Goal: Information Seeking & Learning: Learn about a topic

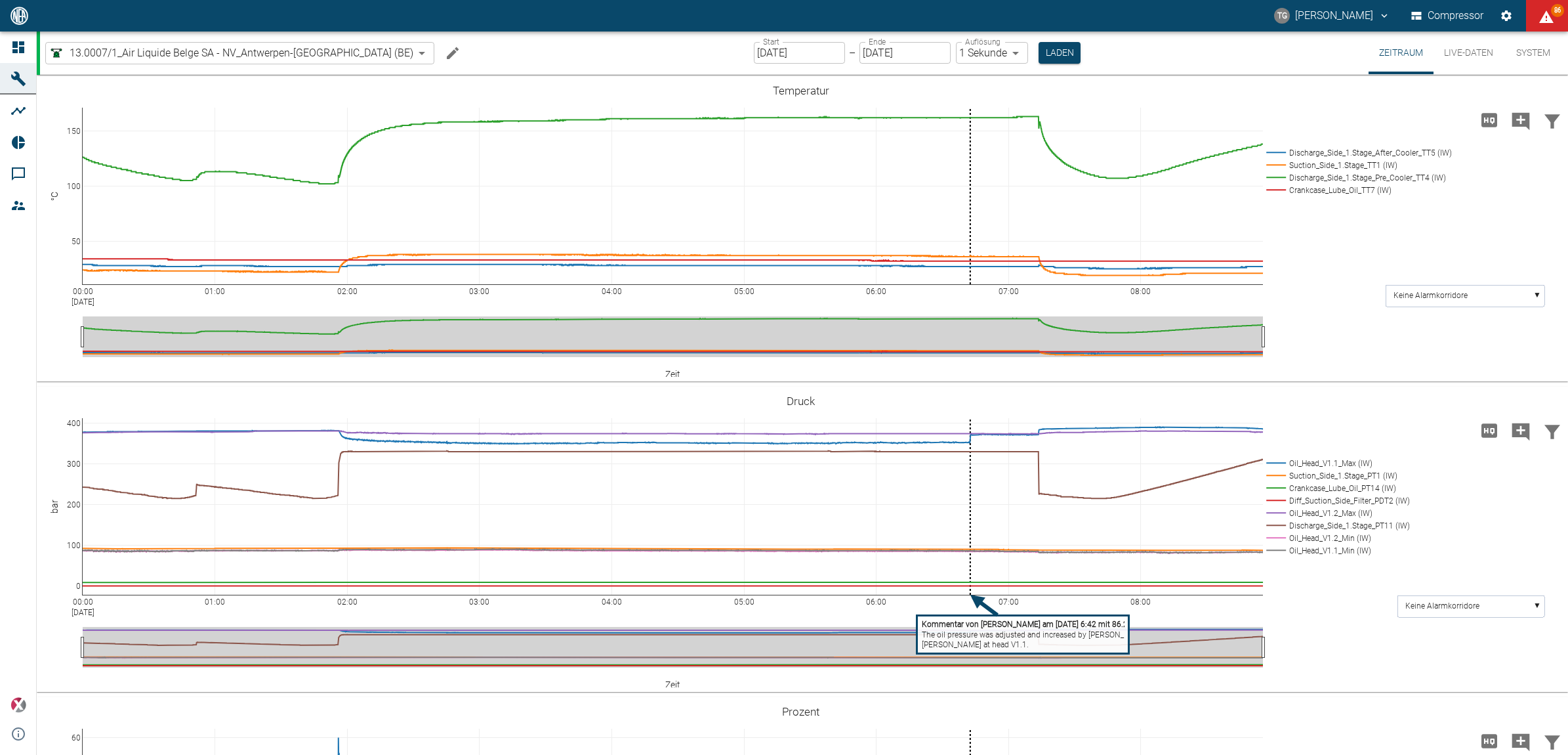
scroll to position [252, 0]
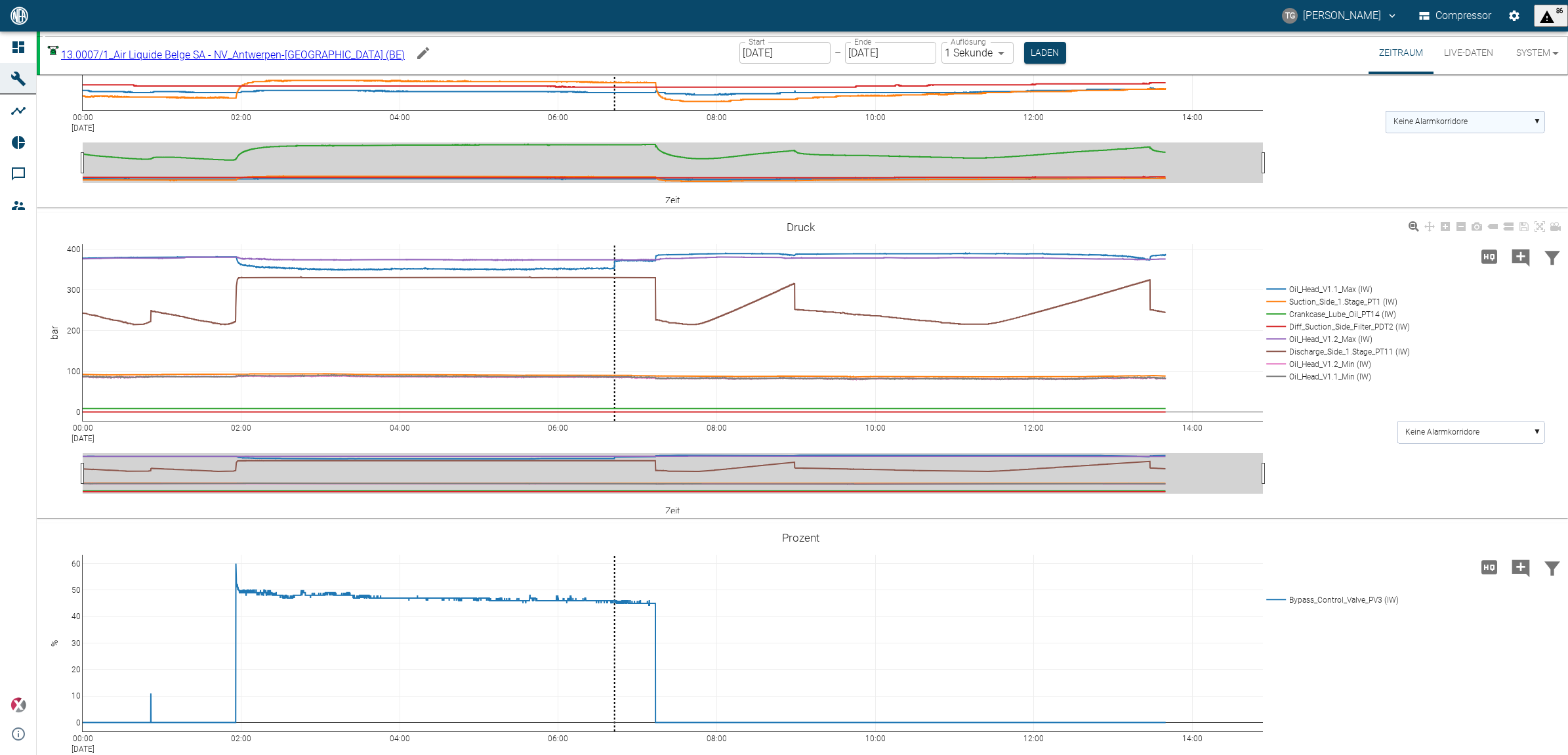
scroll to position [561, 0]
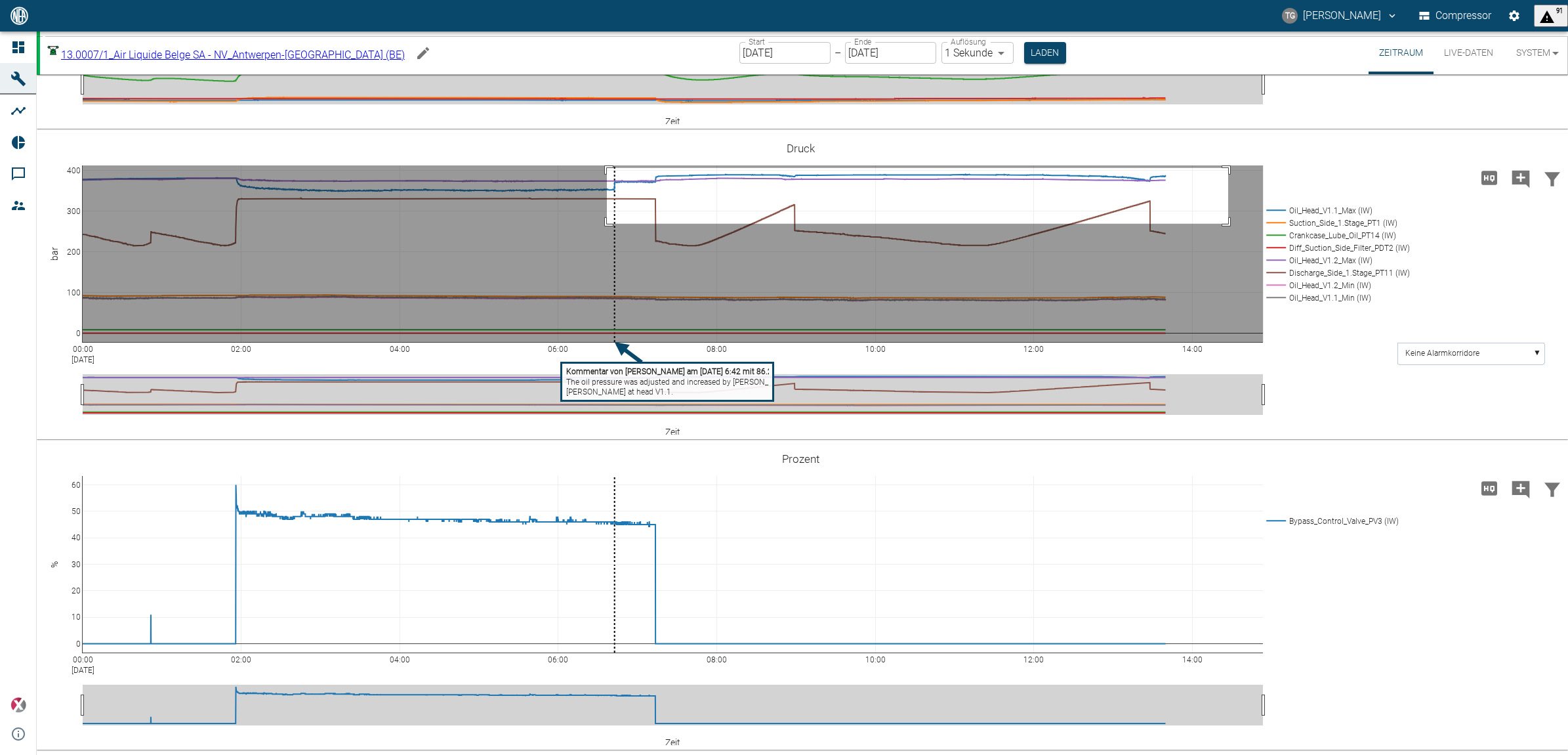
drag, startPoint x: 607, startPoint y: 169, endPoint x: 1228, endPoint y: 225, distance: 623.5
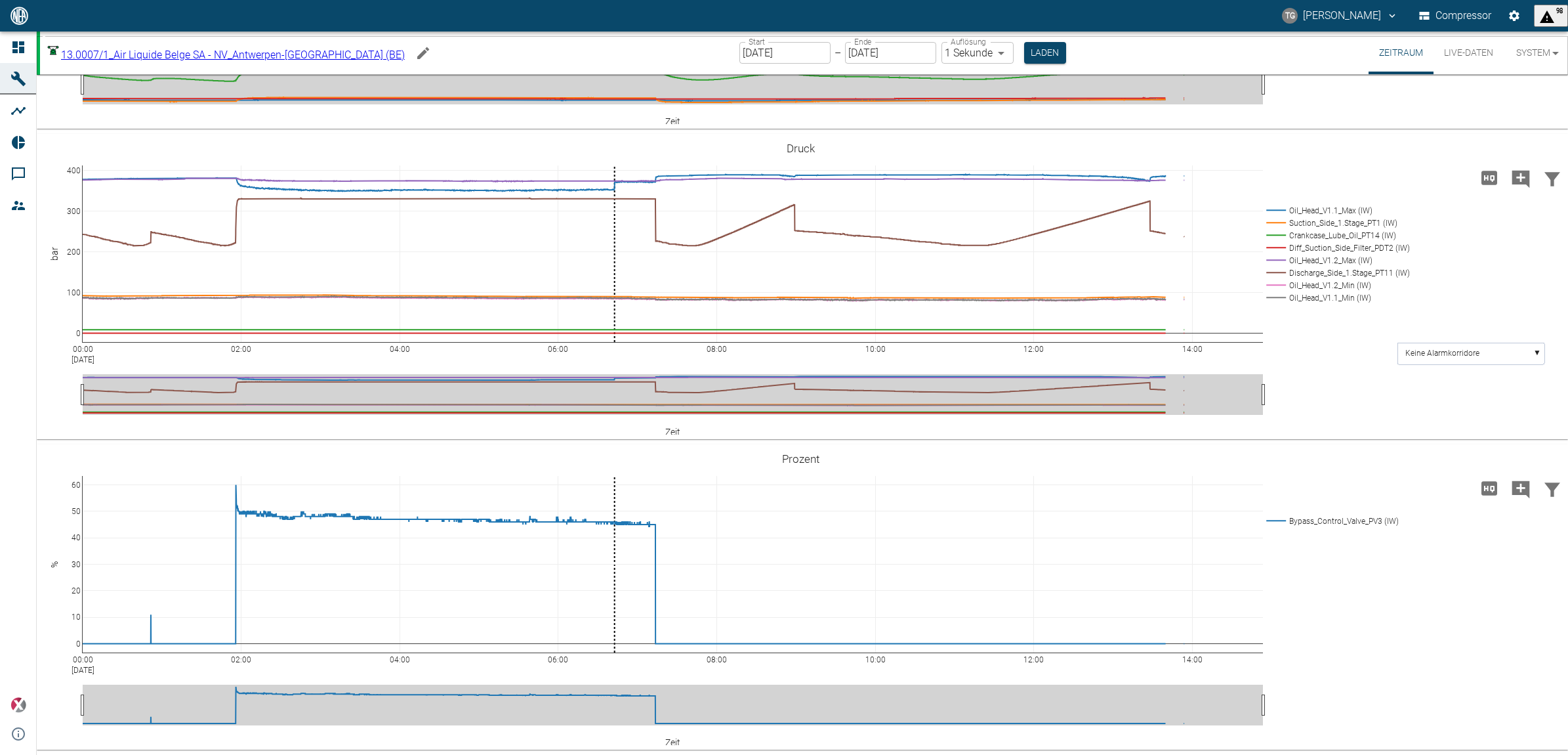
drag, startPoint x: 1489, startPoint y: 177, endPoint x: 791, endPoint y: 258, distance: 702.7
click at [1489, 177] on icon "Hohe Auflösung" at bounding box center [1489, 178] width 21 height 21
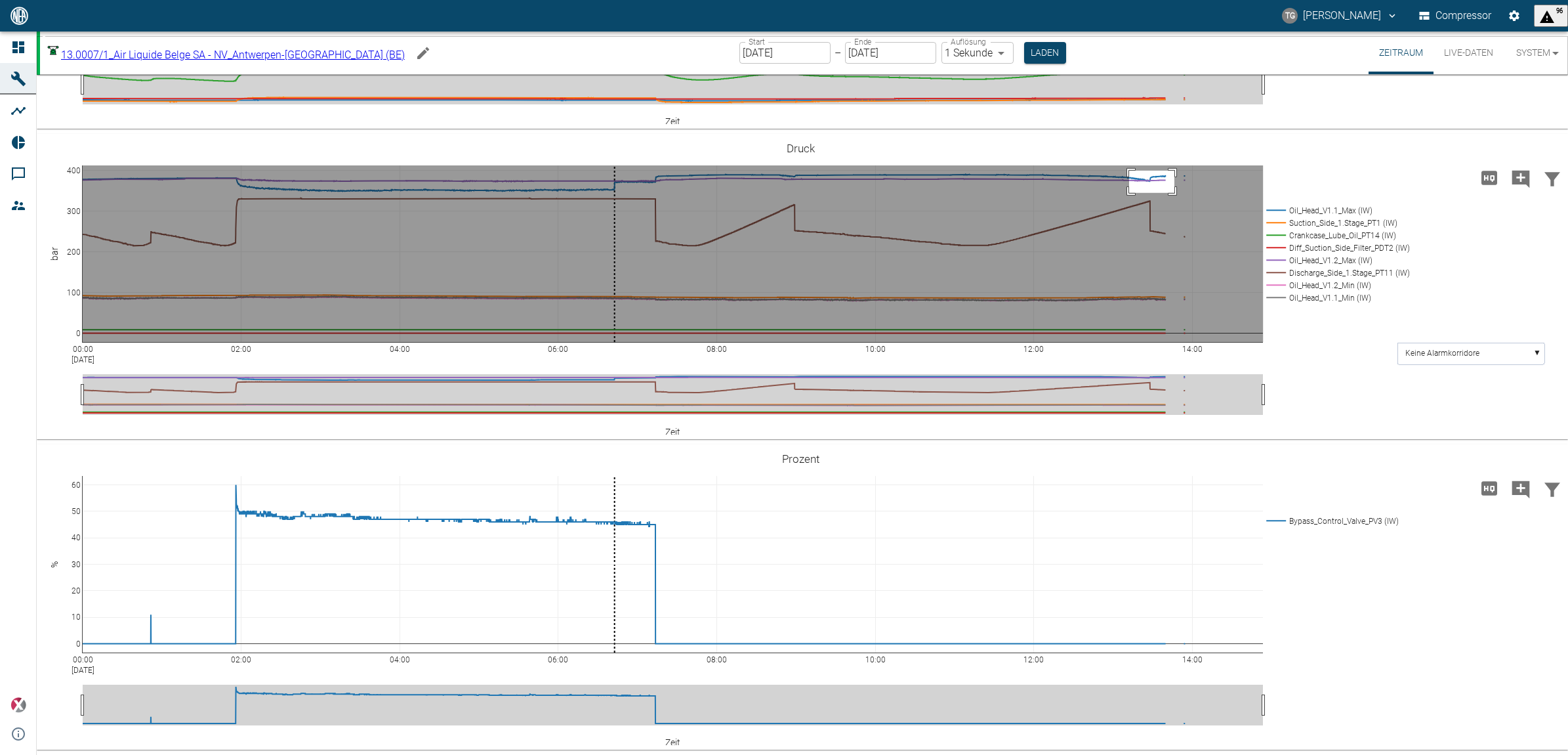
drag, startPoint x: 1129, startPoint y: 172, endPoint x: 1174, endPoint y: 194, distance: 50.1
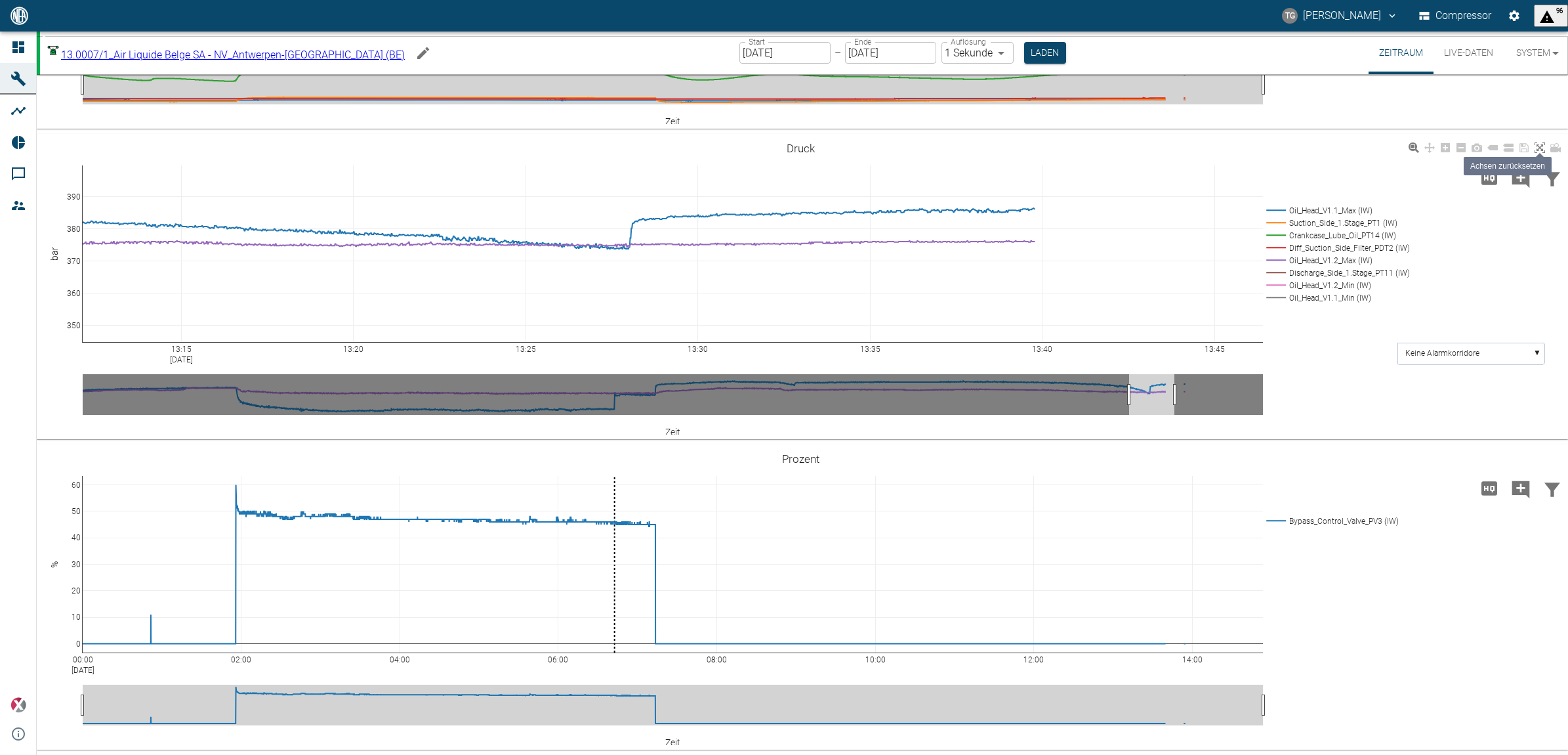
click at [1539, 149] on icon at bounding box center [1540, 147] width 11 height 11
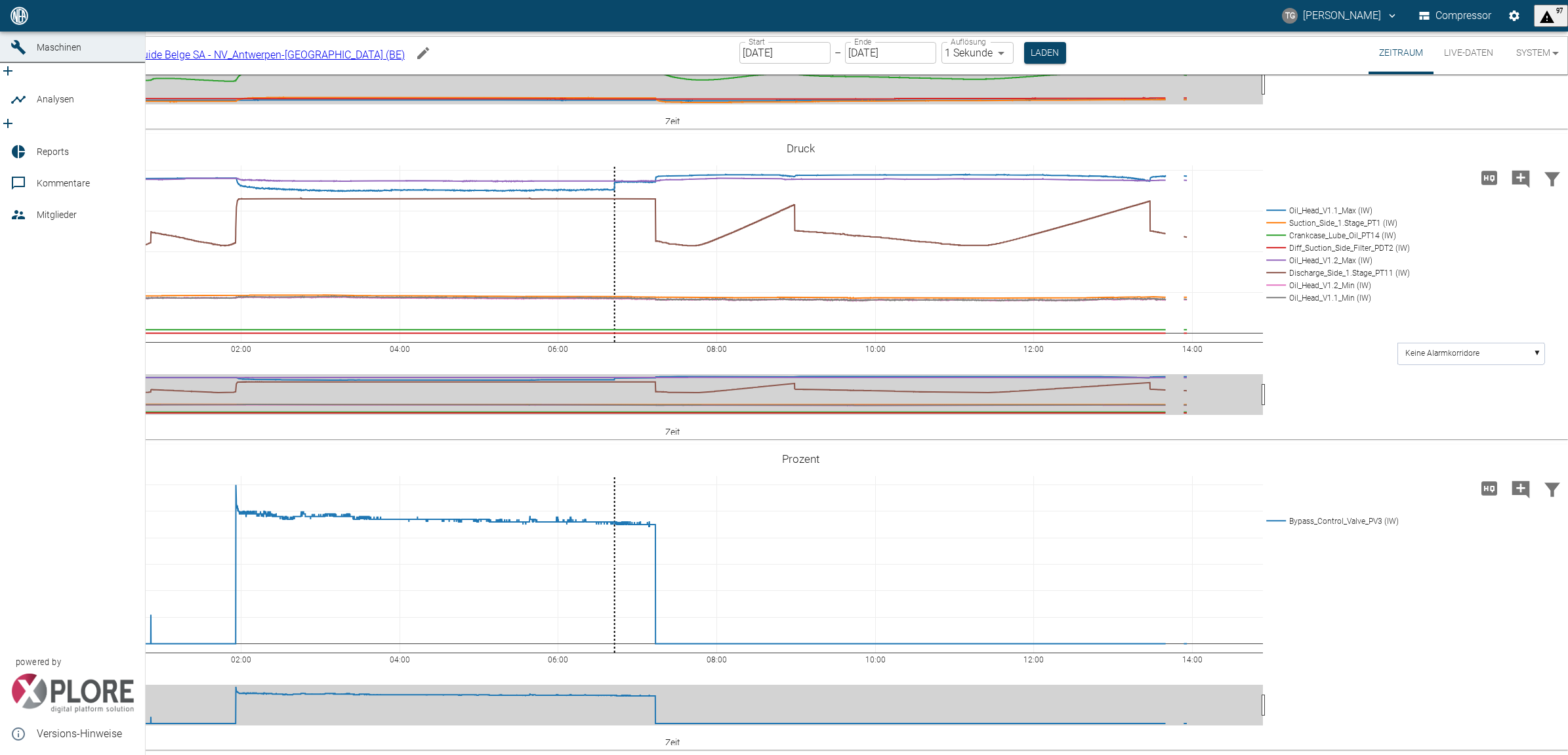
click at [18, 23] on icon at bounding box center [18, 16] width 16 height 16
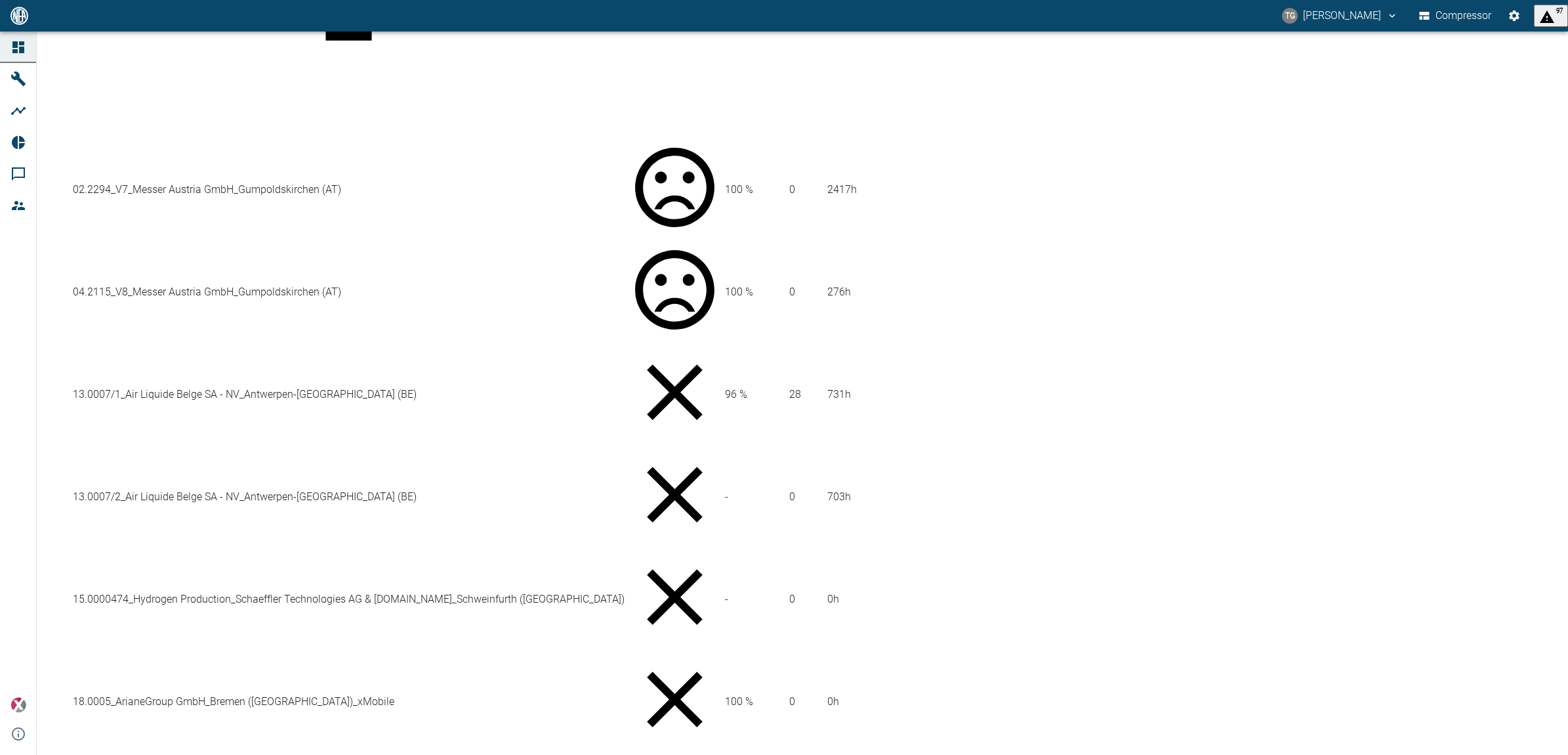
scroll to position [493, 0]
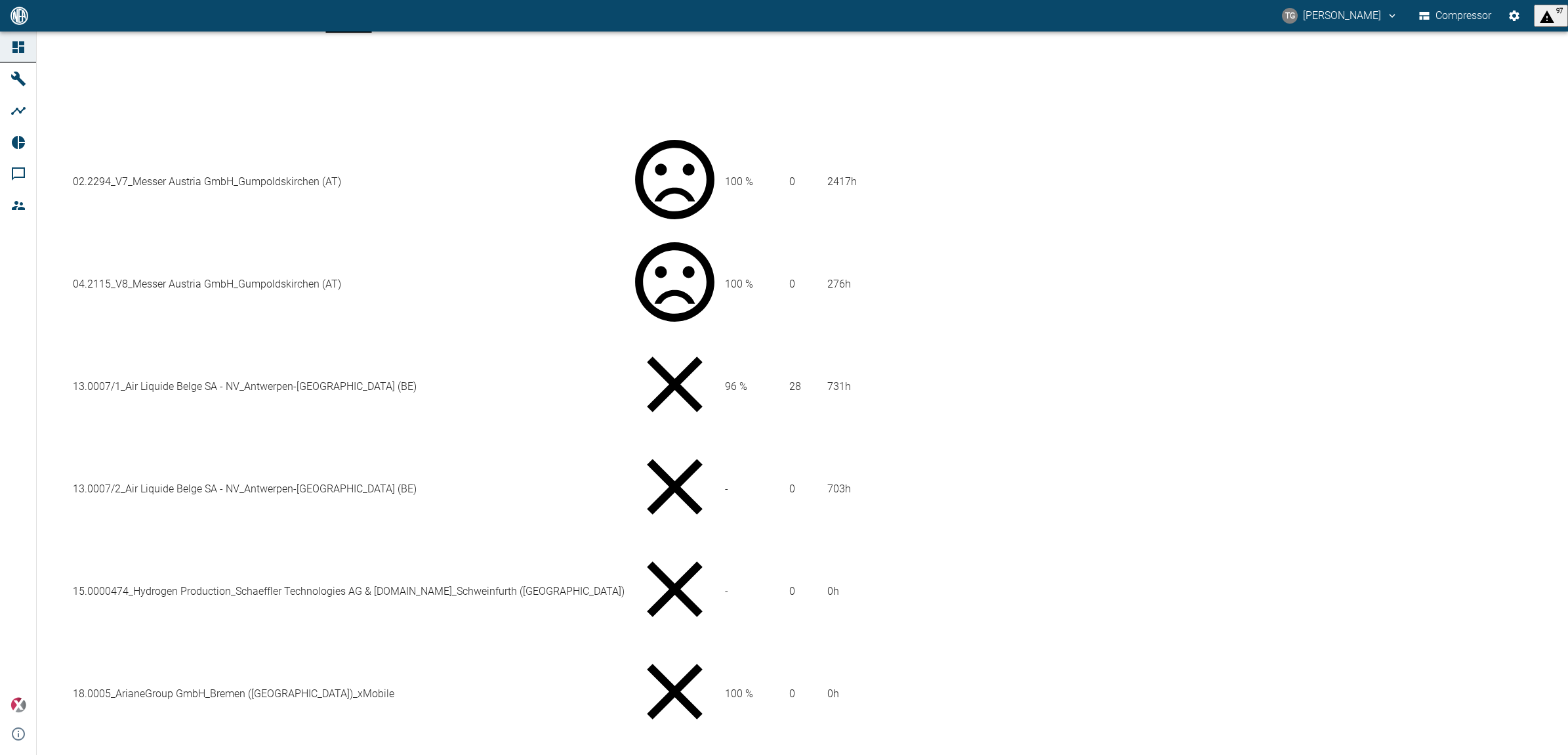
drag, startPoint x: 257, startPoint y: 503, endPoint x: 266, endPoint y: 503, distance: 9.0
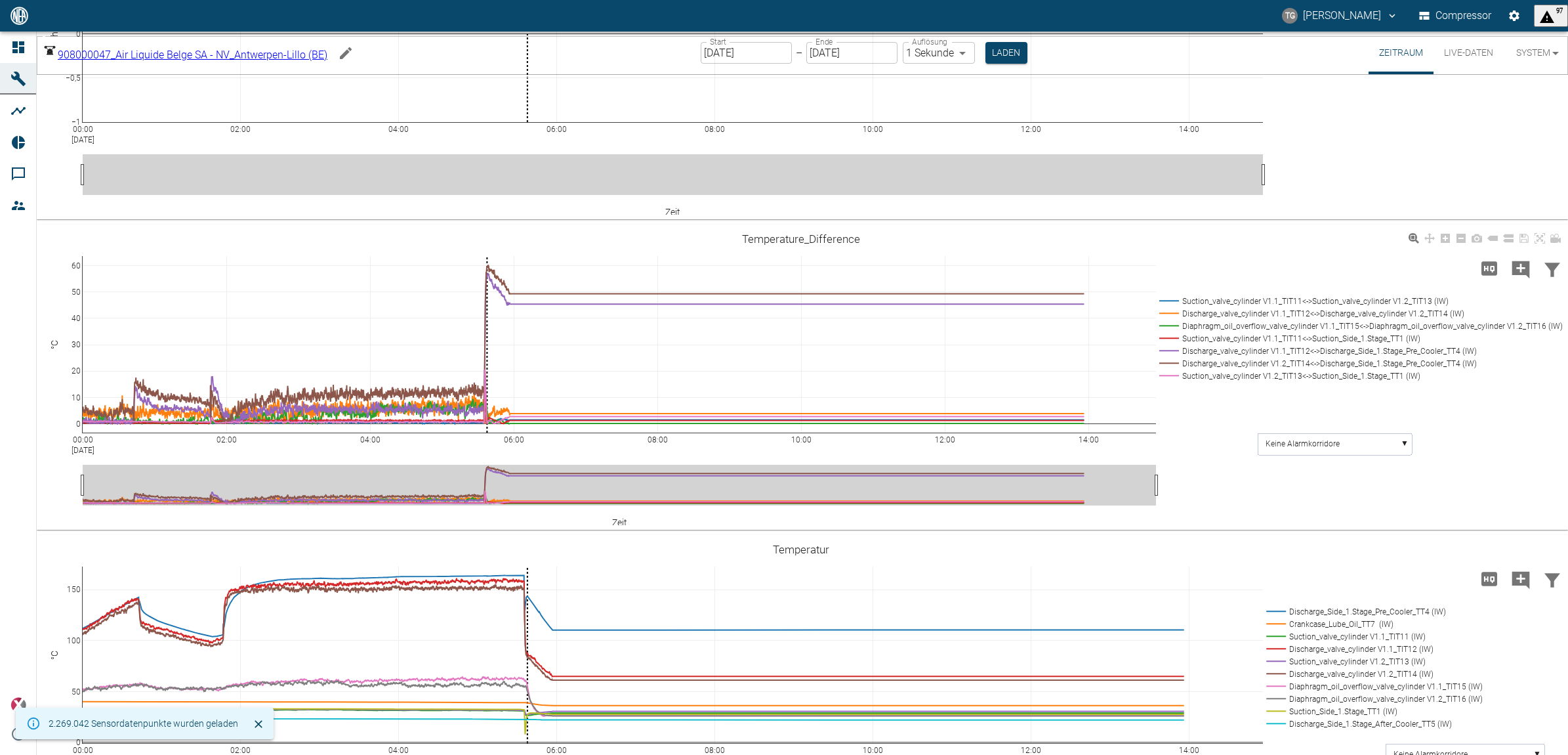
scroll to position [410, 0]
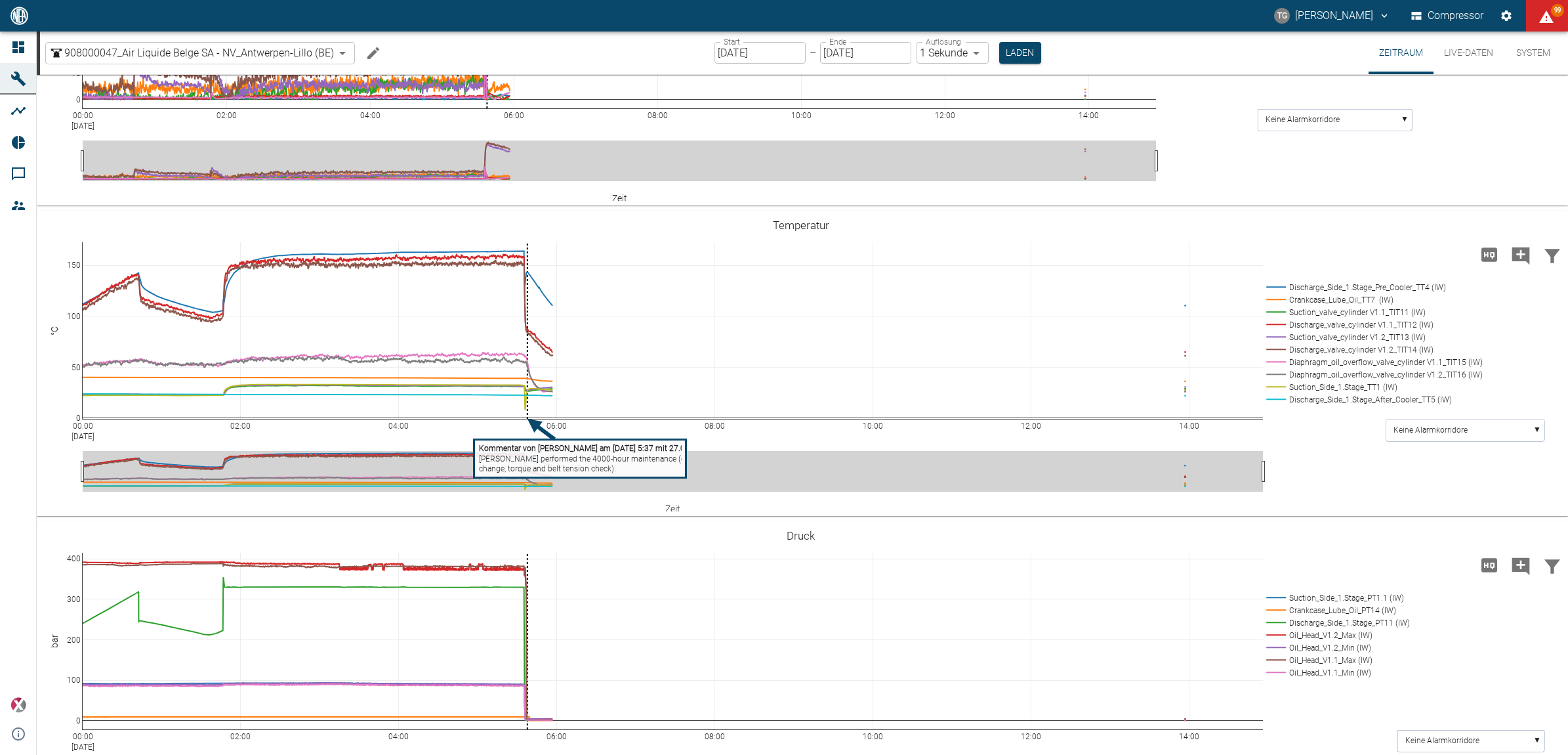
scroll to position [410, 0]
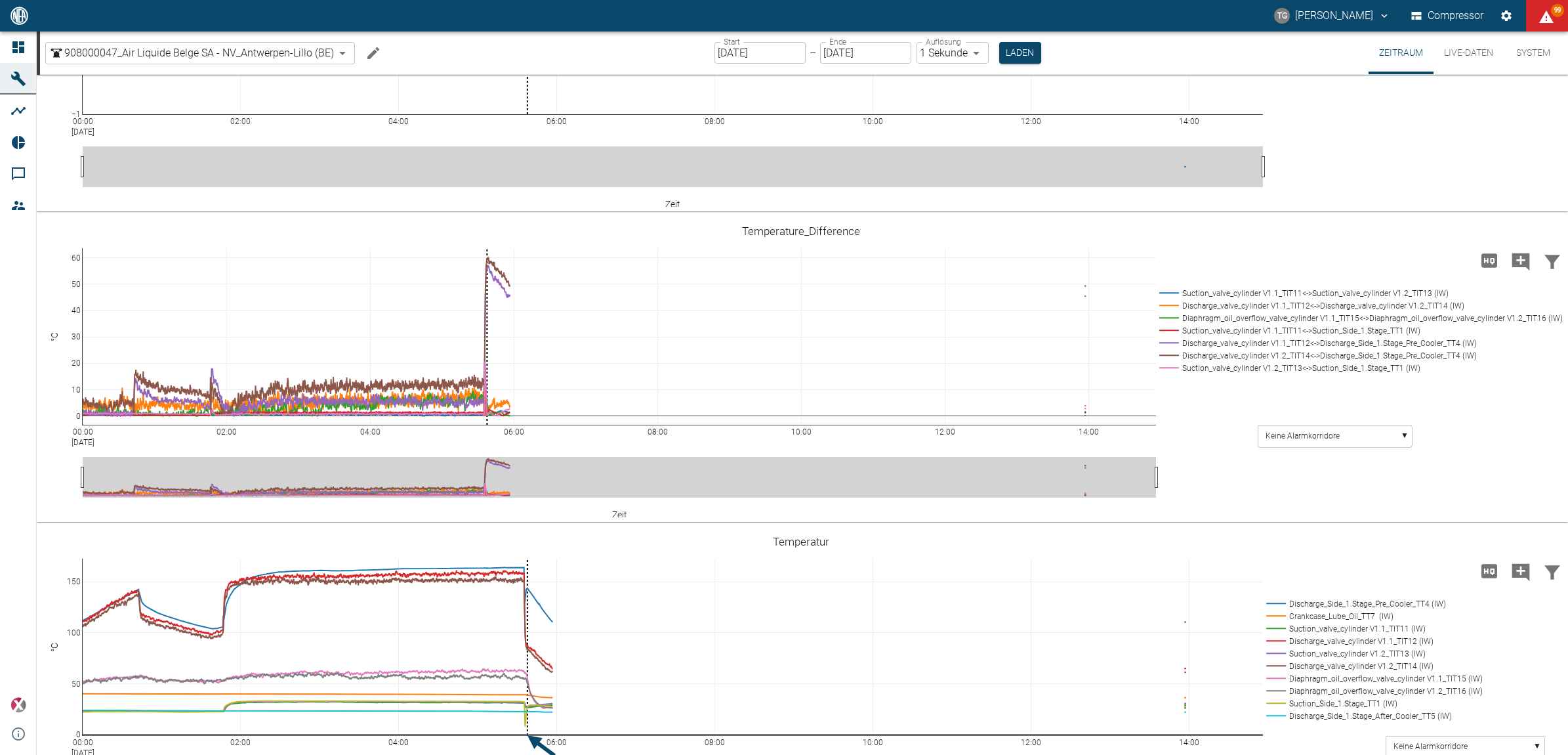
click at [1466, 49] on button "Live-Daten" at bounding box center [1469, 53] width 70 height 43
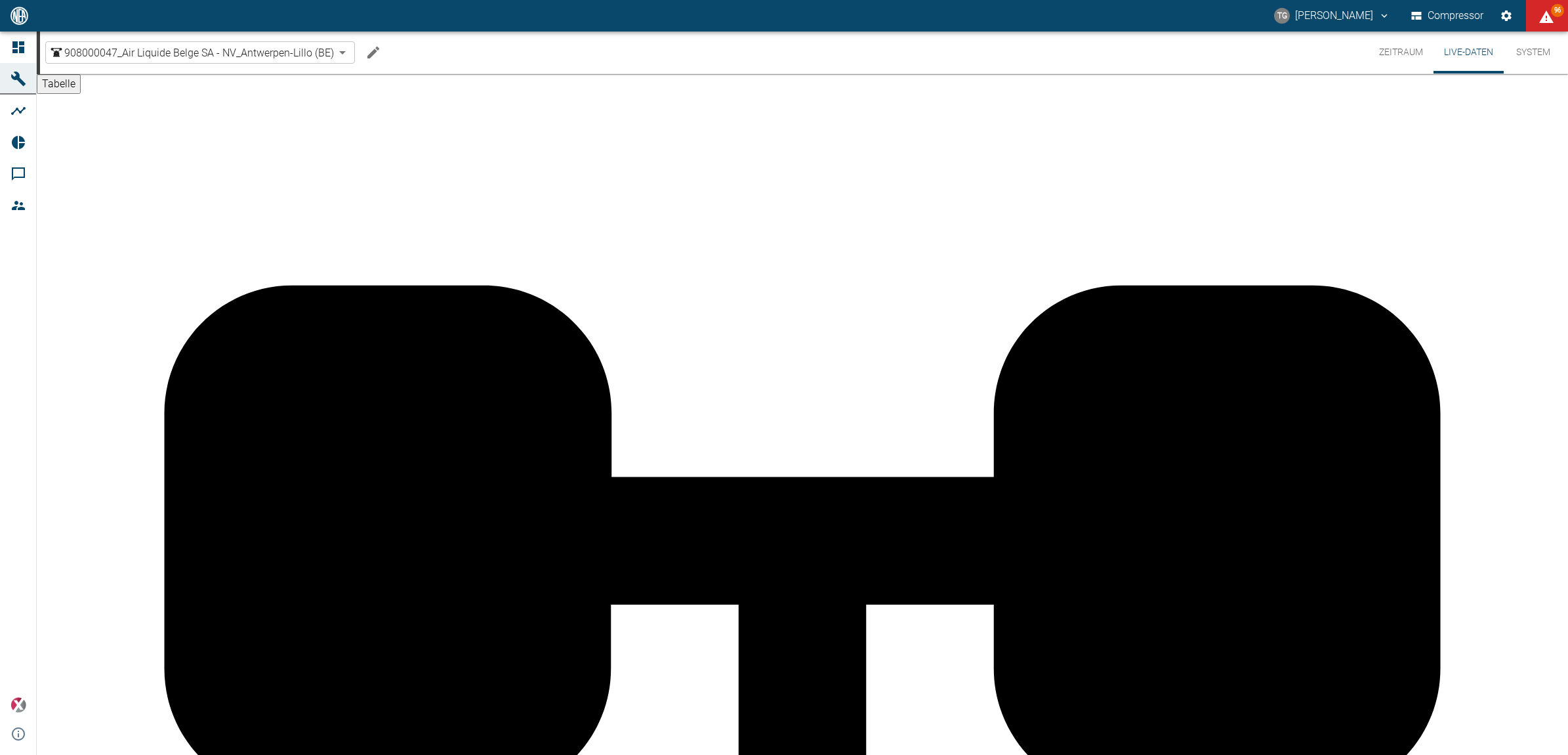
click at [1409, 53] on button "Zeitraum" at bounding box center [1400, 52] width 65 height 42
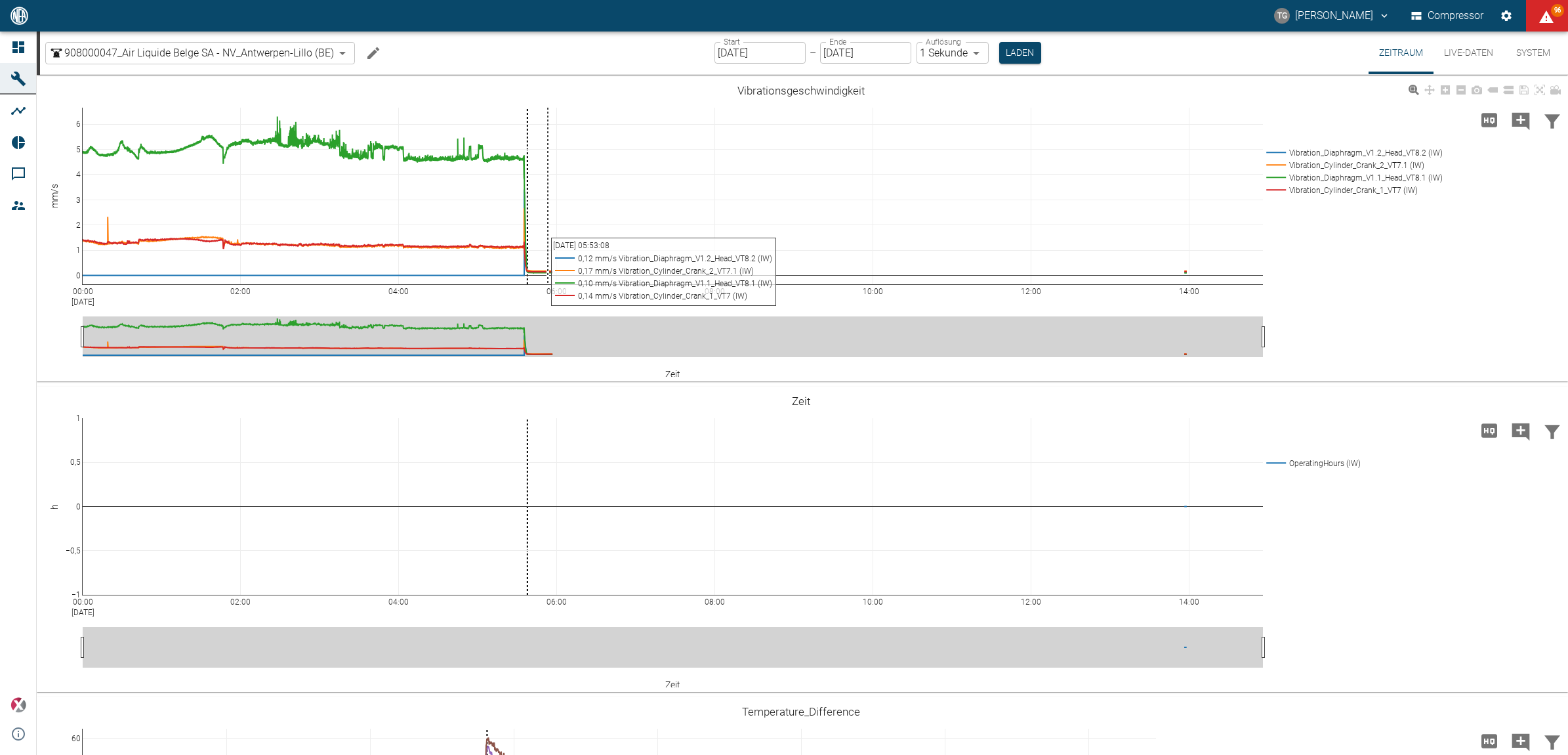
click at [1326, 379] on div "00:00 Aug 19, 2025 02:00 04:00 06:00 08:00 10:00 12:00 14:00 0 1 2 3 4 5 6 Vibr…" at bounding box center [802, 231] width 1531 height 300
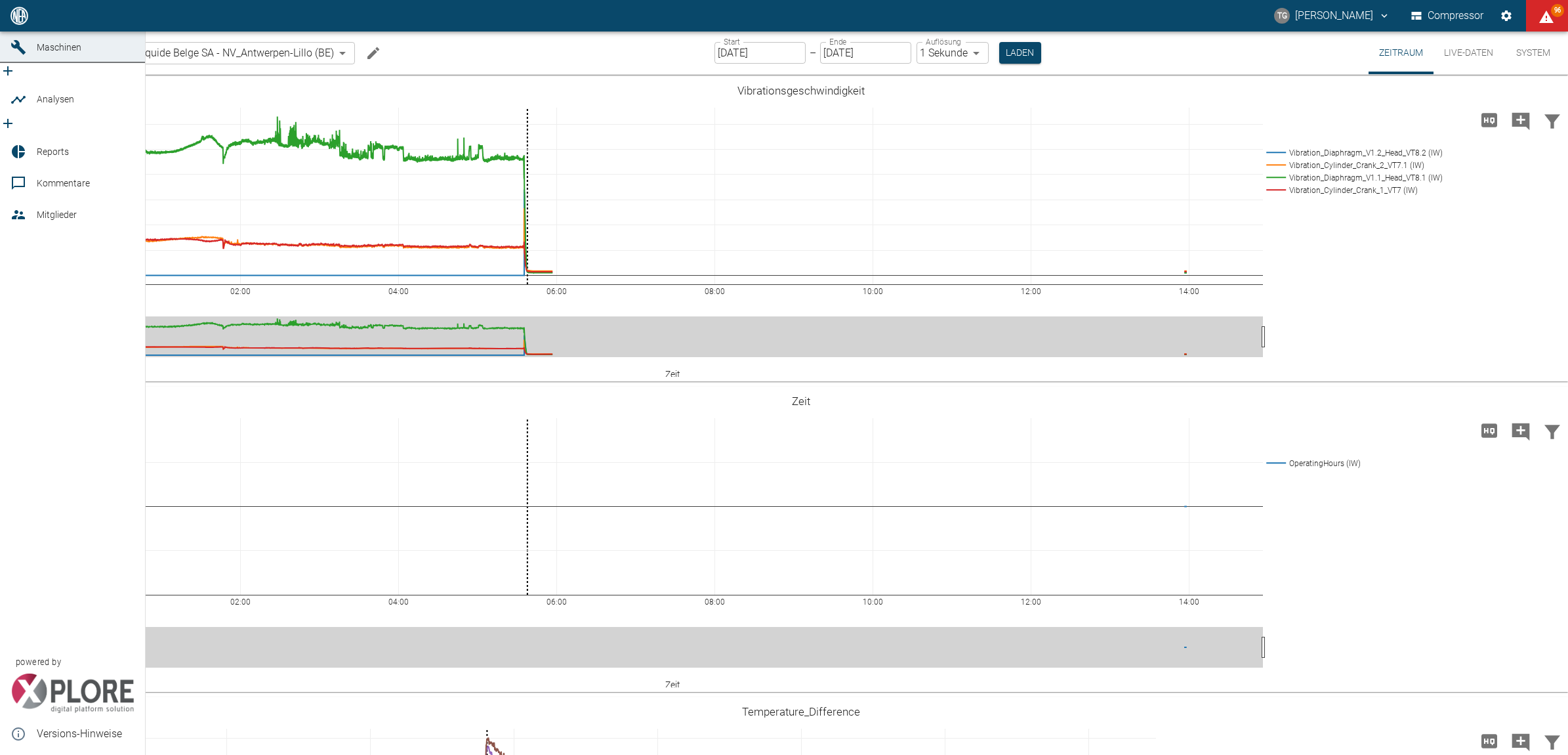
click at [16, 21] on icon at bounding box center [18, 16] width 12 height 12
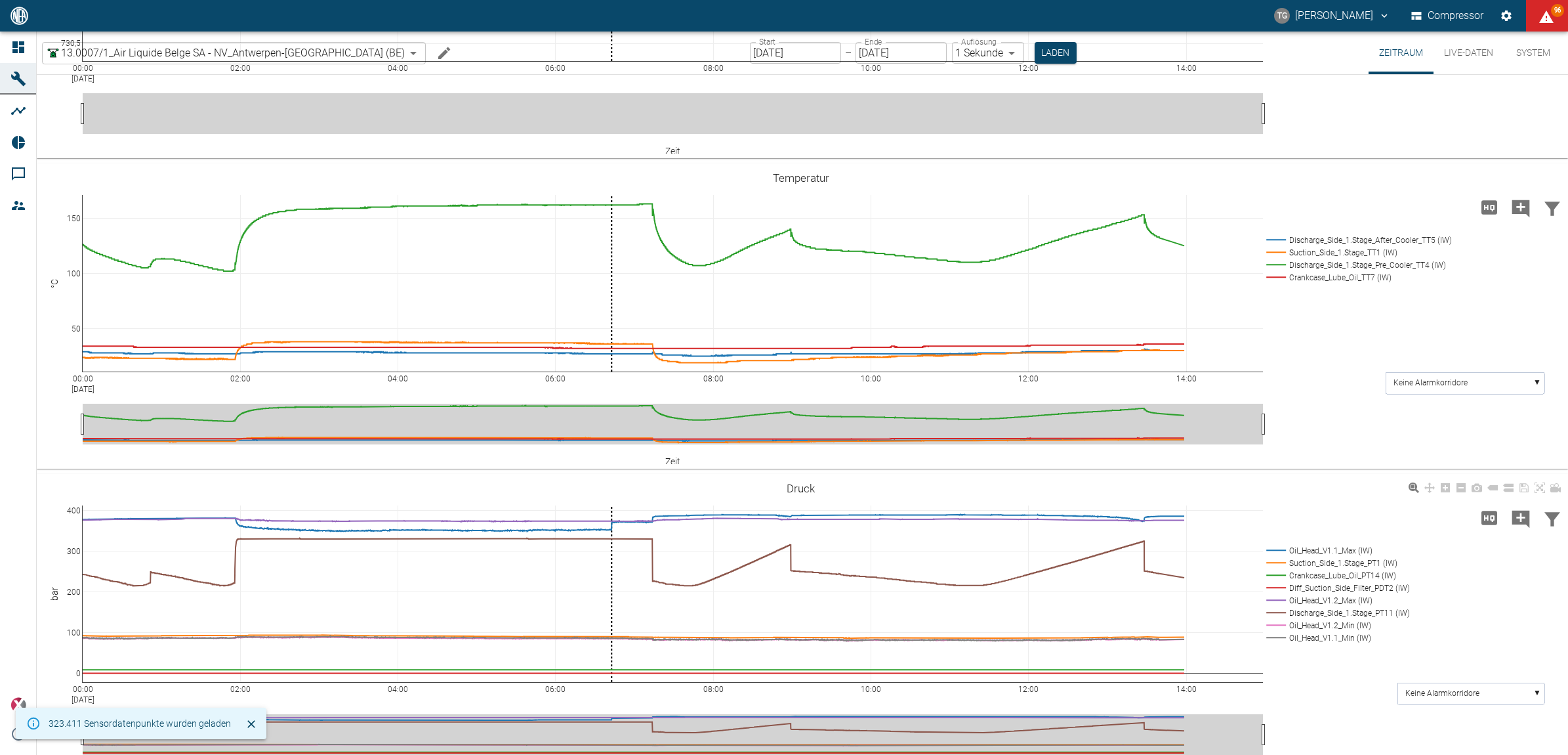
scroll to position [328, 0]
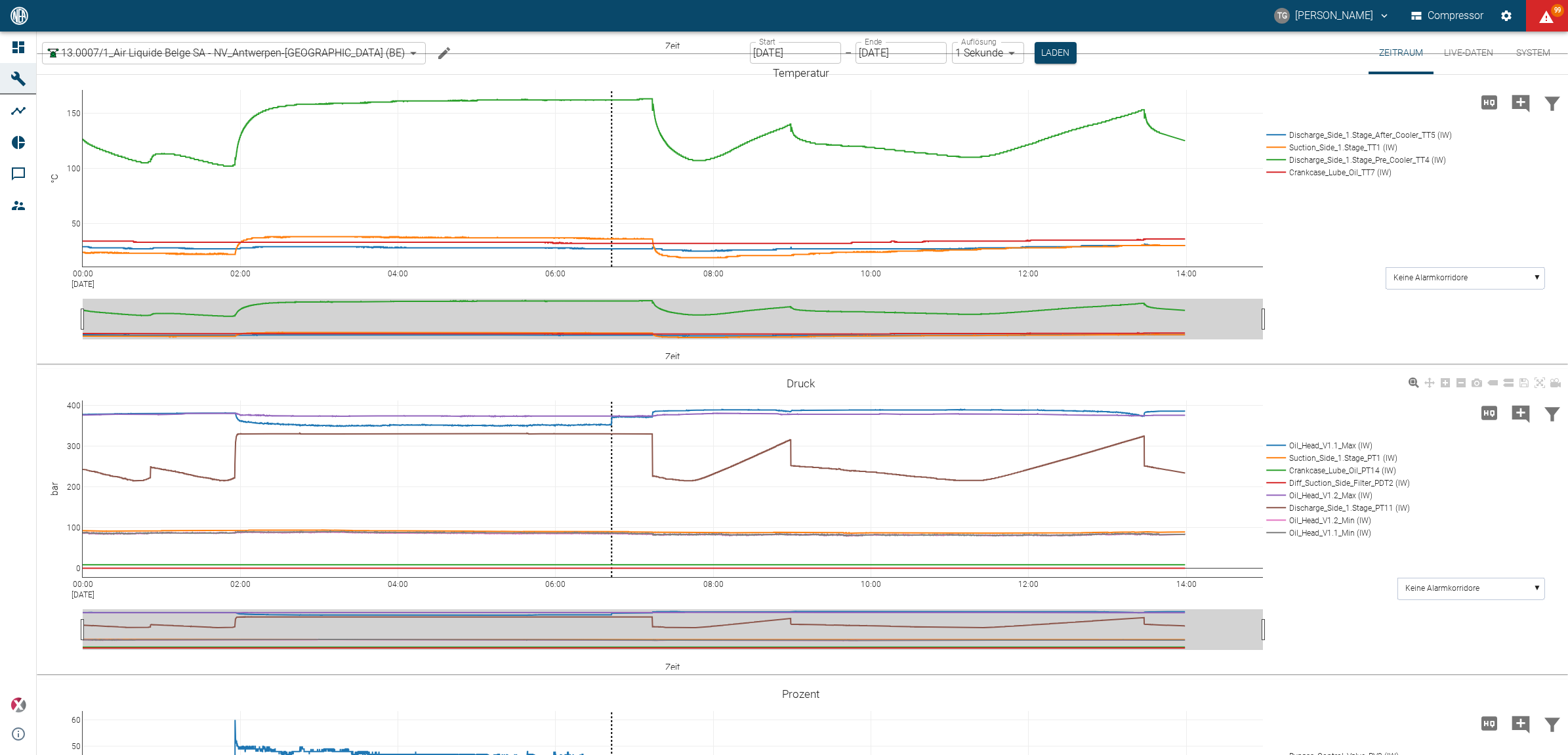
click at [1302, 578] on div "00:00 Aug 19, 2025 02:00 04:00 06:00 08:00 10:00 12:00 14:00 0 100 200 300 400 …" at bounding box center [801, 522] width 1528 height 296
click at [1289, 337] on div "00:00 Aug 19, 2025 02:00 04:00 06:00 08:00 10:00 12:00 14:00 50 100 150 Dischar…" at bounding box center [801, 212] width 1528 height 296
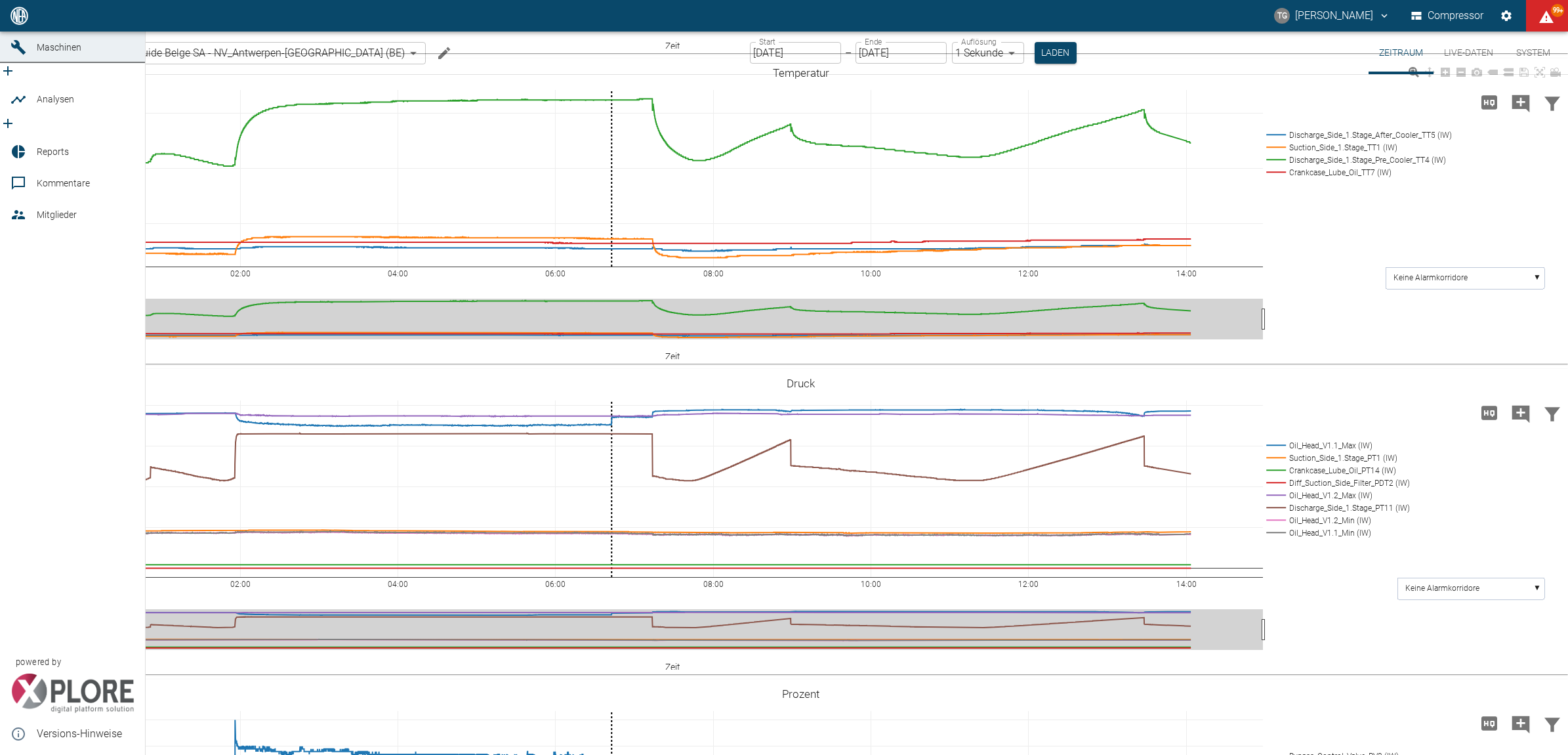
click at [24, 31] on link "Dashboard" at bounding box center [72, 16] width 145 height 31
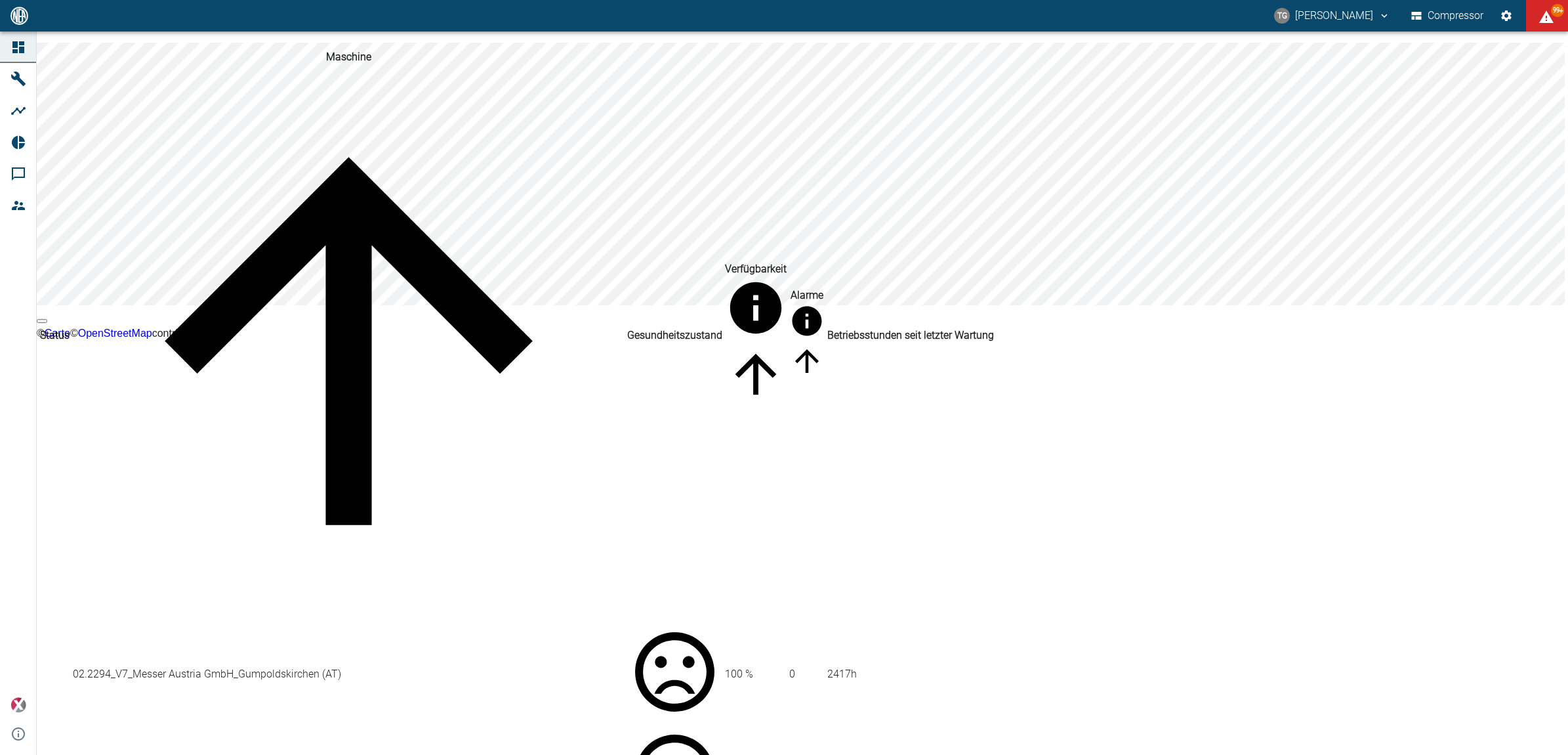
click at [195, 623] on td "02.2294_V7_Messer Austria GmbH_Gumpoldskirchen (AT)" at bounding box center [349, 674] width 553 height 101
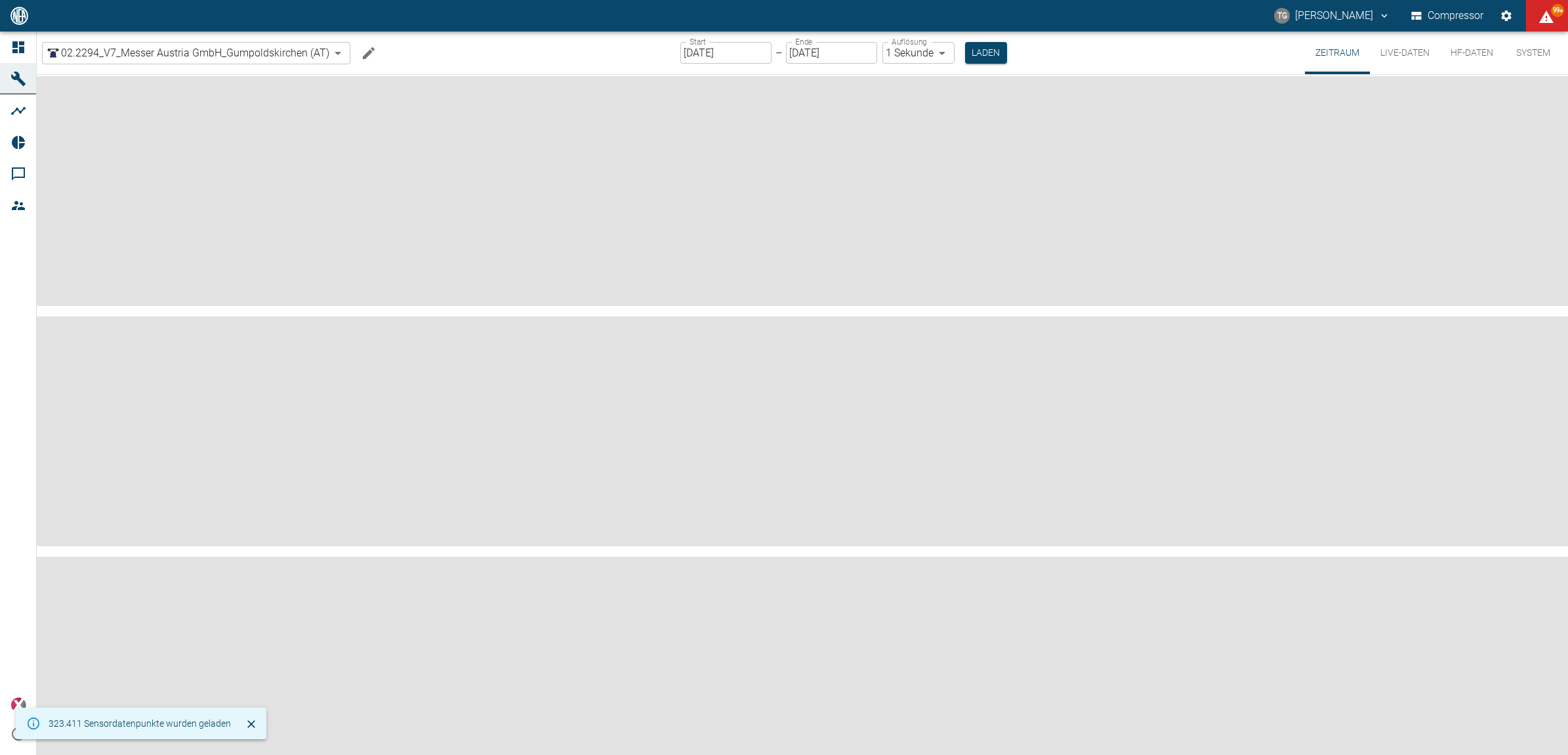
click at [1391, 54] on button "Live-Daten" at bounding box center [1405, 53] width 70 height 43
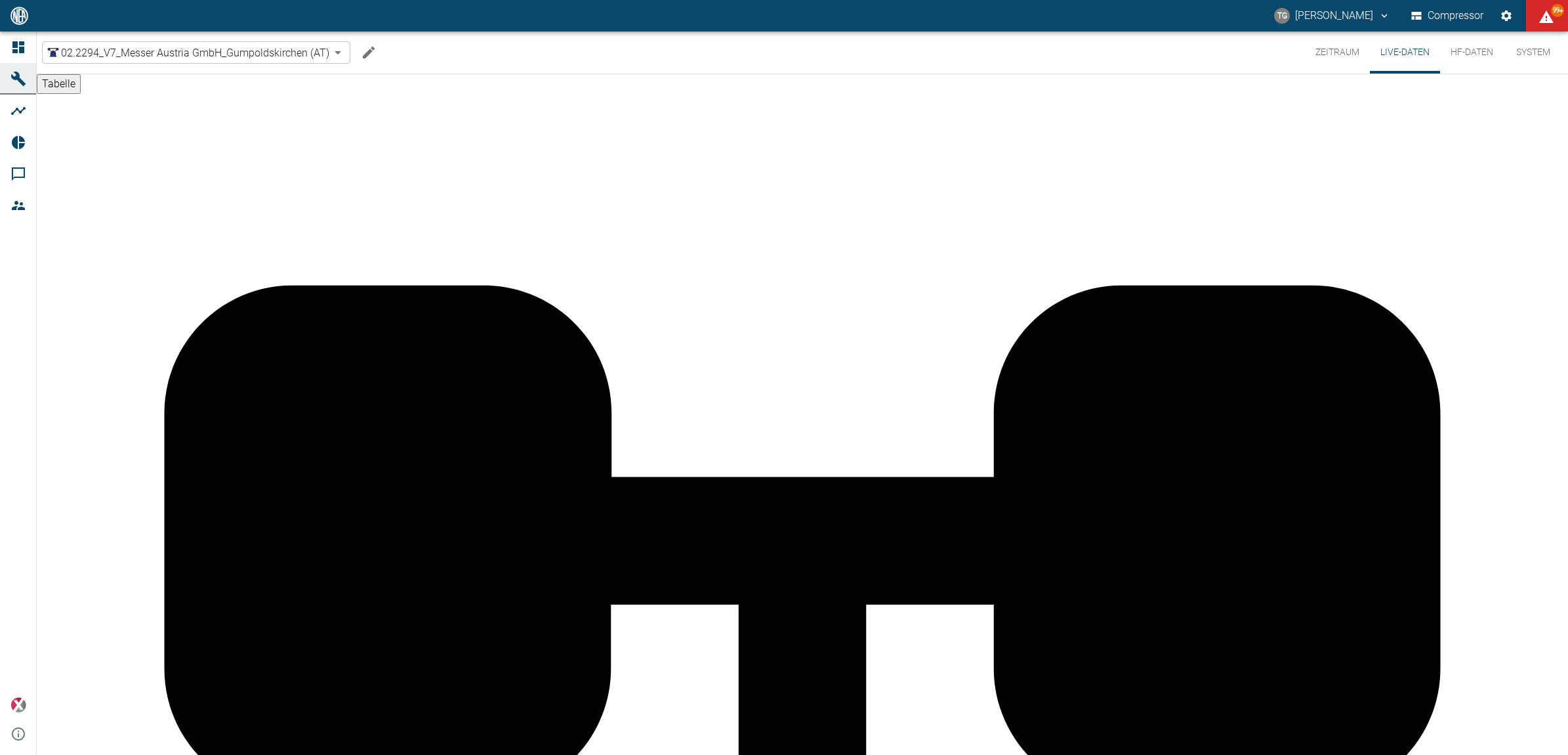
scroll to position [812, 0]
click at [1326, 47] on button "Zeitraum" at bounding box center [1337, 52] width 65 height 42
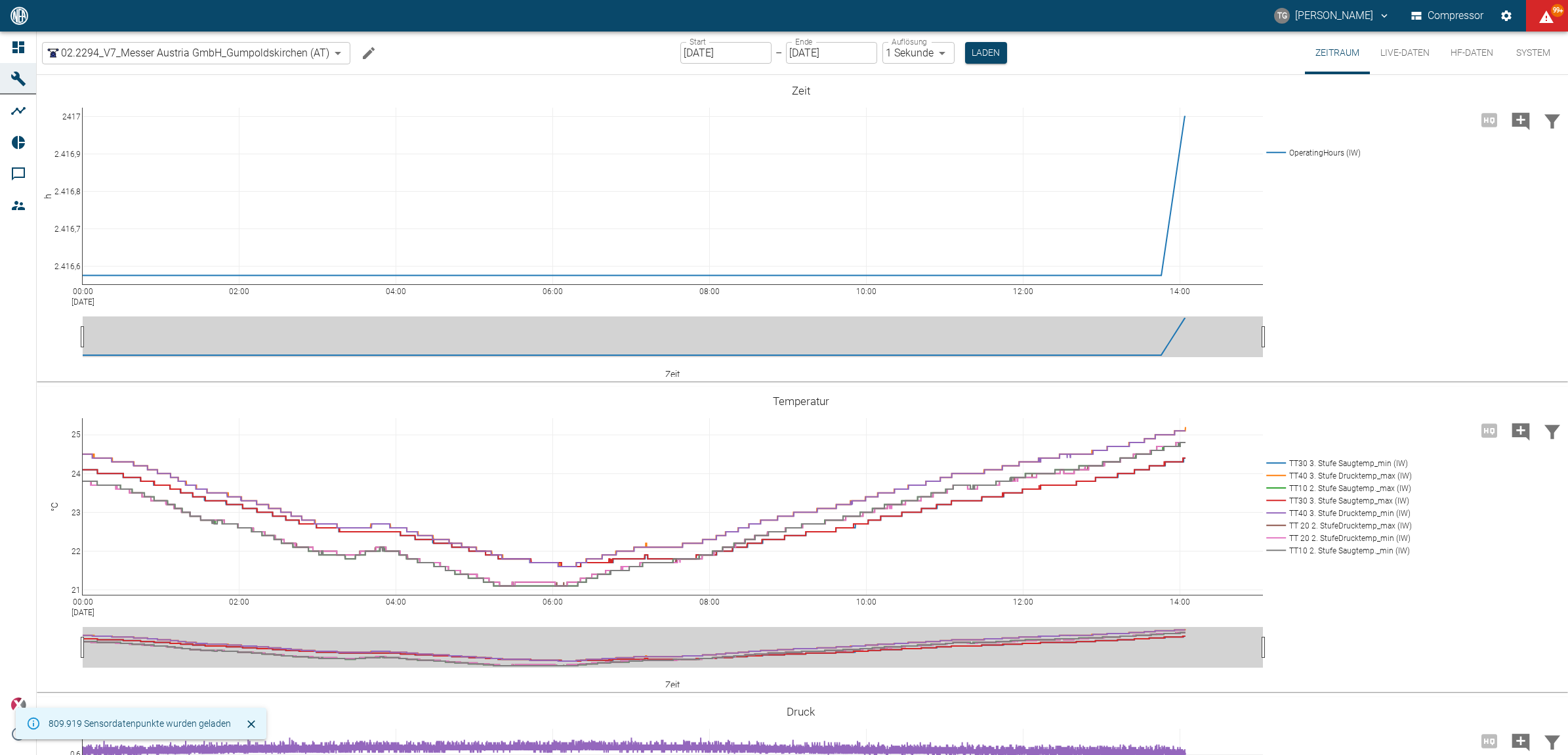
click at [706, 58] on input "[DATE]" at bounding box center [726, 53] width 91 height 21
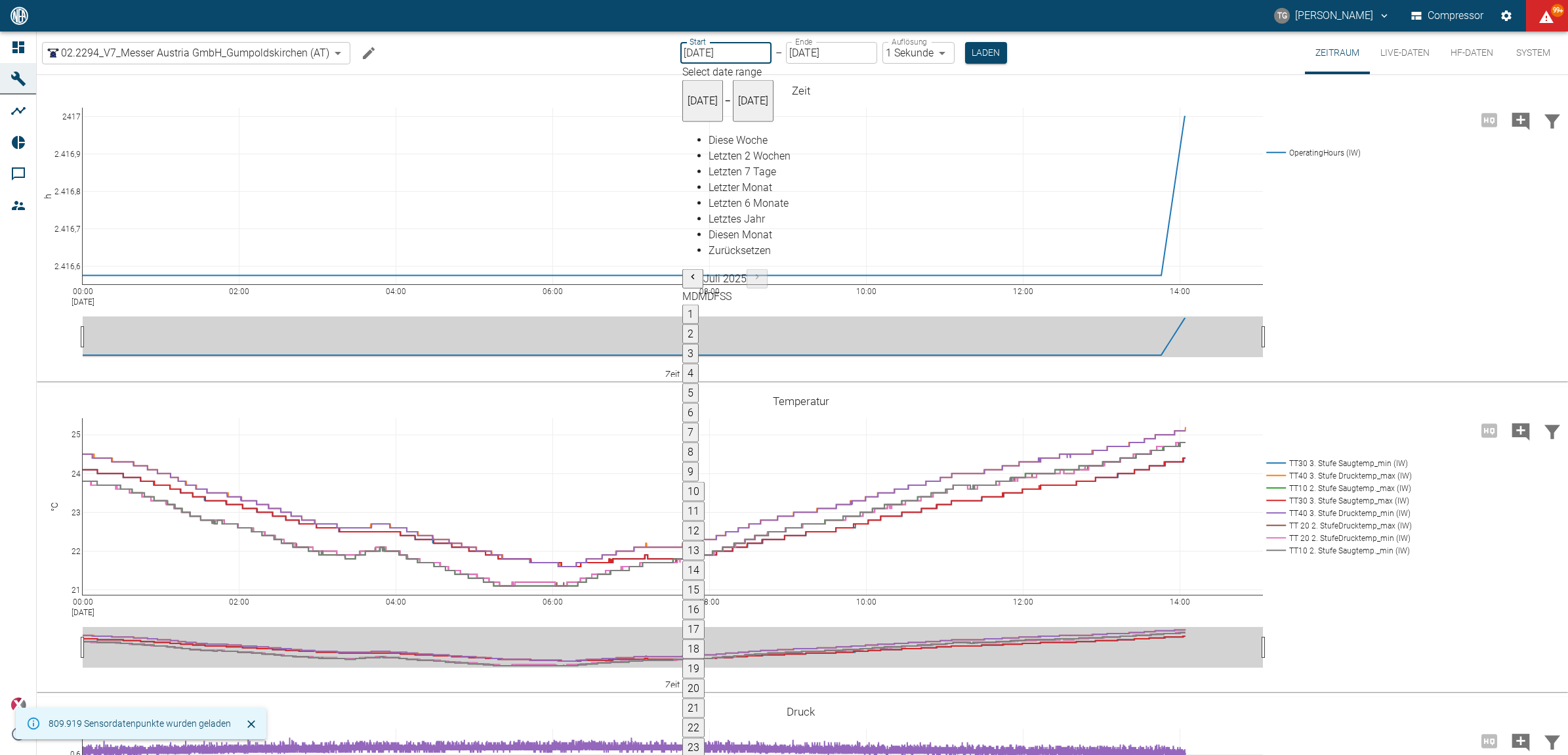
click at [708, 178] on span "Letzten 7 Tage" at bounding box center [742, 172] width 67 height 13
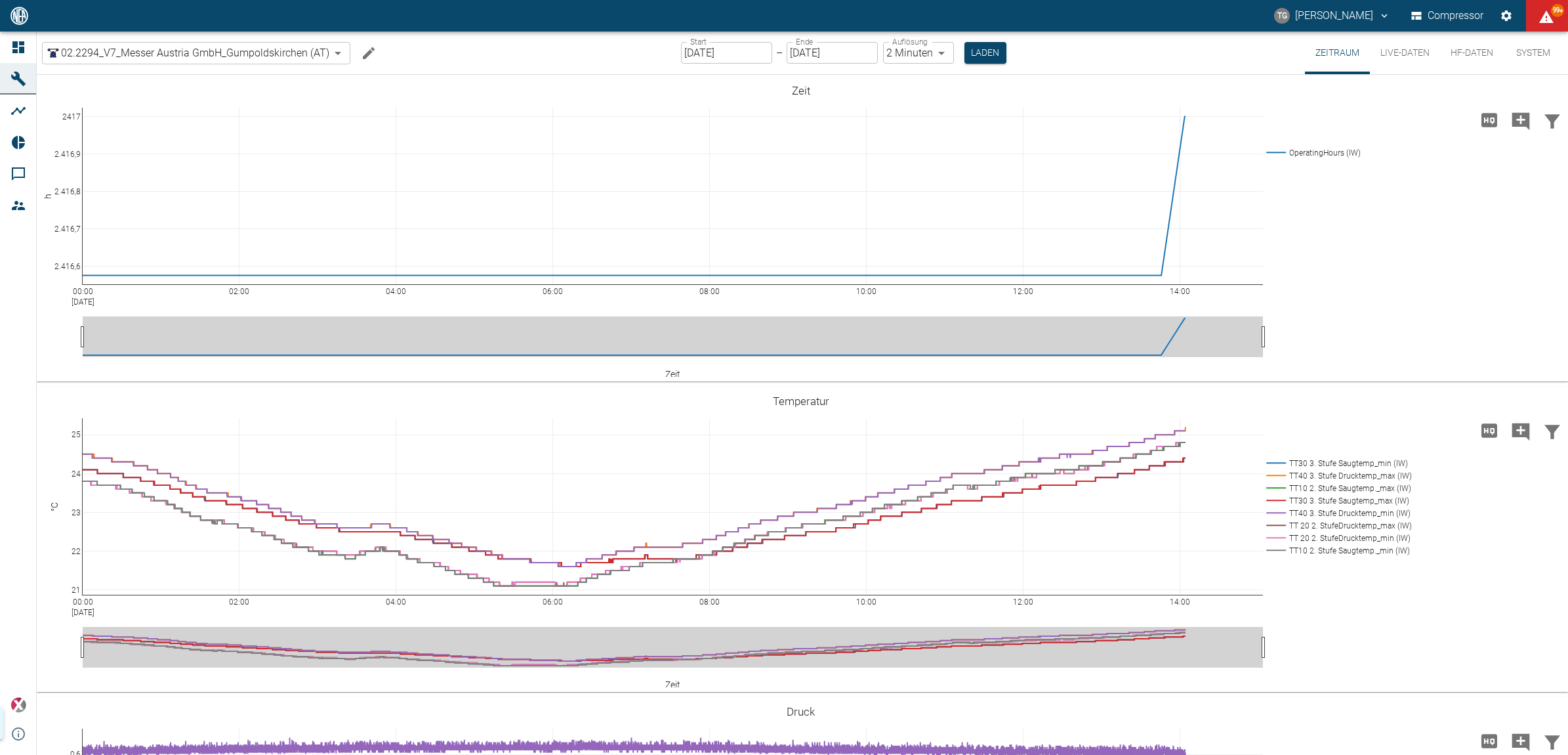
type input "12.08.2025"
type input "2min"
click at [978, 54] on button "Laden" at bounding box center [985, 53] width 42 height 21
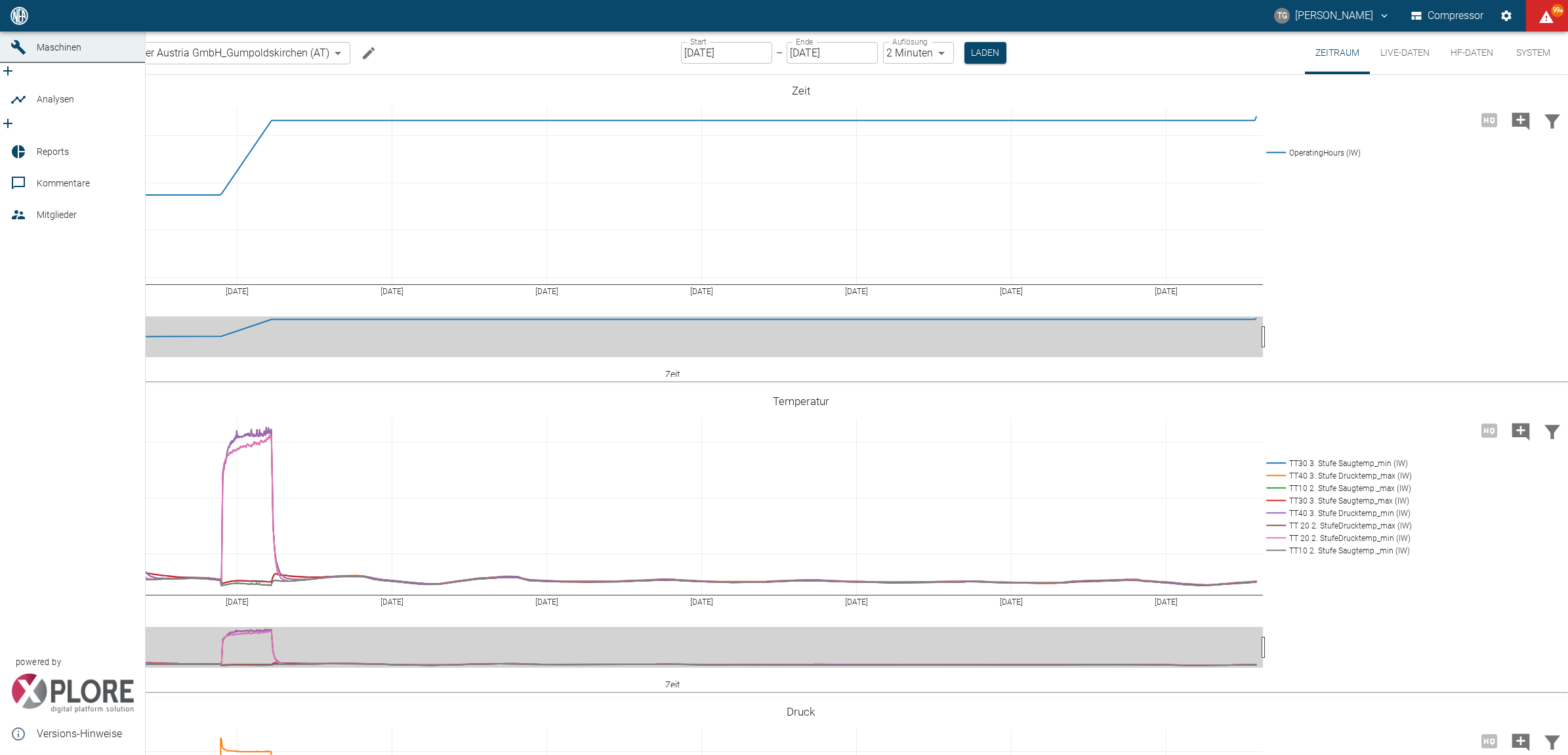
click at [46, 23] on span "Dashboard" at bounding box center [86, 16] width 98 height 16
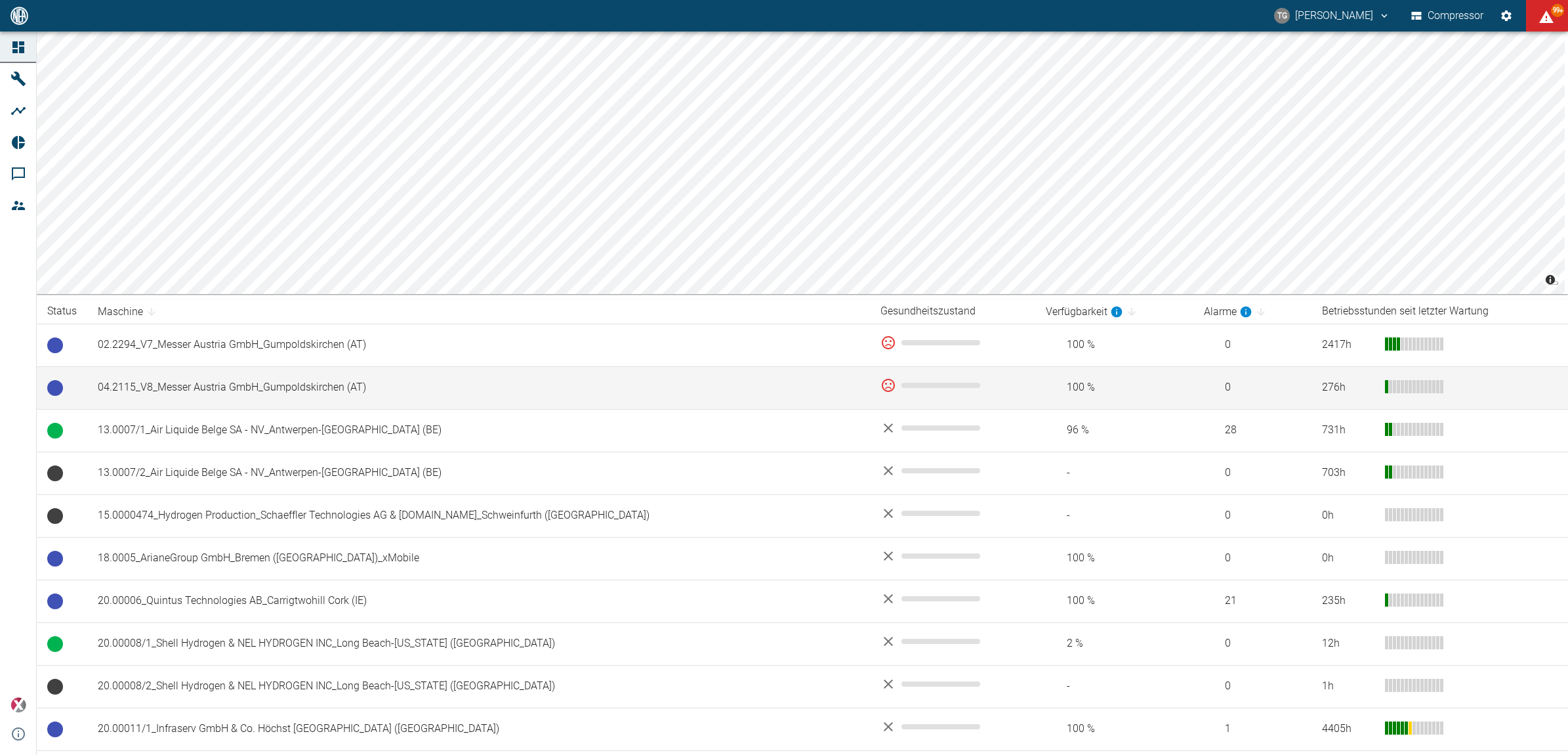
click at [222, 389] on td "04.2115_V8_Messer Austria GmbH_Gumpoldskirchen (AT)" at bounding box center [479, 387] width 783 height 43
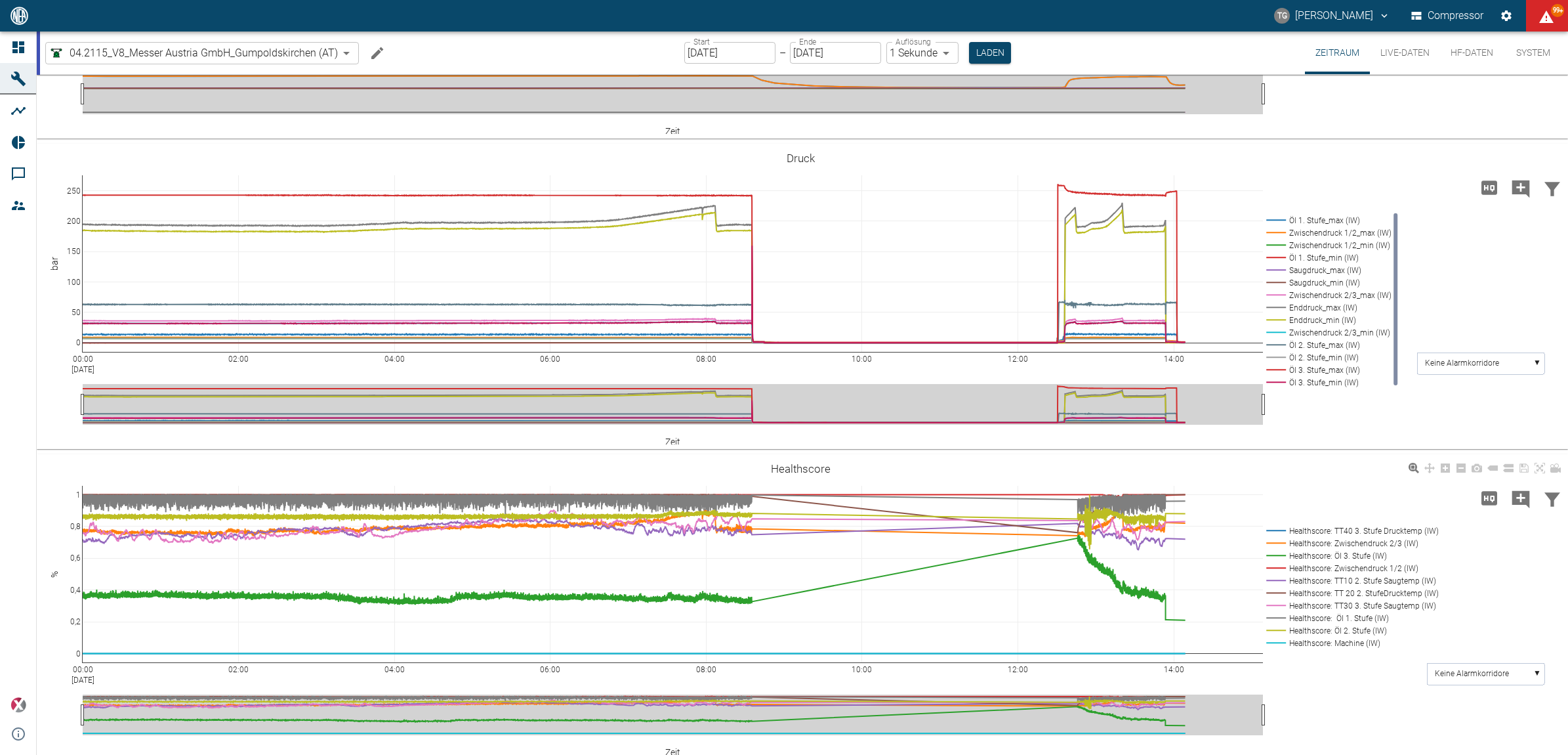
scroll to position [561, 0]
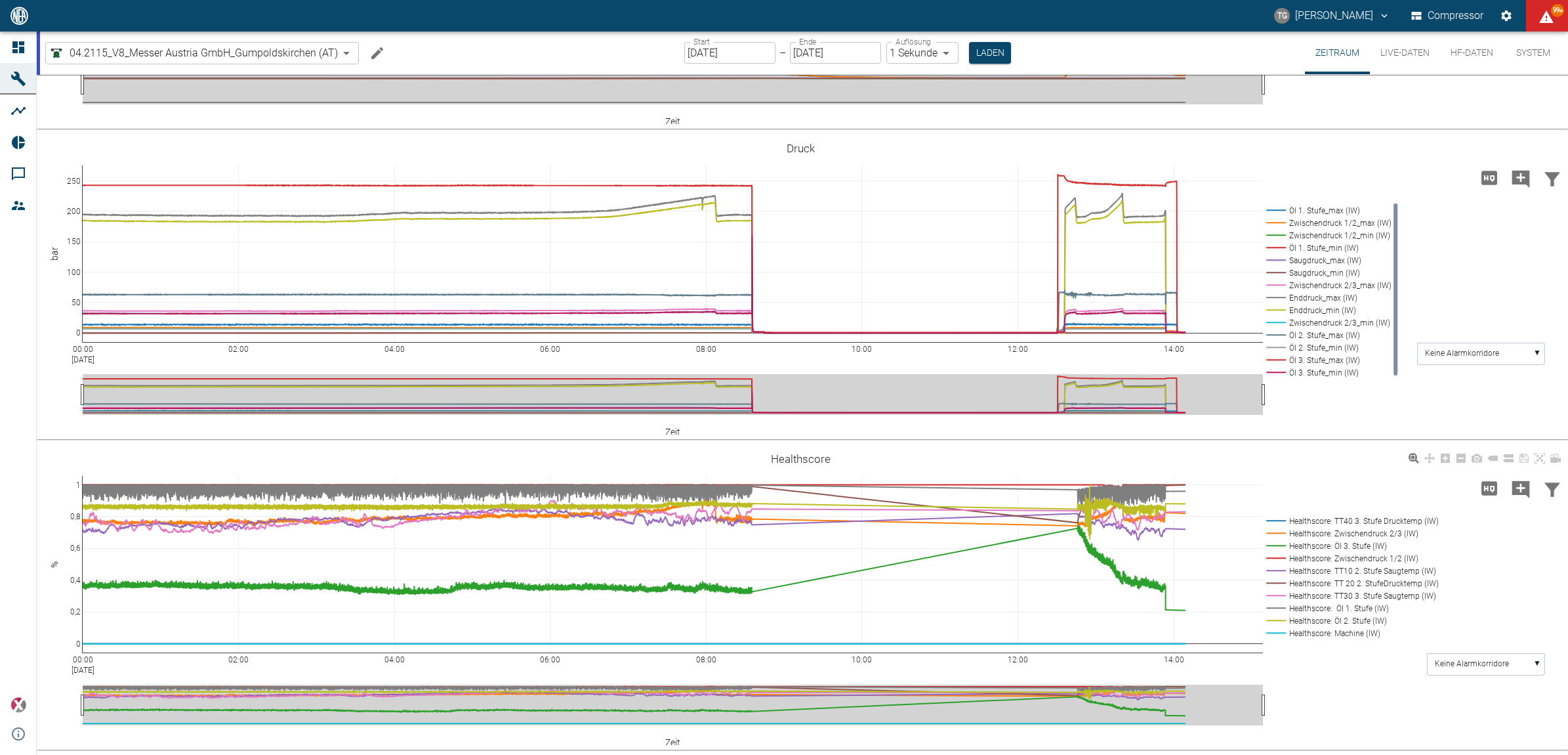
click at [1289, 520] on rect at bounding box center [1349, 521] width 174 height 13
click at [1277, 520] on rect at bounding box center [1349, 521] width 174 height 13
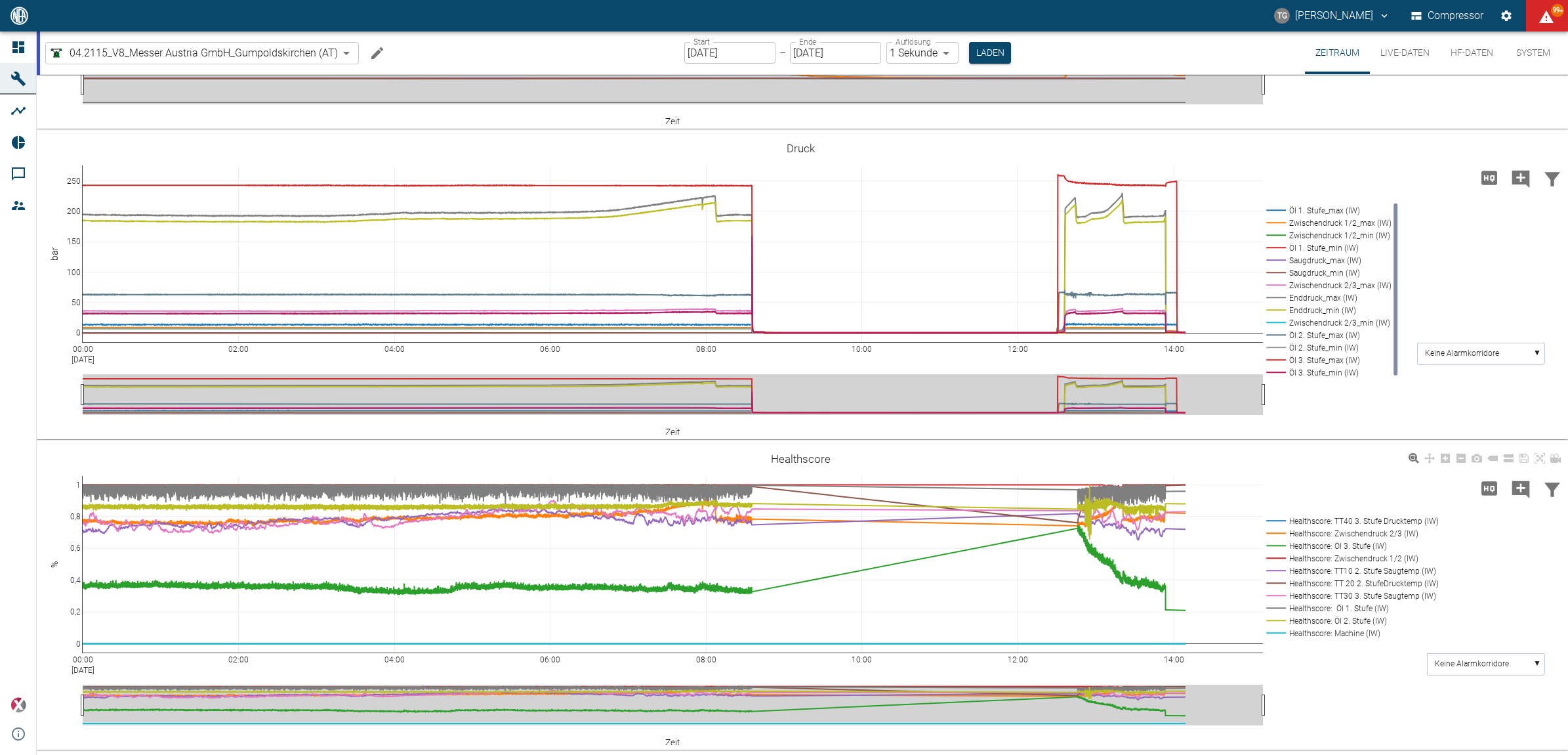
click at [1277, 520] on rect at bounding box center [1349, 521] width 174 height 13
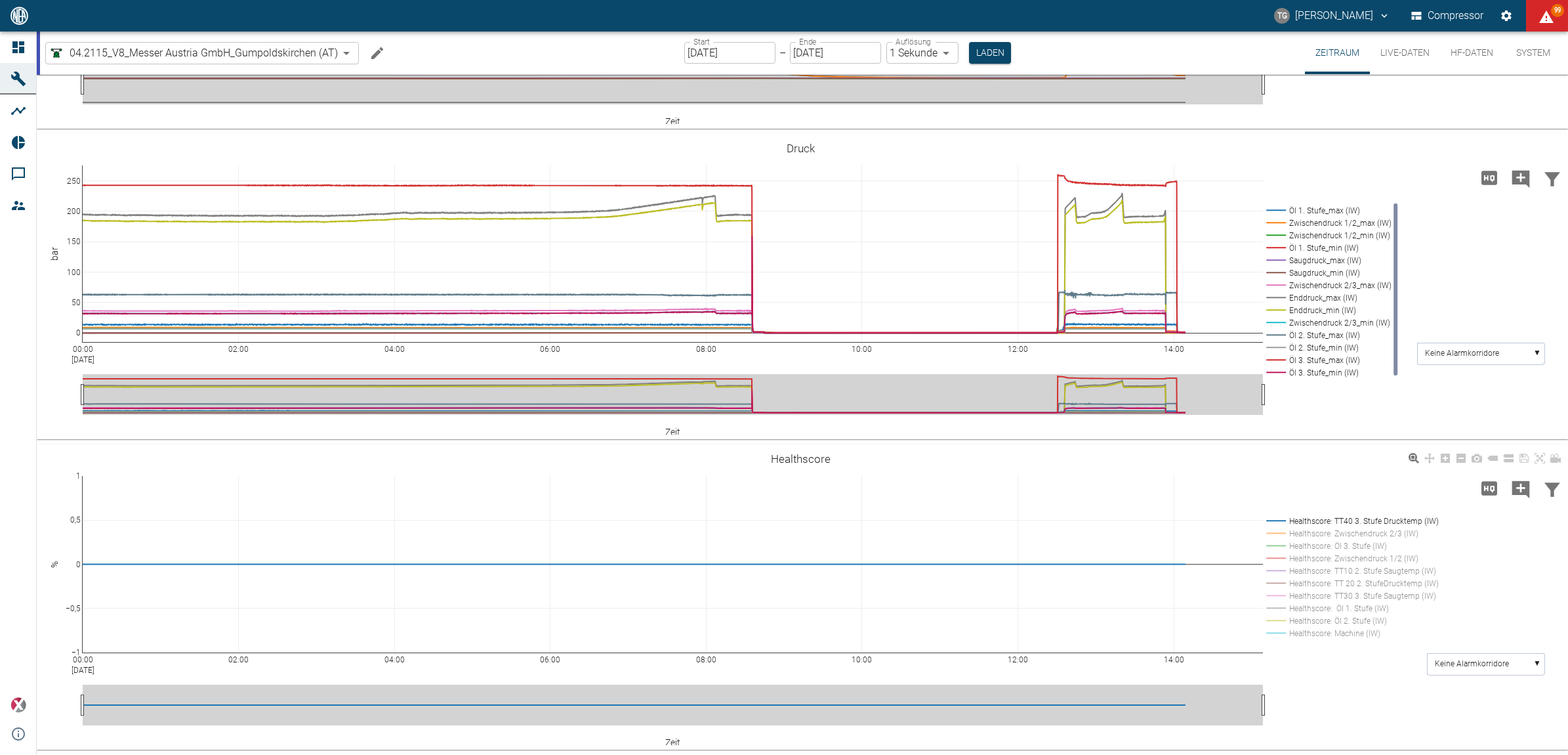
click at [1280, 632] on rect at bounding box center [1349, 633] width 174 height 13
click at [1276, 522] on rect at bounding box center [1349, 521] width 174 height 13
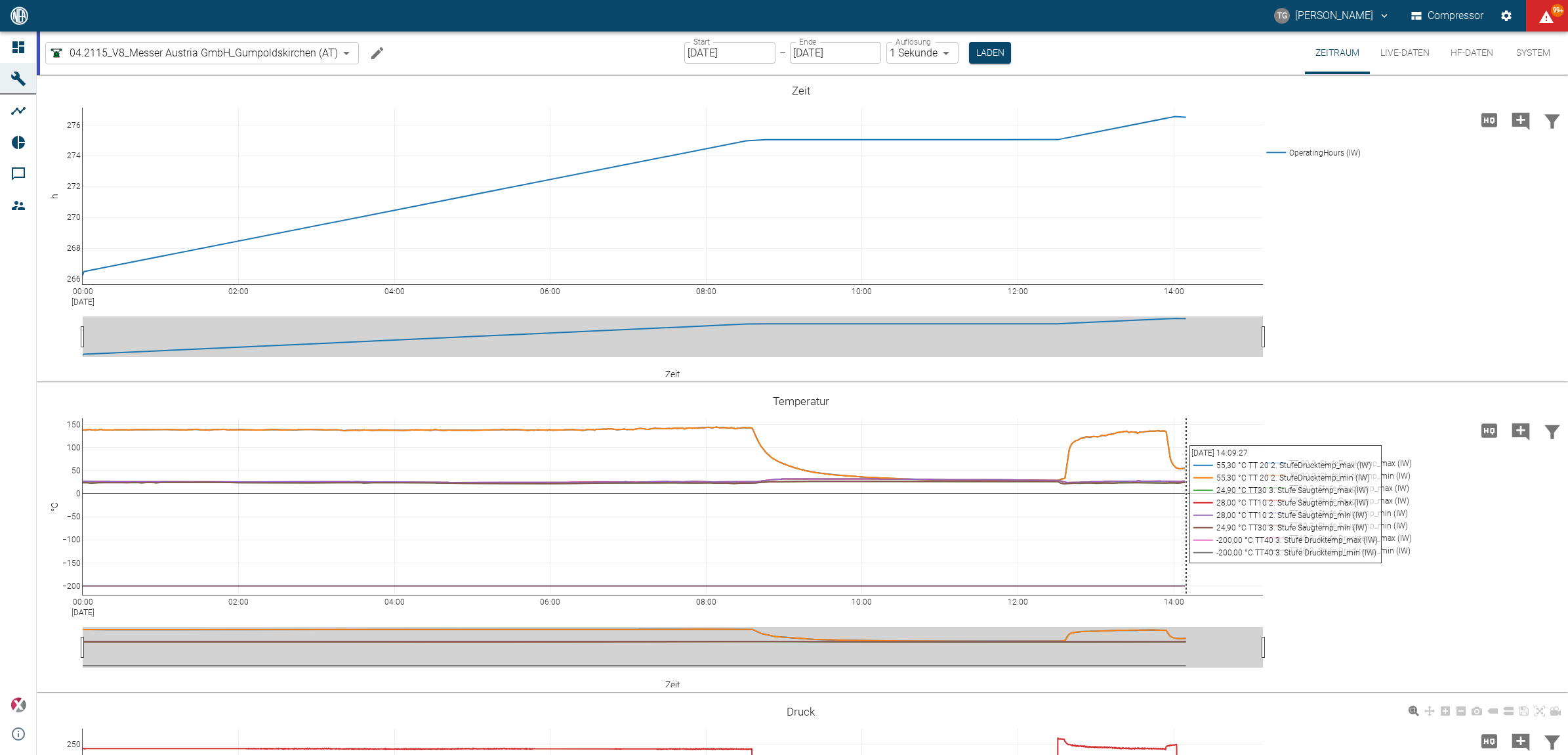
scroll to position [246, 0]
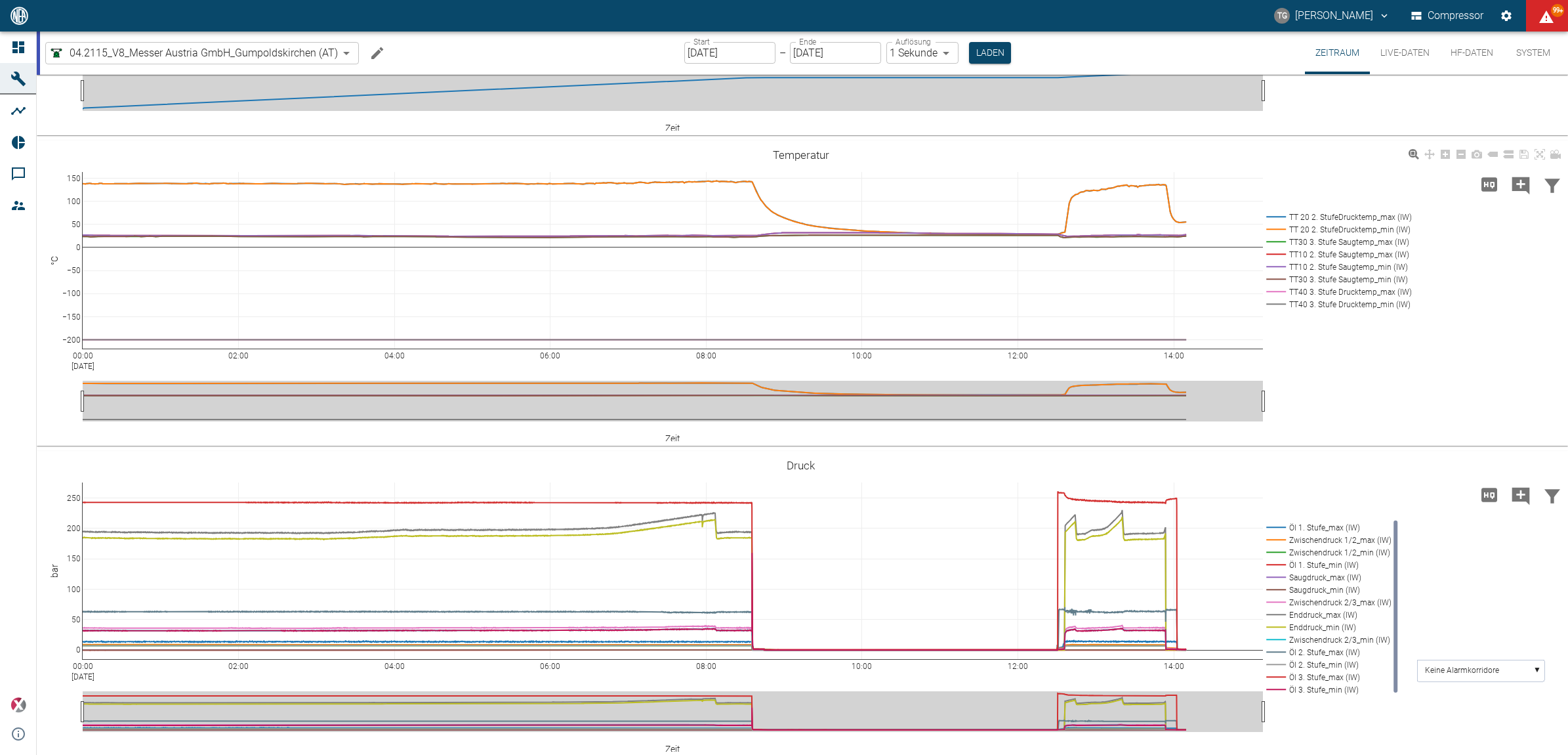
click at [1277, 303] on rect at bounding box center [1336, 304] width 148 height 13
click at [1274, 287] on rect at bounding box center [1336, 292] width 148 height 13
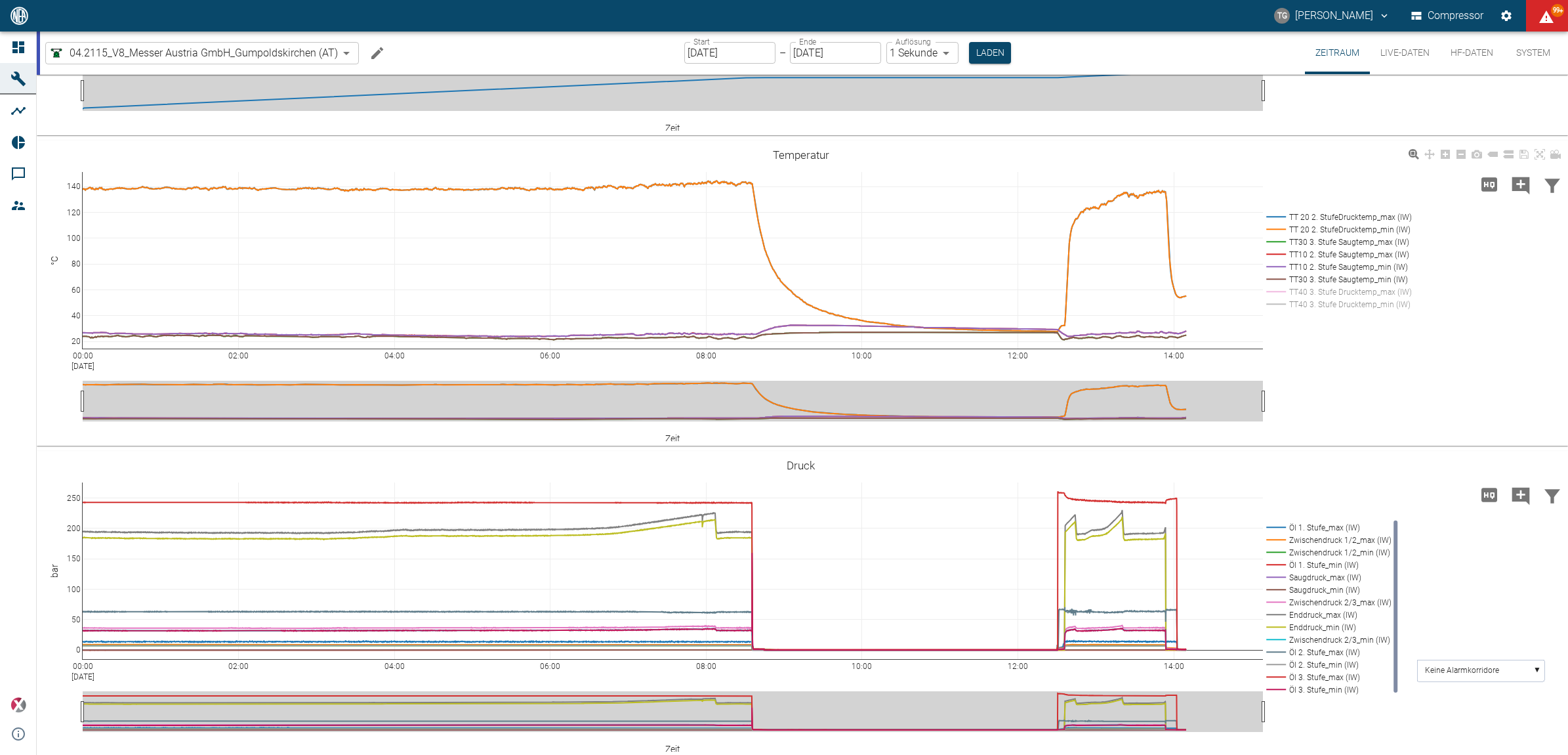
click at [1276, 294] on rect at bounding box center [1336, 292] width 148 height 13
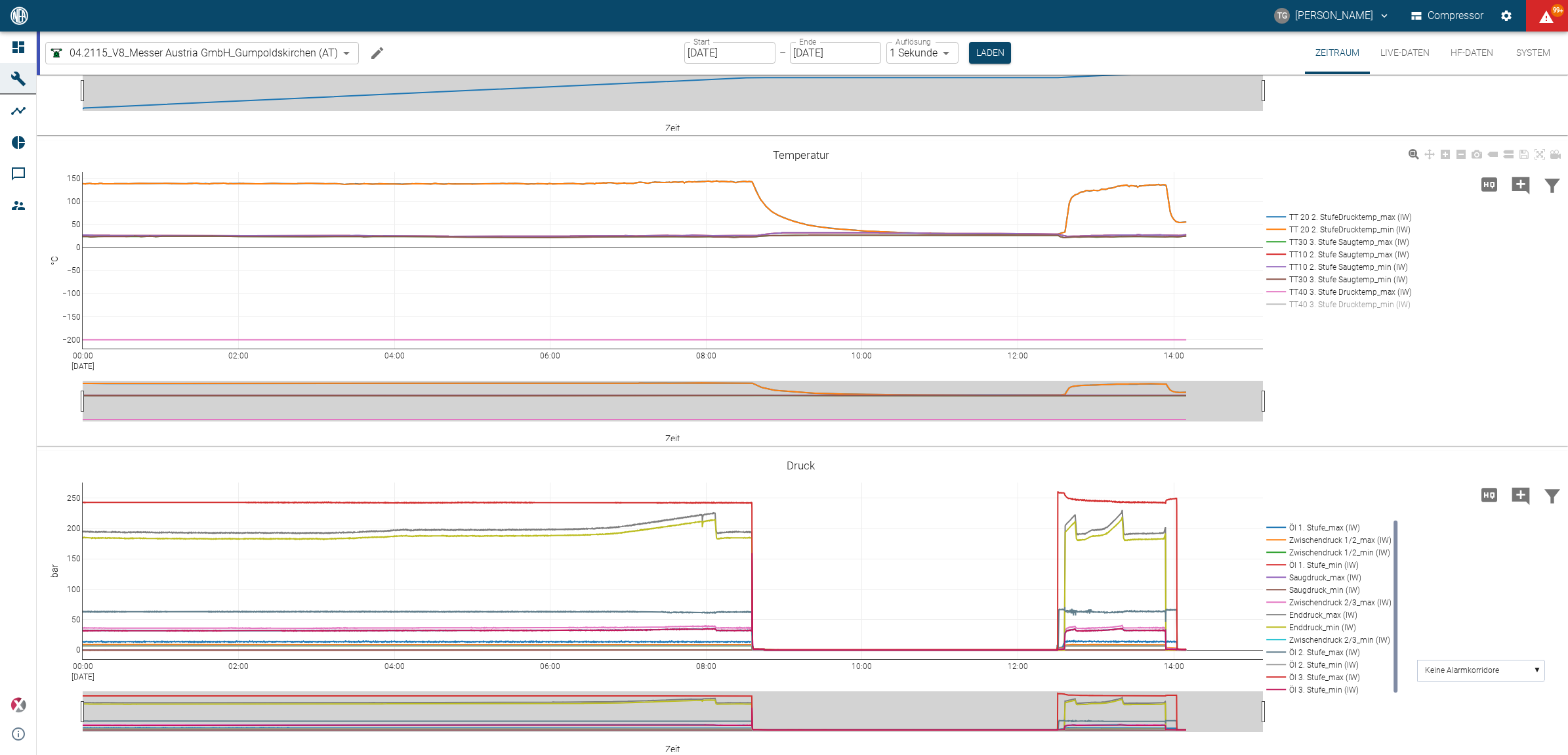
click at [1278, 306] on rect at bounding box center [1336, 304] width 148 height 13
click at [1277, 299] on rect at bounding box center [1336, 304] width 148 height 13
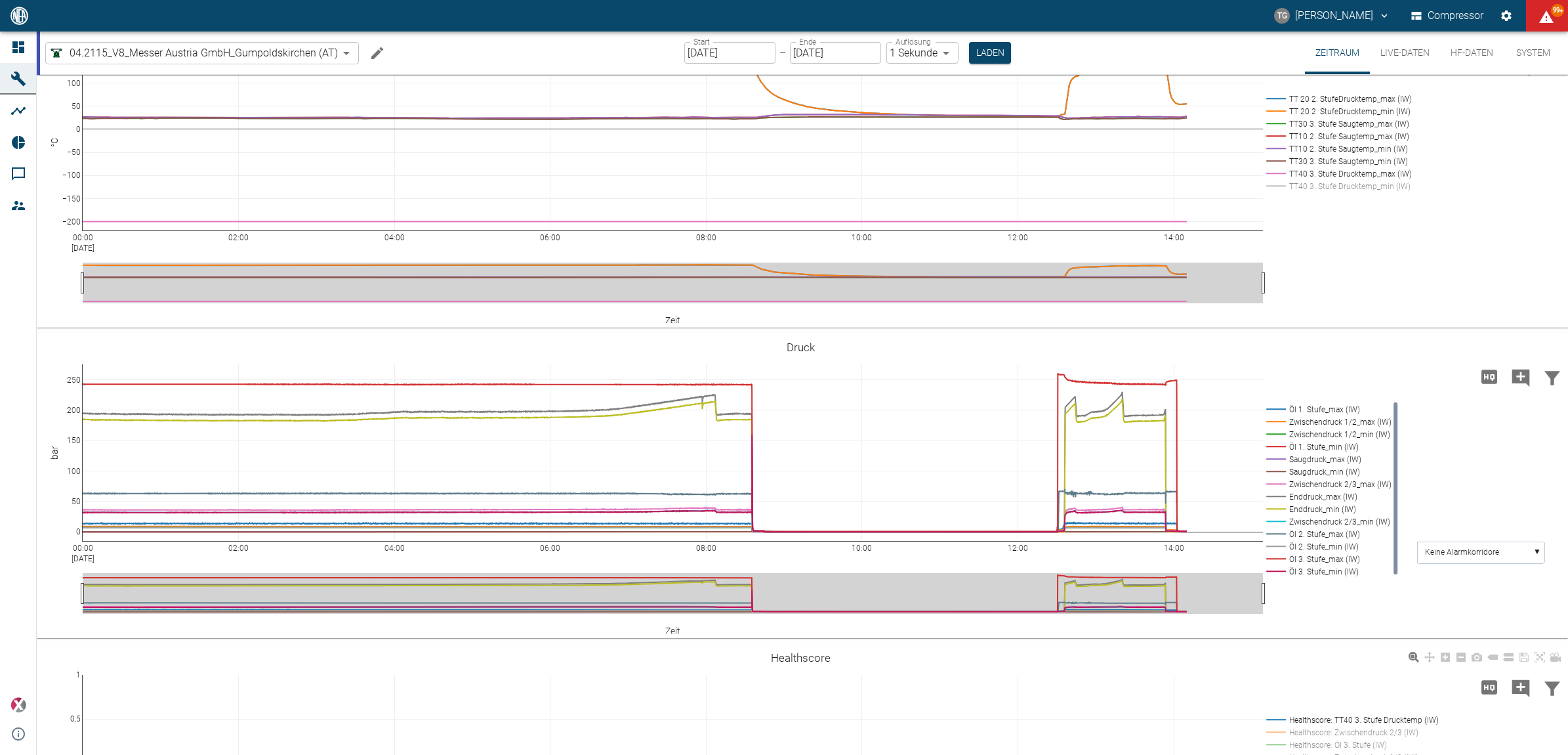
scroll to position [561, 0]
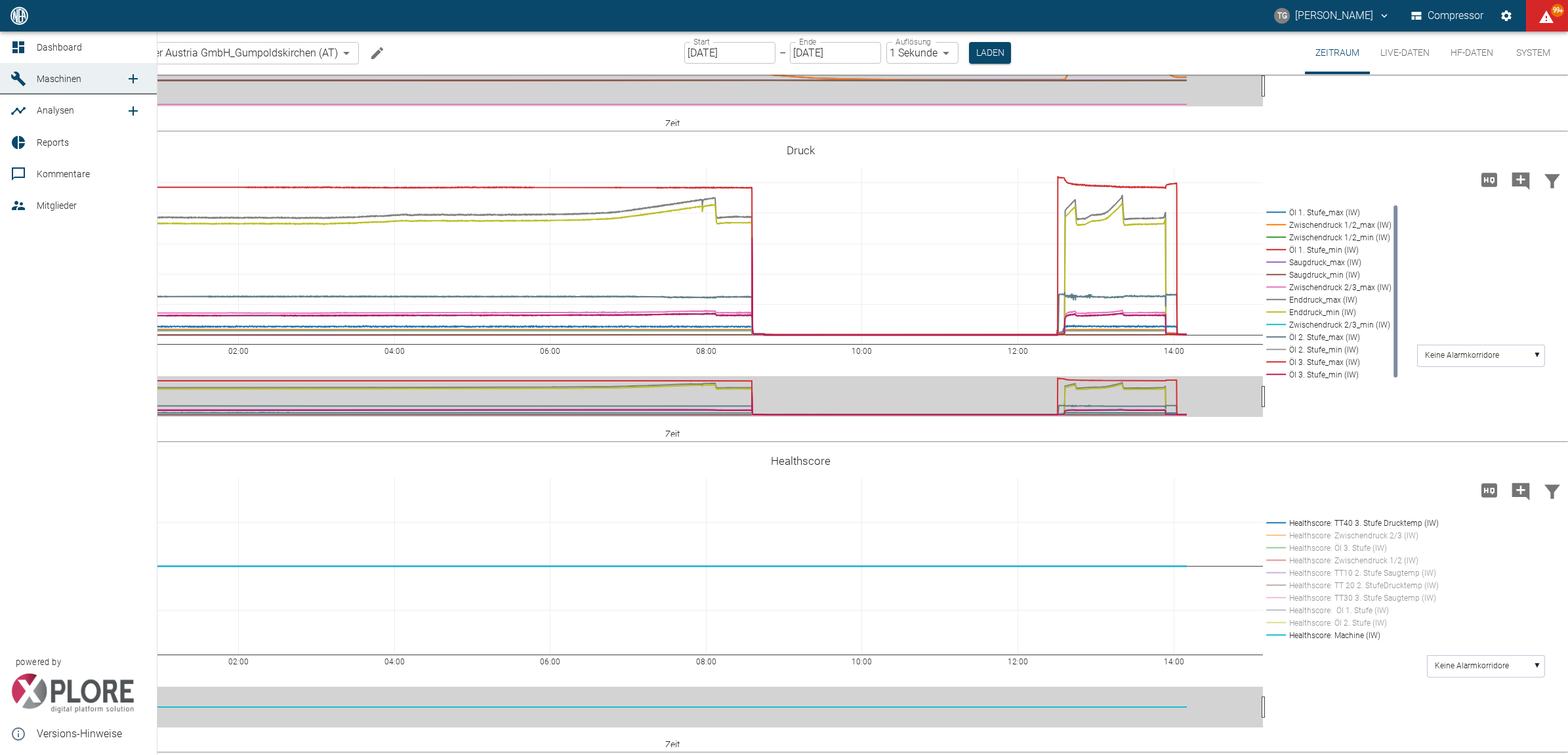
click at [25, 47] on icon at bounding box center [18, 47] width 16 height 16
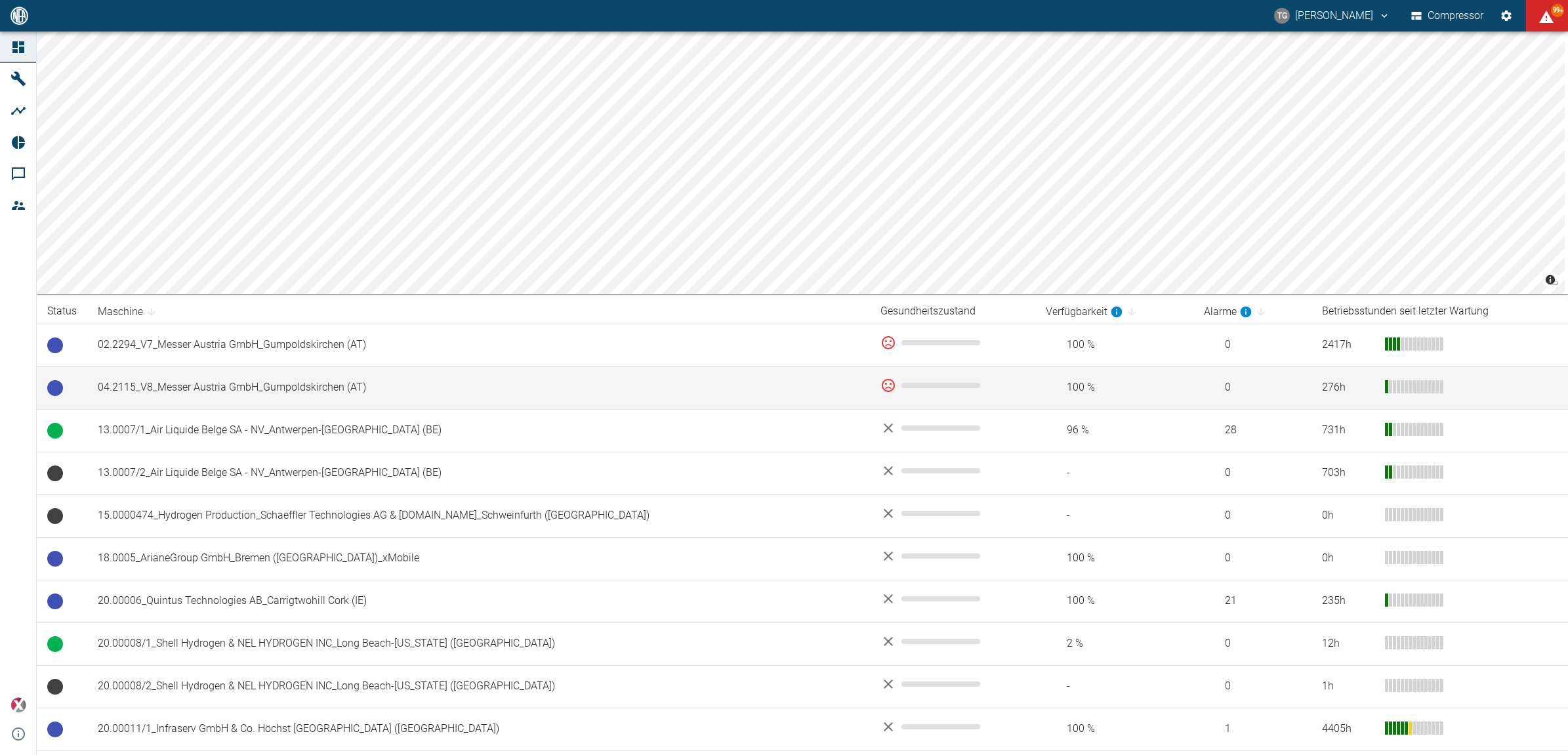
click at [202, 382] on td "04.2115_V8_Messer Austria GmbH_Gumpoldskirchen (AT)" at bounding box center [479, 387] width 783 height 43
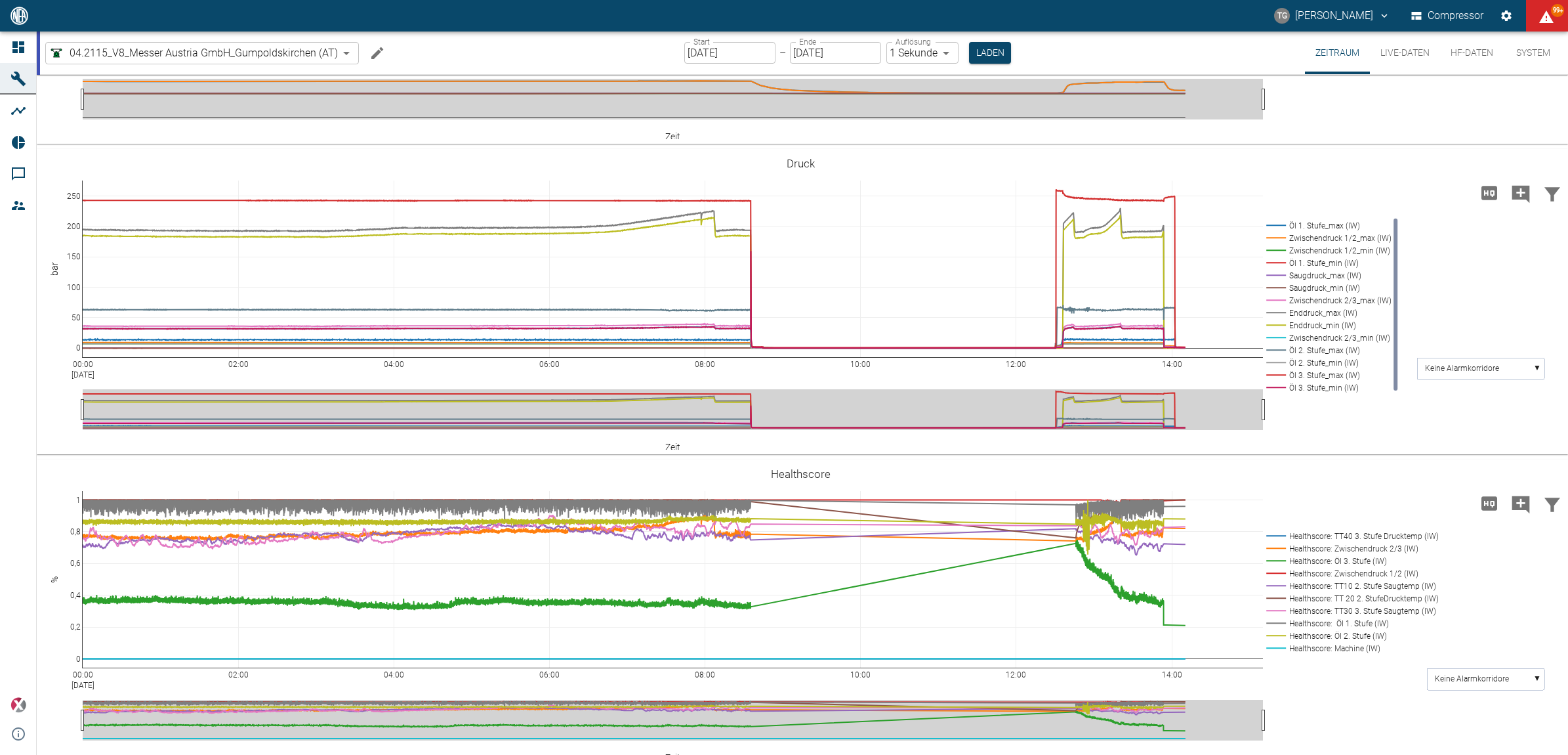
scroll to position [561, 0]
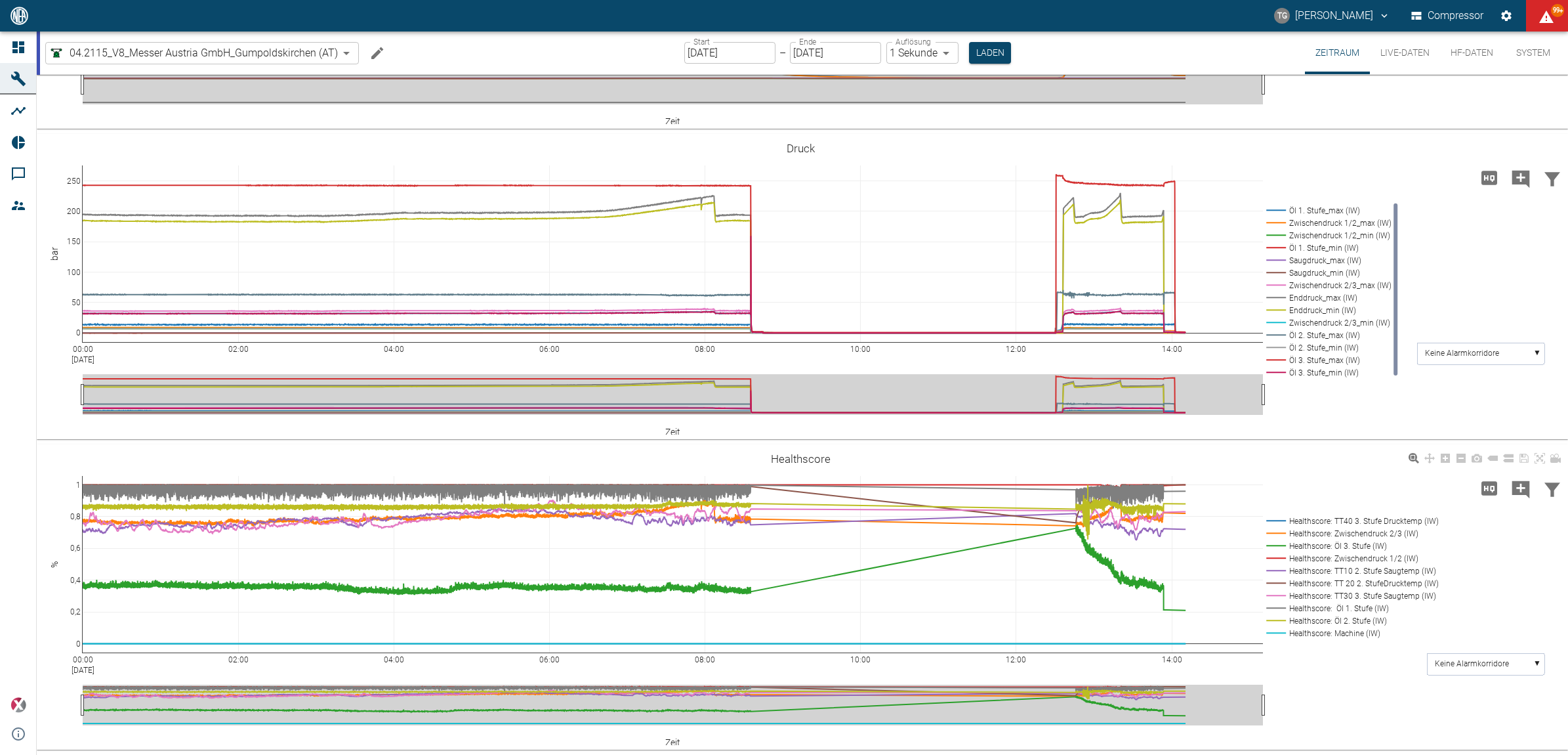
click at [1278, 545] on rect at bounding box center [1349, 546] width 174 height 13
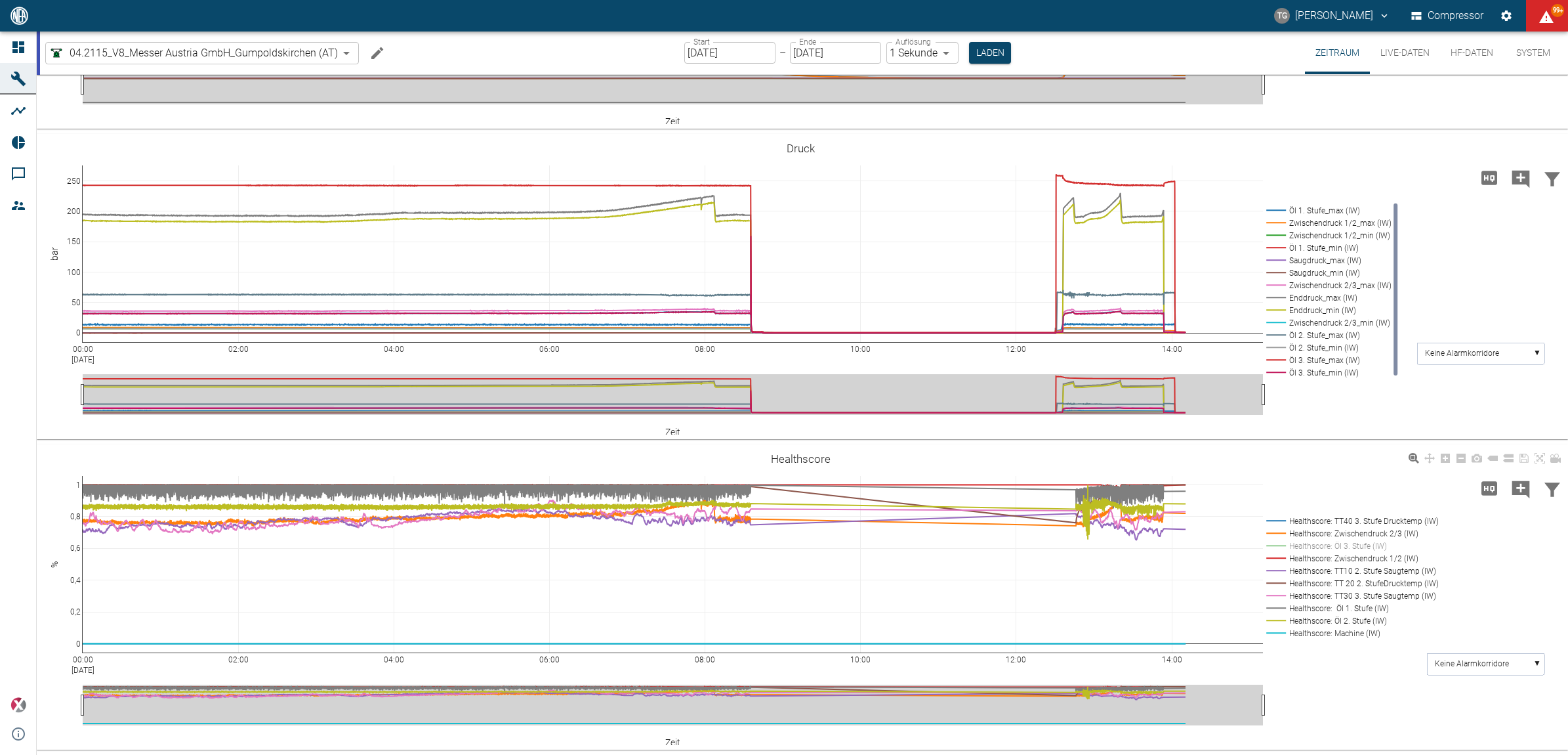
click at [1280, 545] on rect at bounding box center [1349, 546] width 174 height 13
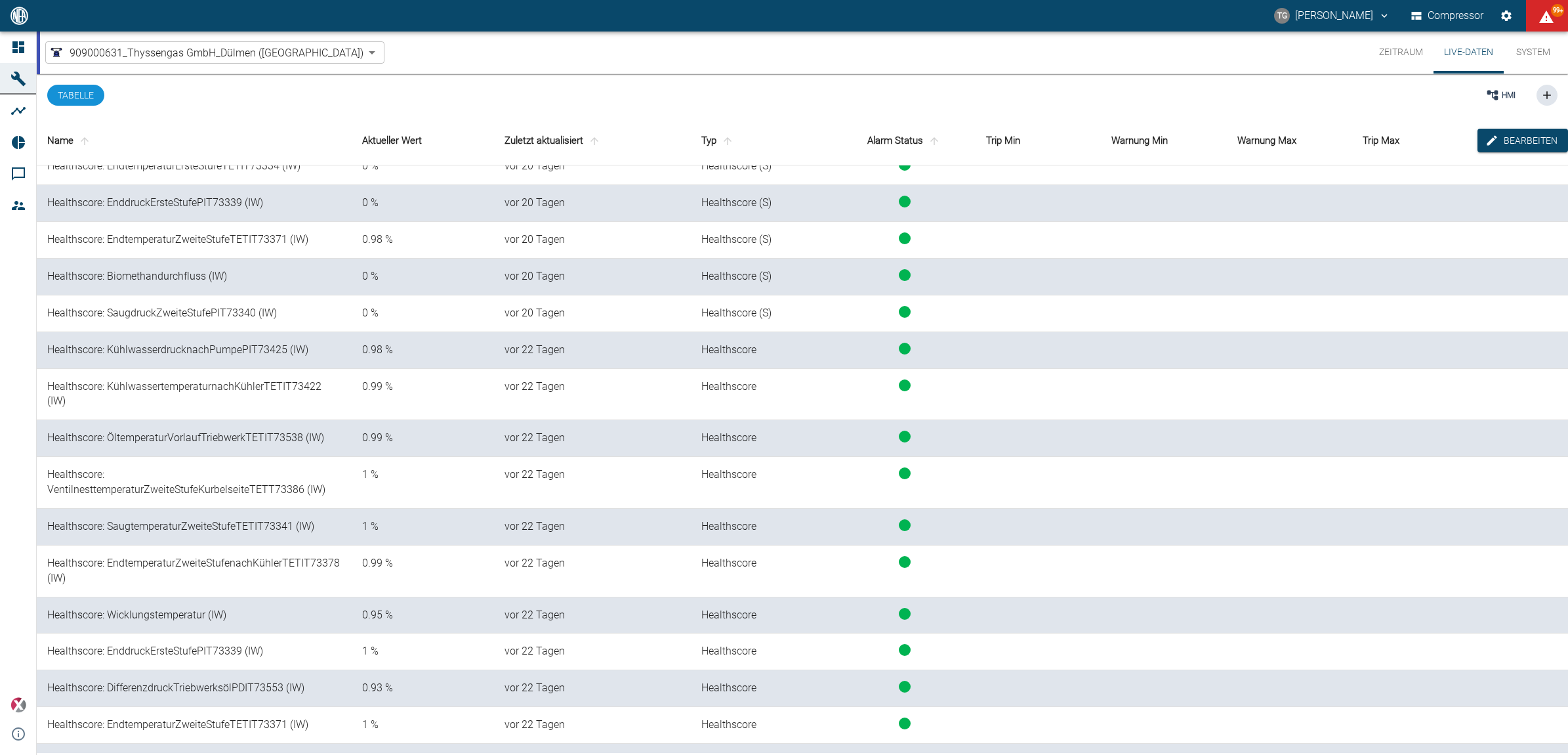
scroll to position [903, 0]
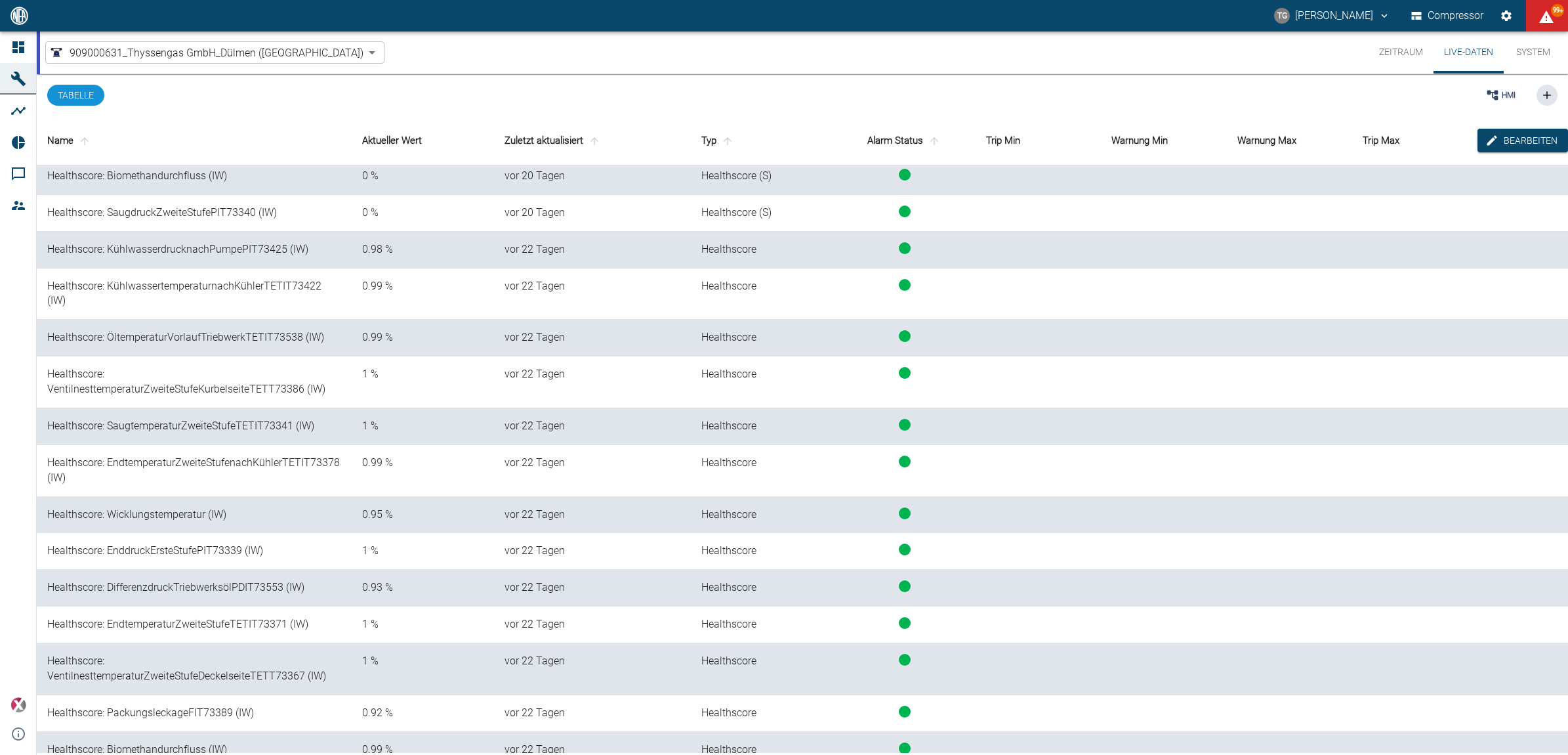
click at [1393, 53] on button "Zeitraum" at bounding box center [1400, 52] width 65 height 42
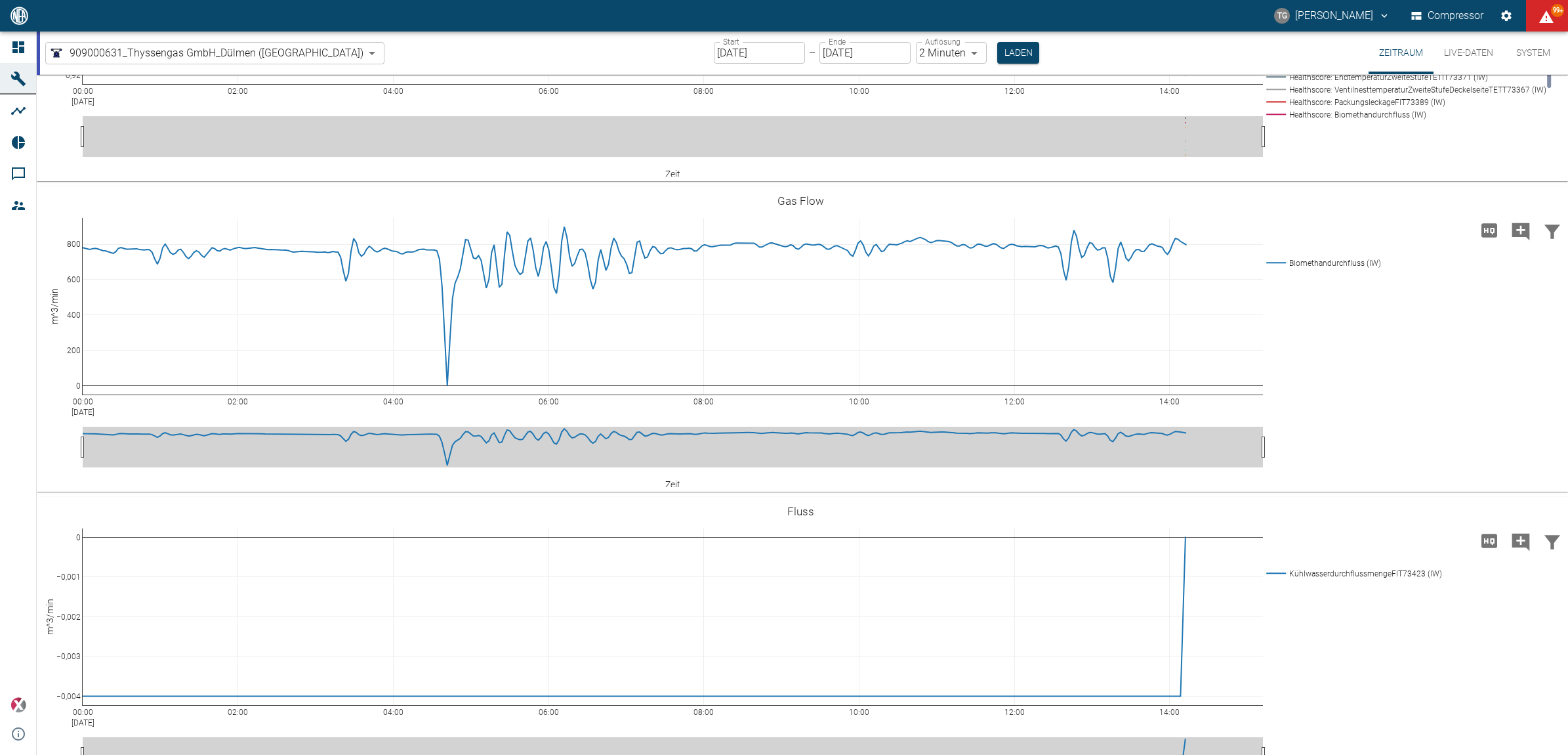
scroll to position [2872, 0]
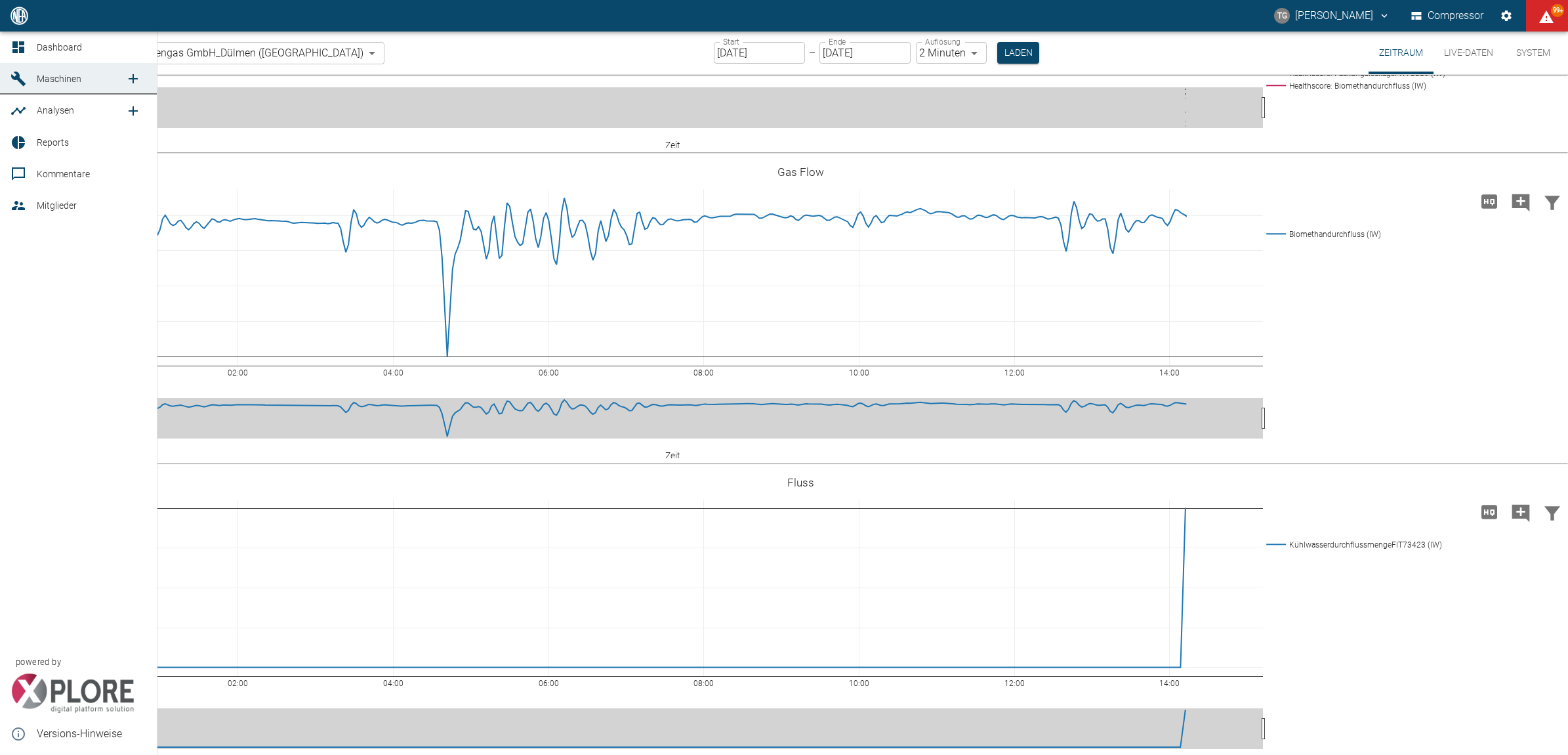
click at [30, 38] on link "Dashboard" at bounding box center [78, 47] width 157 height 31
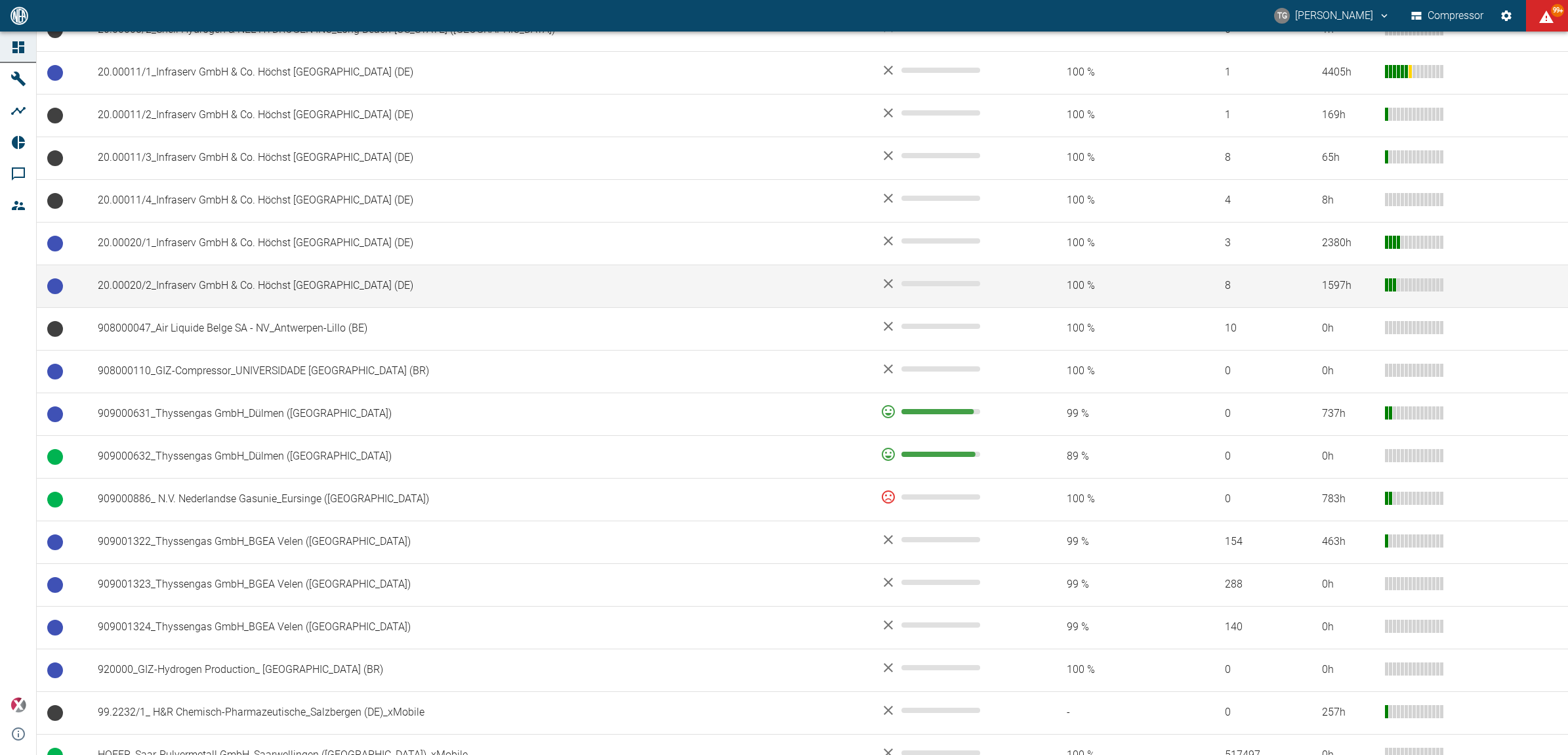
scroll to position [810, 0]
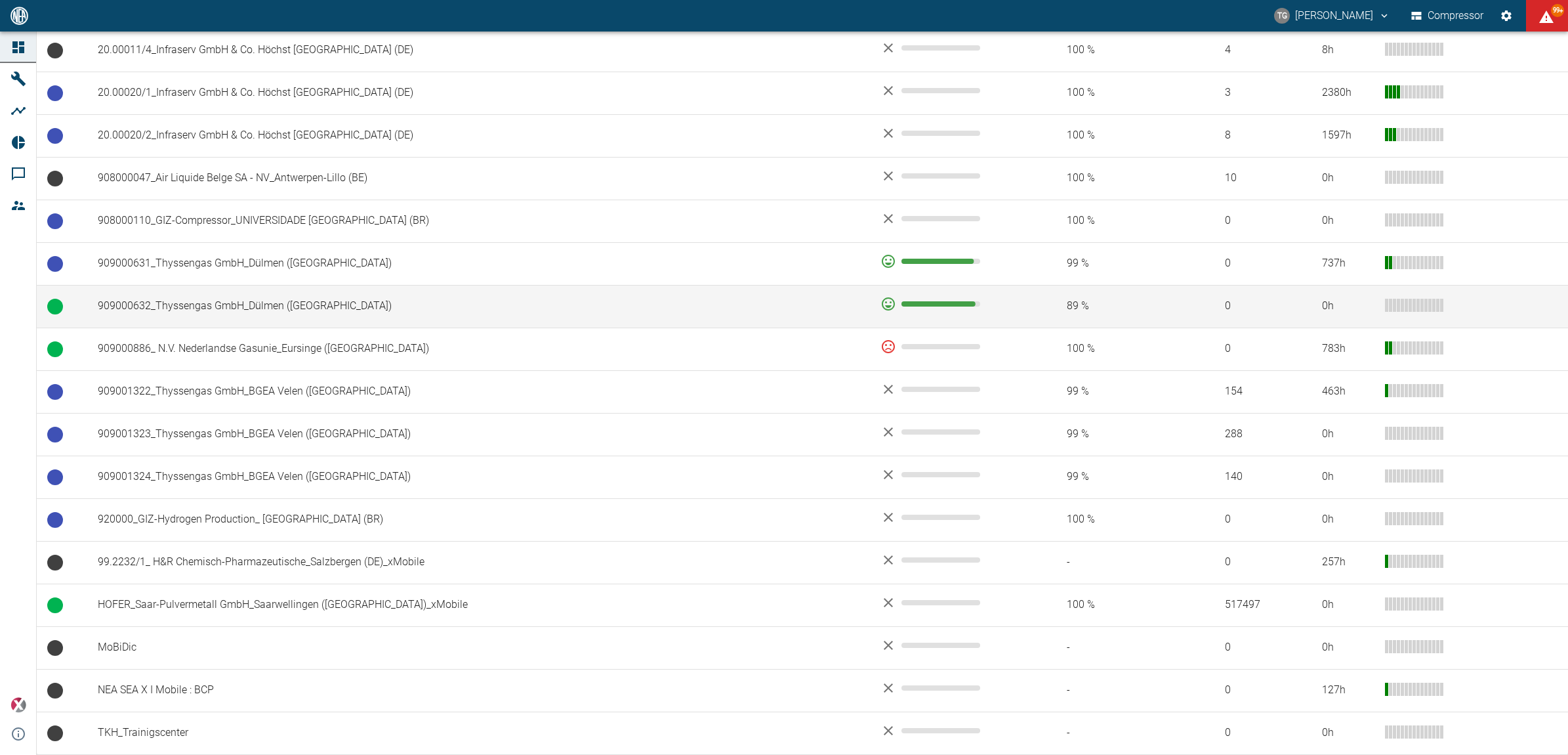
click at [136, 306] on td "909000632_Thyssengas GmbH_Dülmen (DE)" at bounding box center [479, 306] width 783 height 43
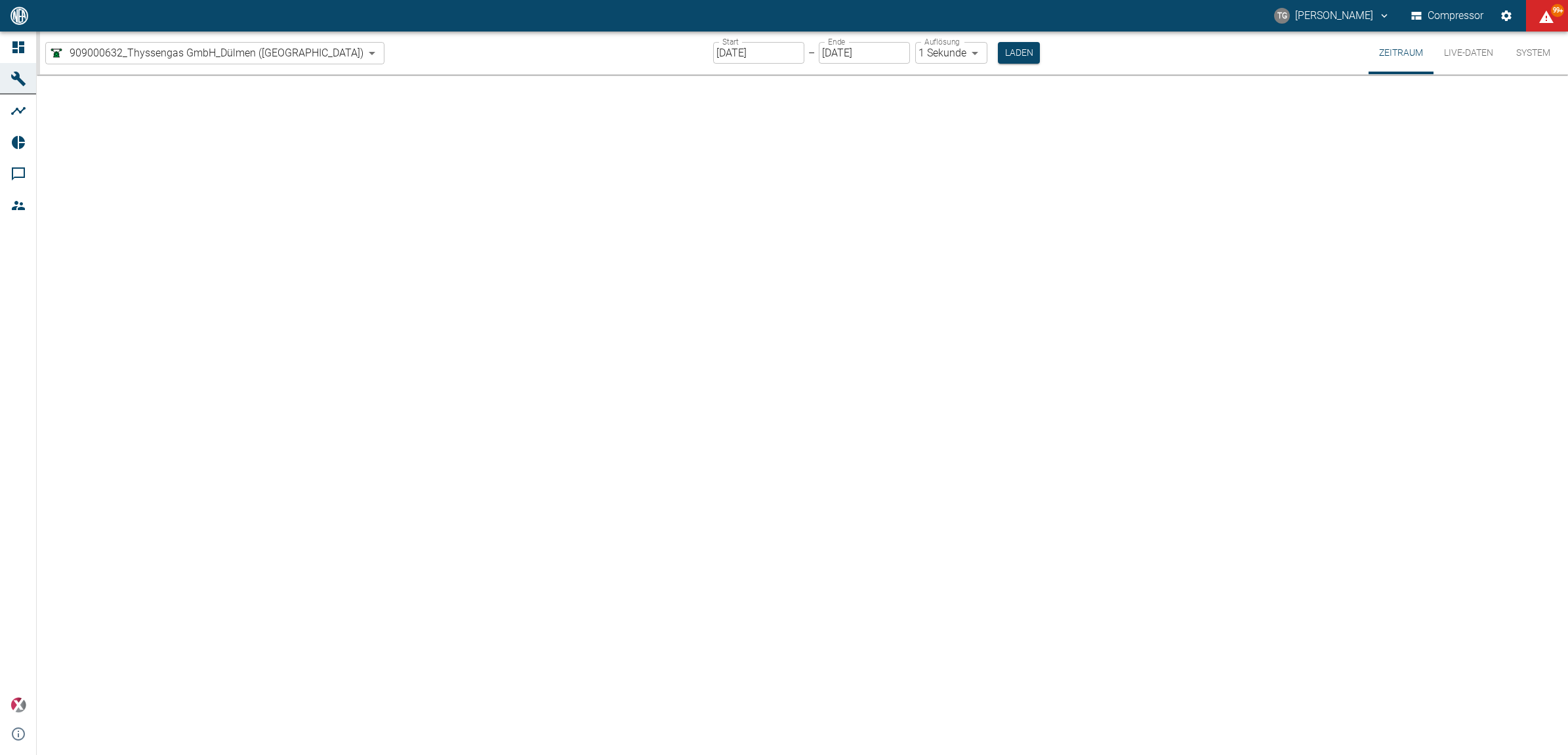
click at [1454, 56] on button "Live-Daten" at bounding box center [1469, 53] width 70 height 43
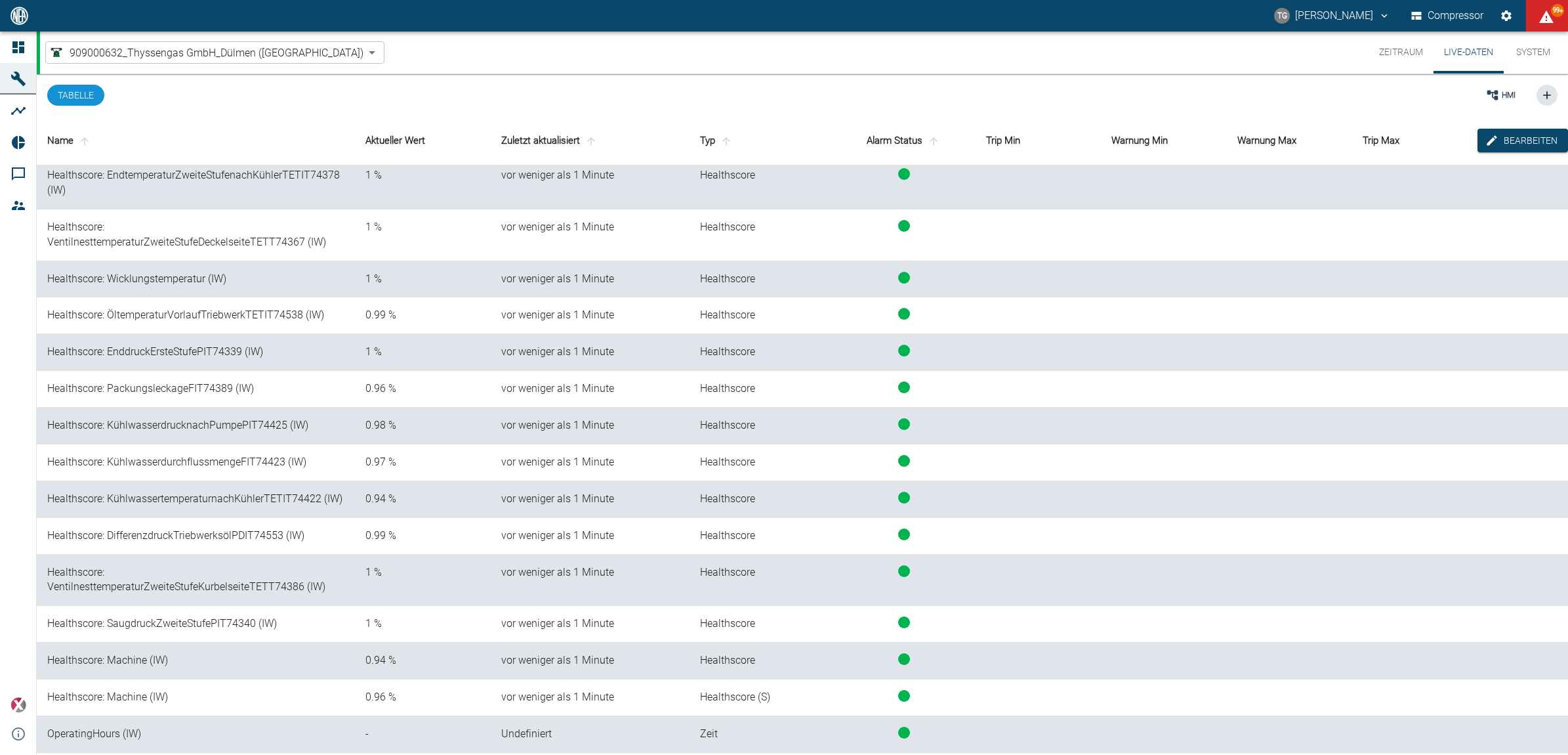
scroll to position [2487, 0]
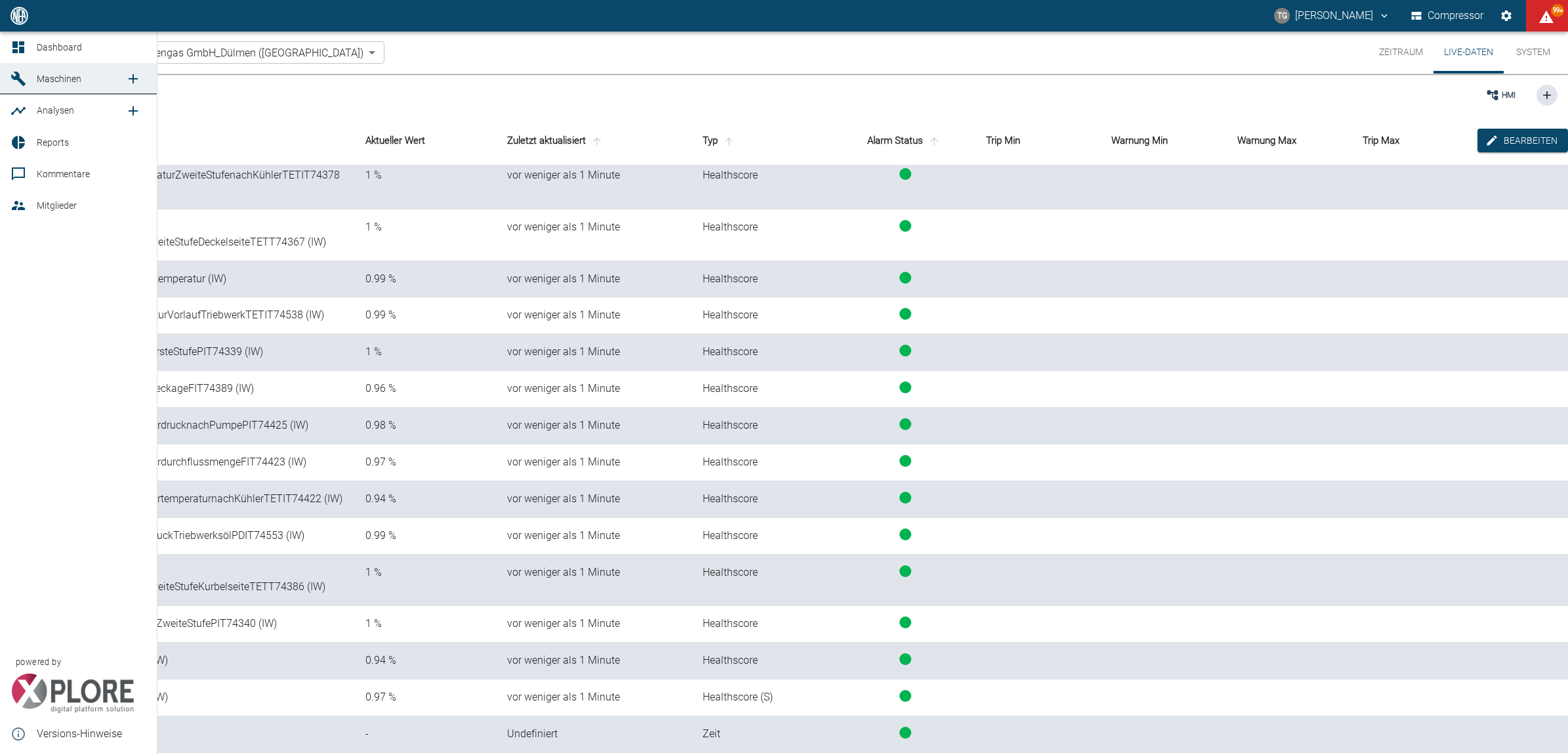
click at [20, 47] on icon at bounding box center [18, 47] width 12 height 12
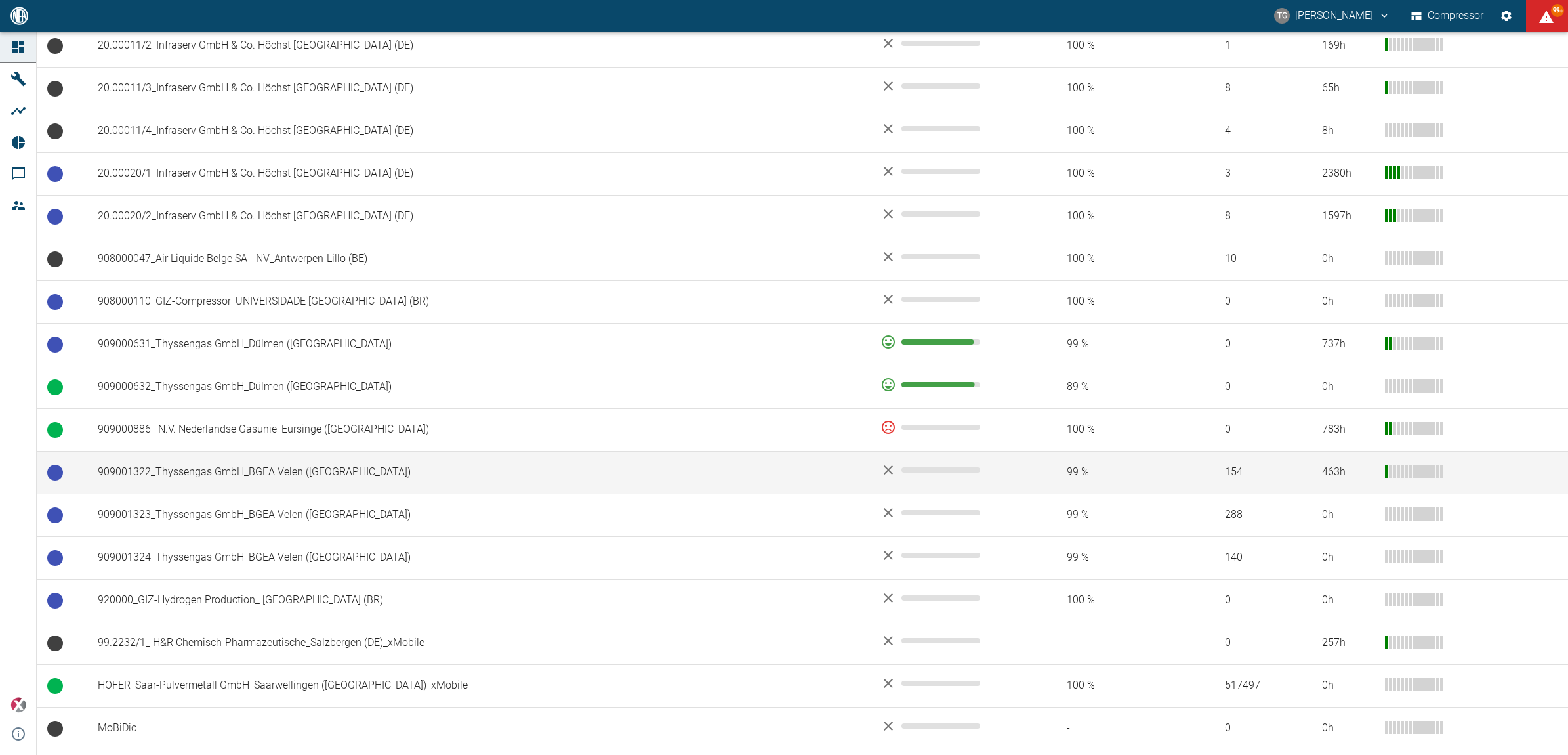
scroll to position [739, 0]
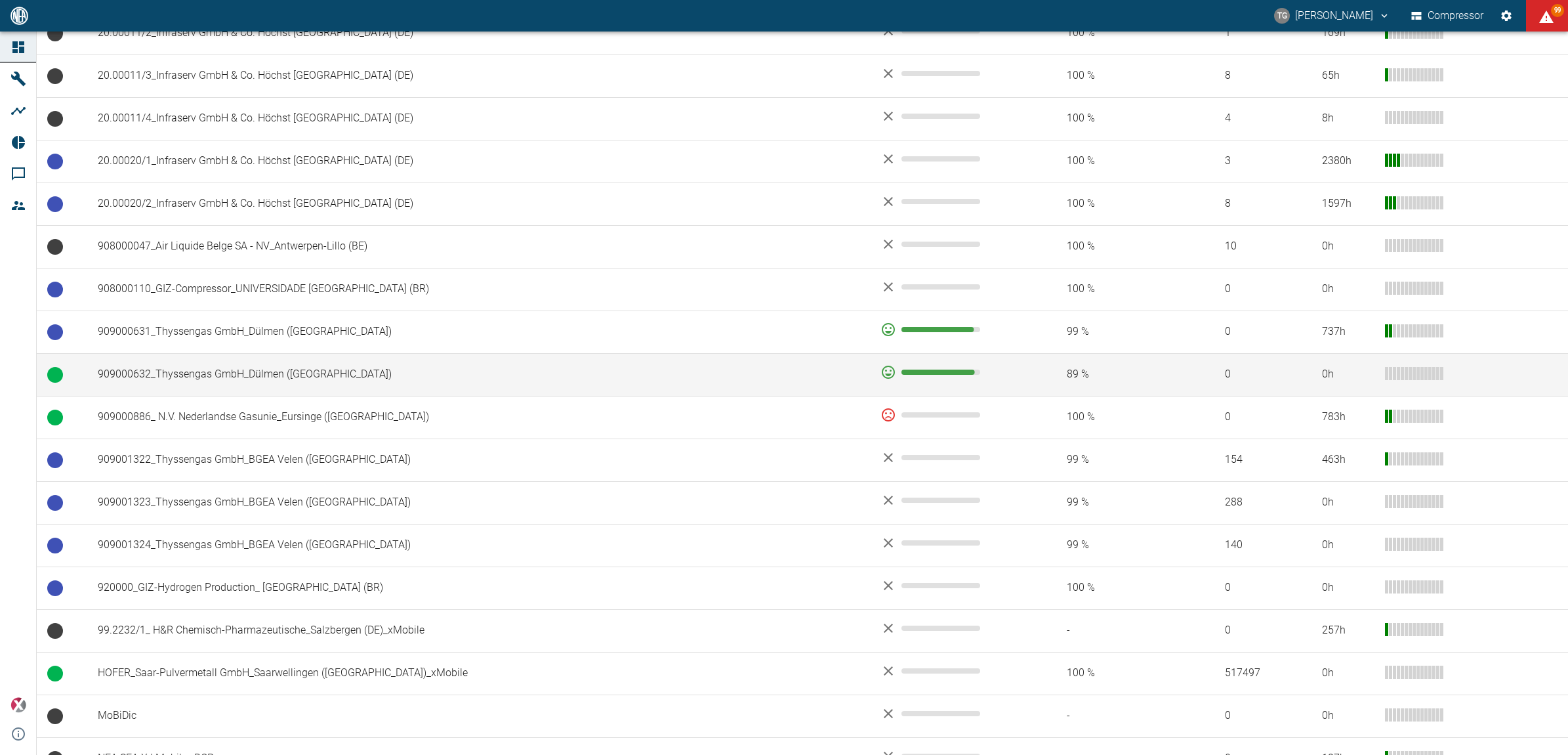
click at [224, 366] on td "909000632_Thyssengas GmbH_Dülmen ([GEOGRAPHIC_DATA])" at bounding box center [479, 375] width 783 height 43
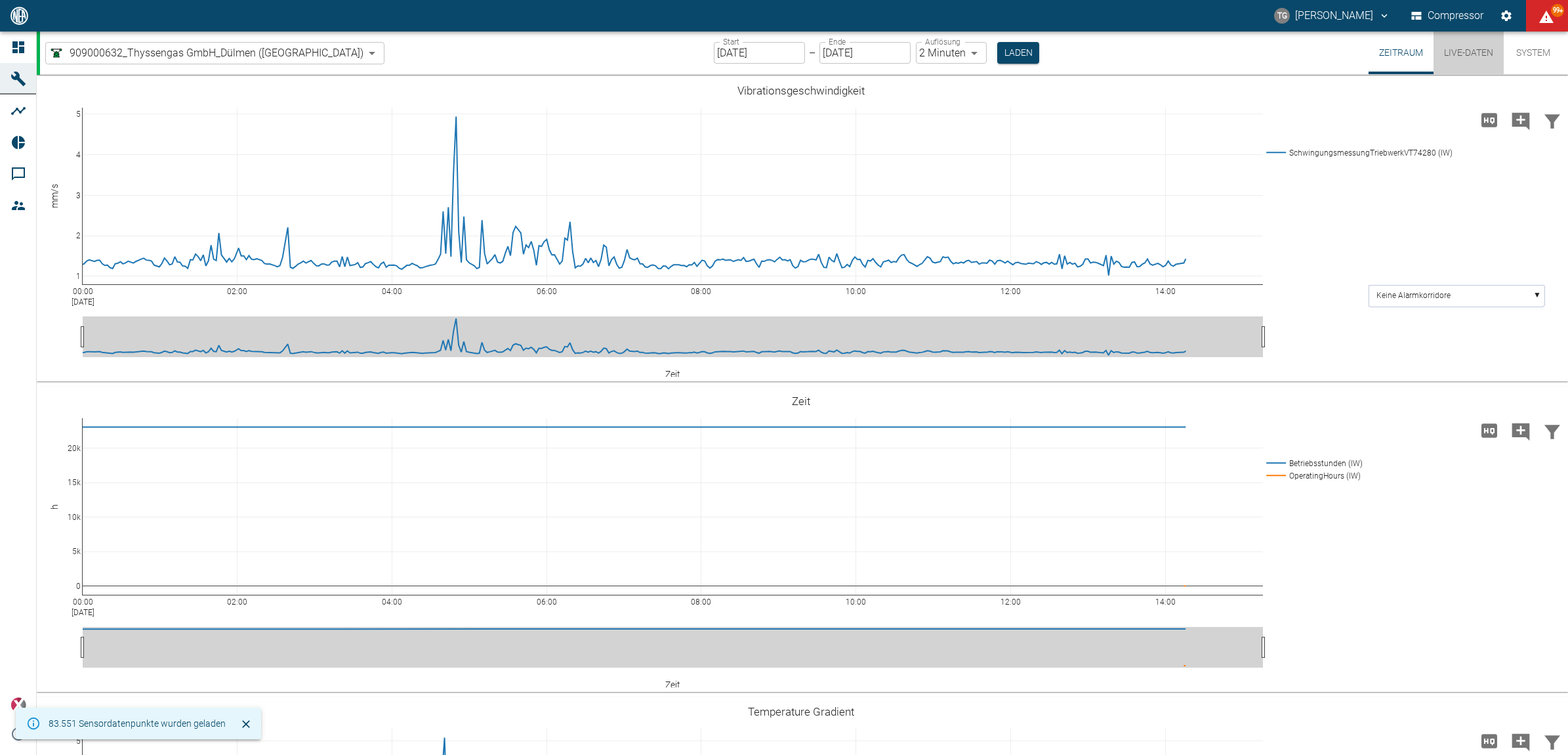
click at [1451, 54] on button "Live-Daten" at bounding box center [1469, 53] width 70 height 43
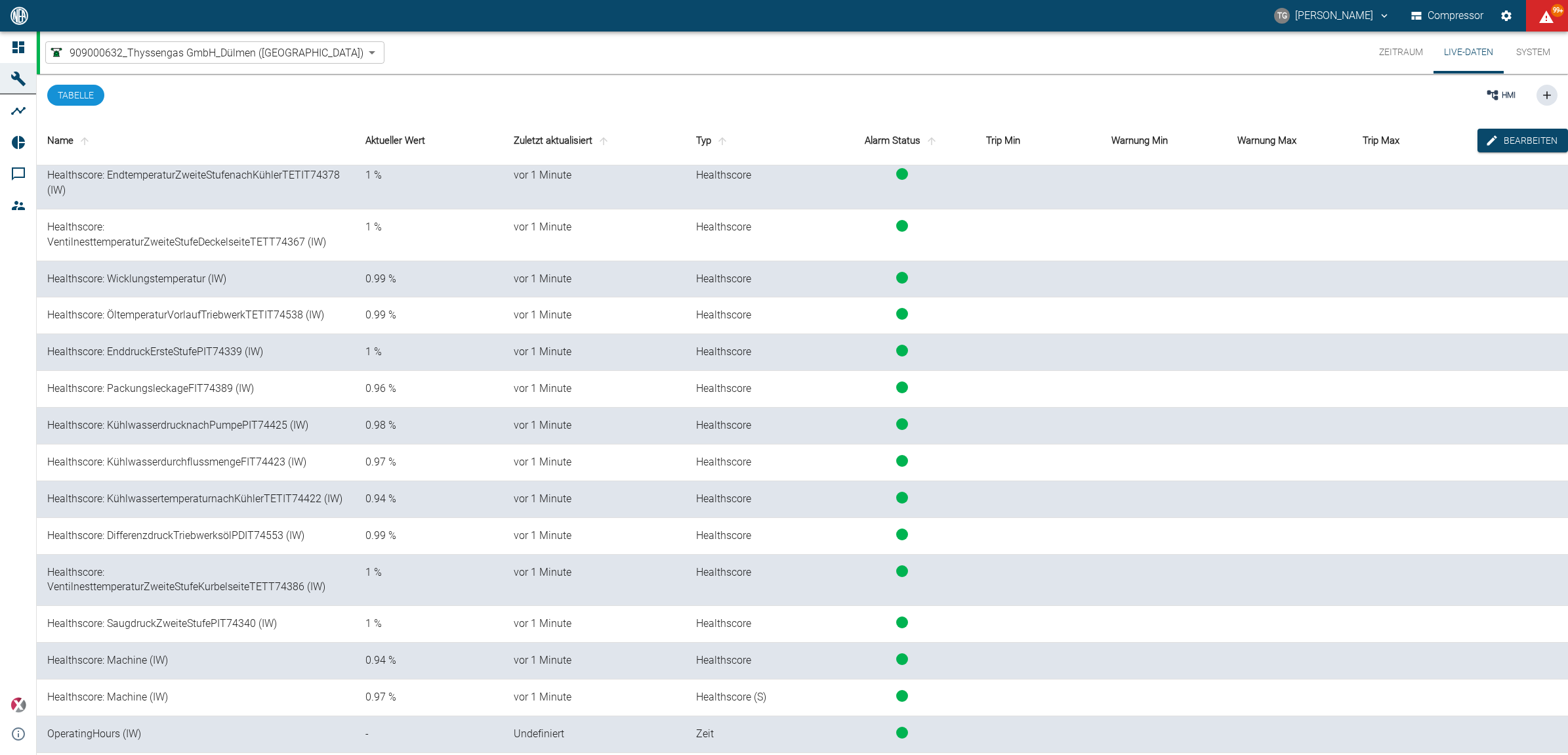
scroll to position [2487, 0]
click at [1398, 51] on button "Zeitraum" at bounding box center [1400, 52] width 65 height 42
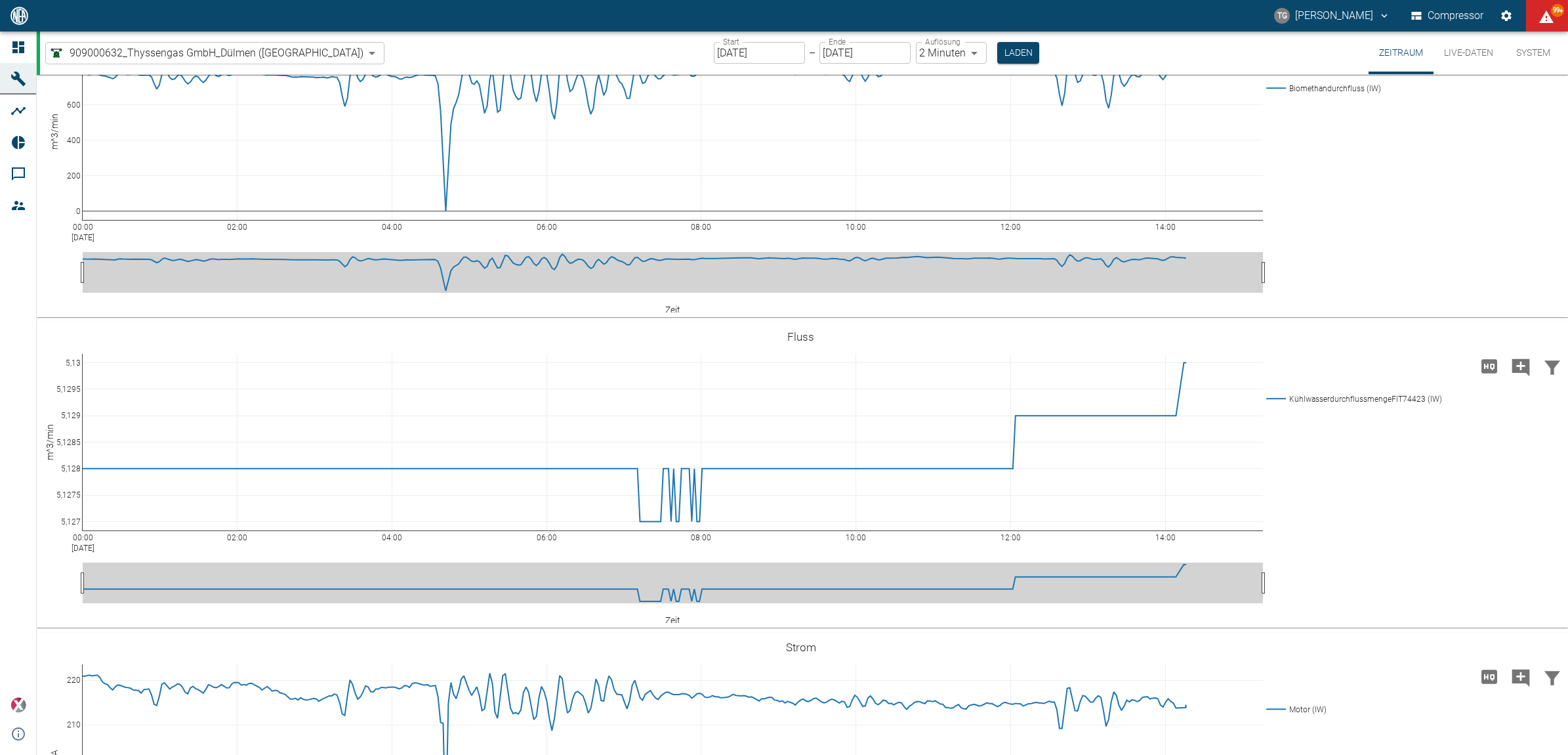
scroll to position [2954, 0]
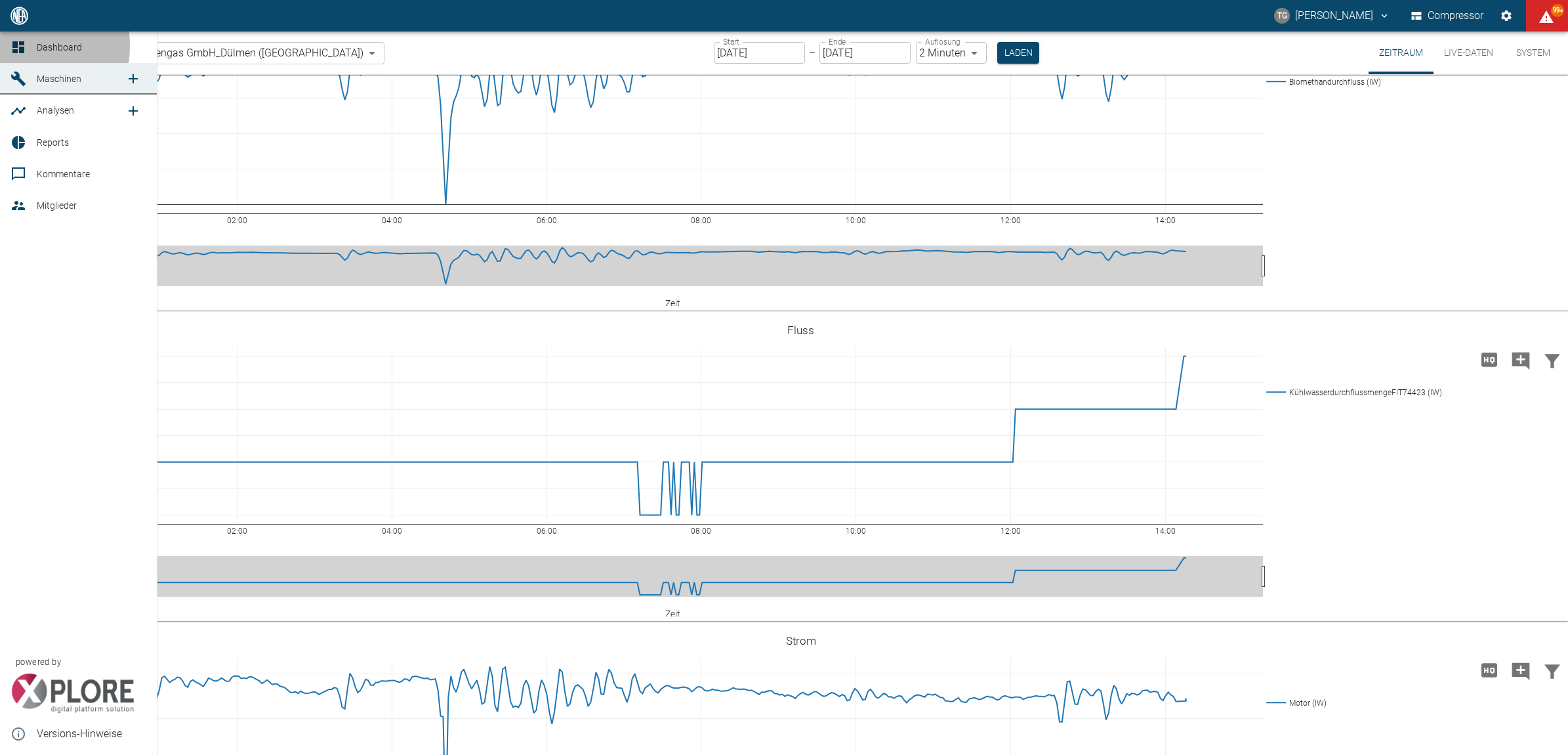
drag, startPoint x: 5, startPoint y: 46, endPoint x: 20, endPoint y: 55, distance: 17.5
click at [5, 46] on link "Dashboard" at bounding box center [78, 47] width 157 height 31
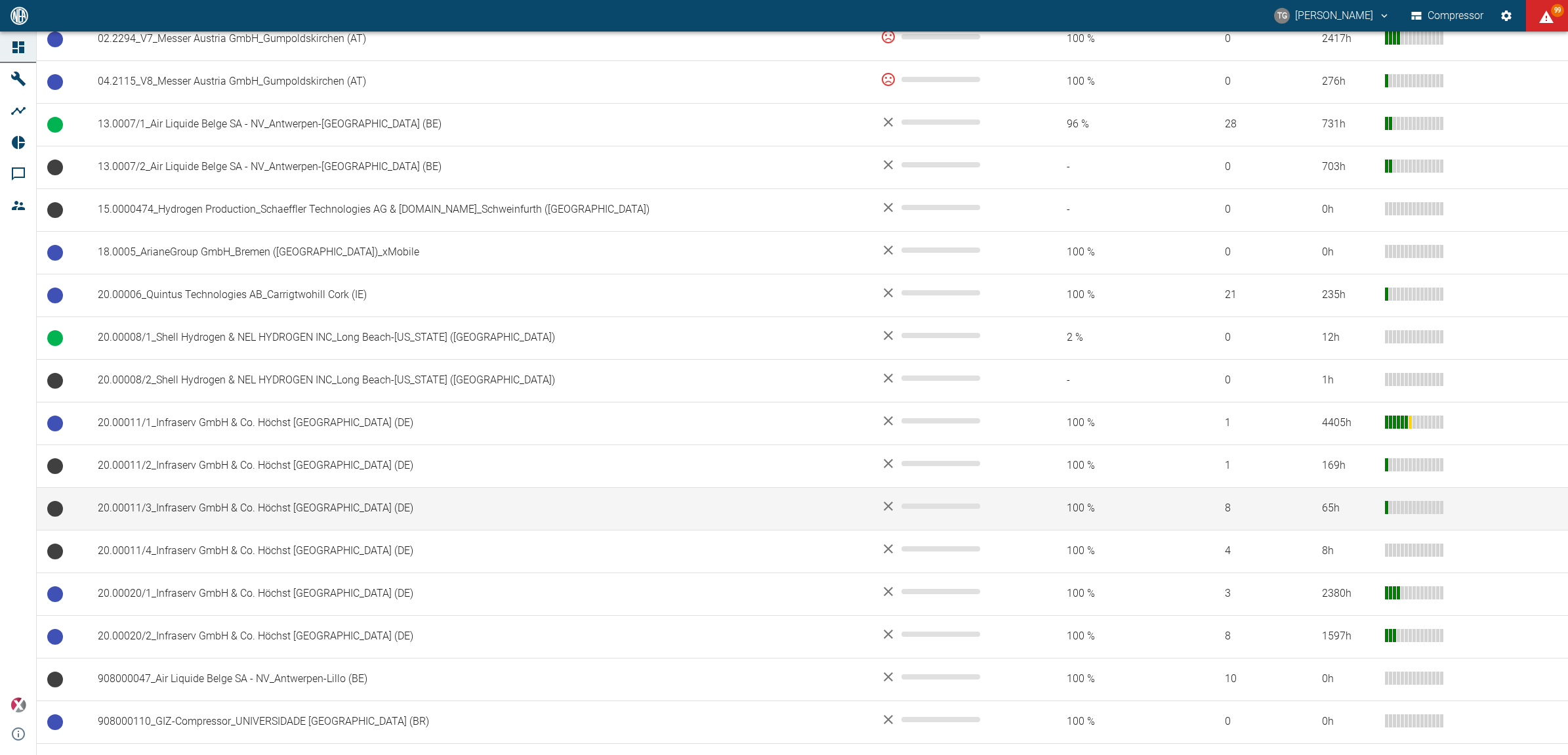
scroll to position [164, 0]
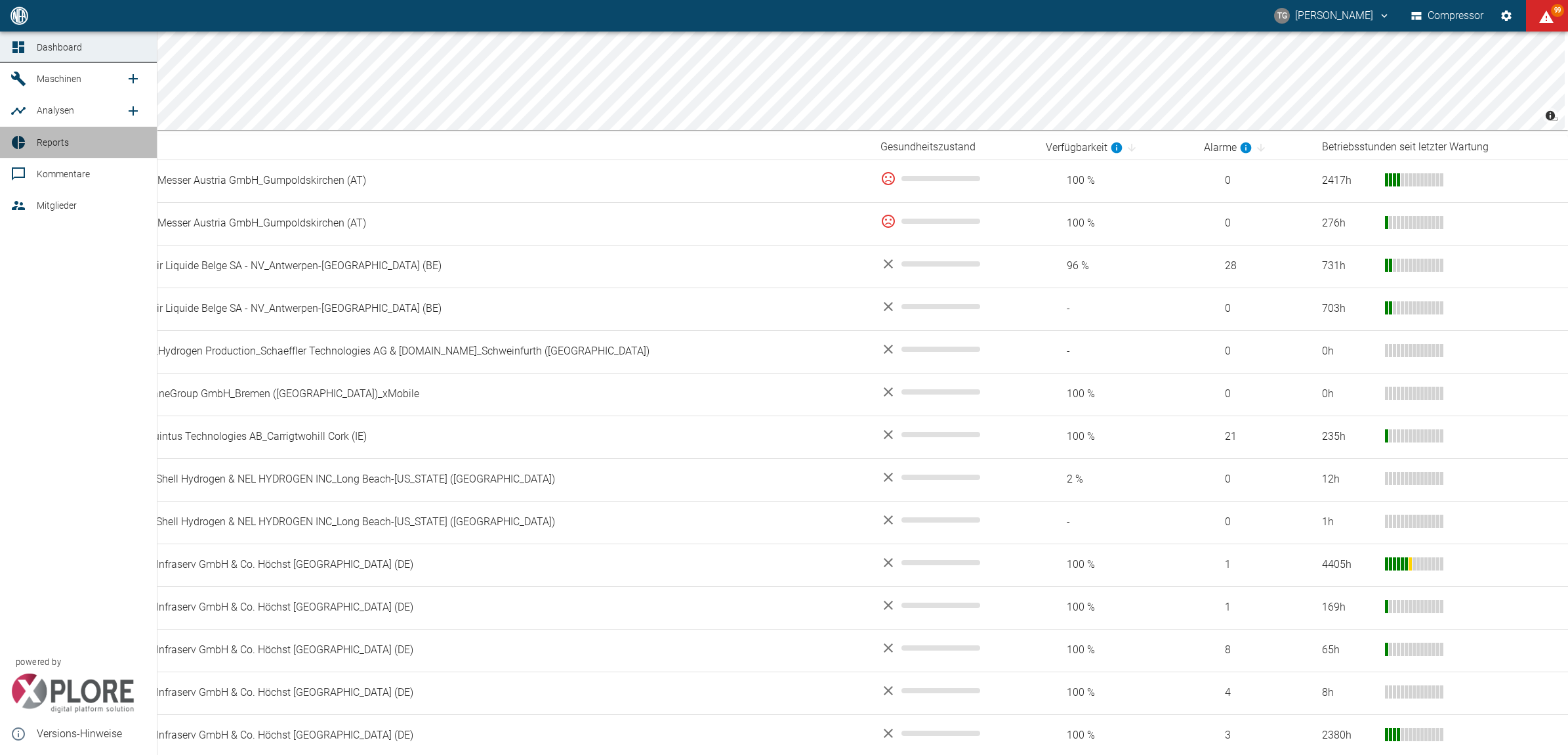
click at [9, 142] on link "Reports" at bounding box center [78, 142] width 157 height 31
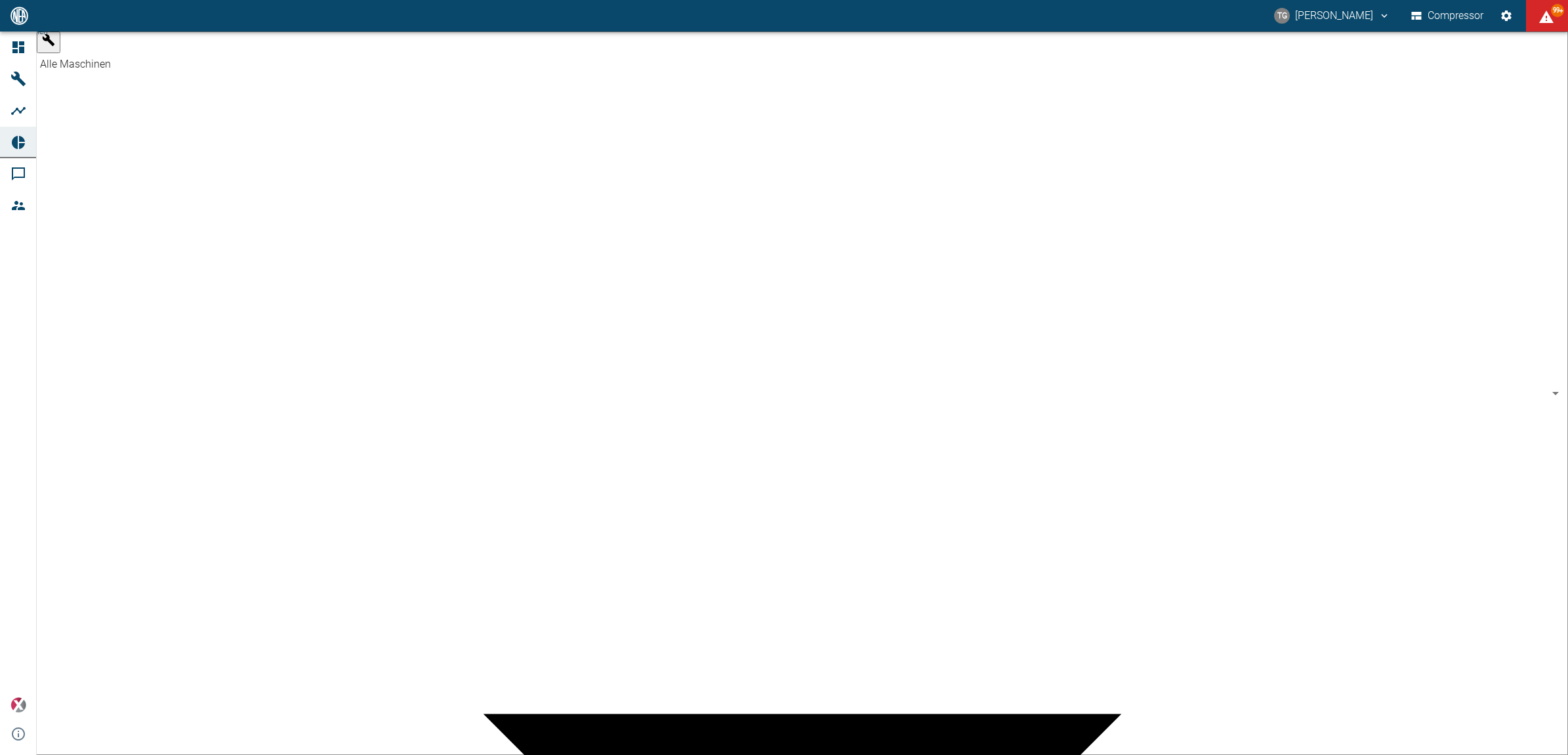
click at [162, 49] on body "TG Thomas Gregoir Compressor 99+ Dashboard Maschinen Analysen Reports Kommentar…" at bounding box center [784, 378] width 1568 height 755
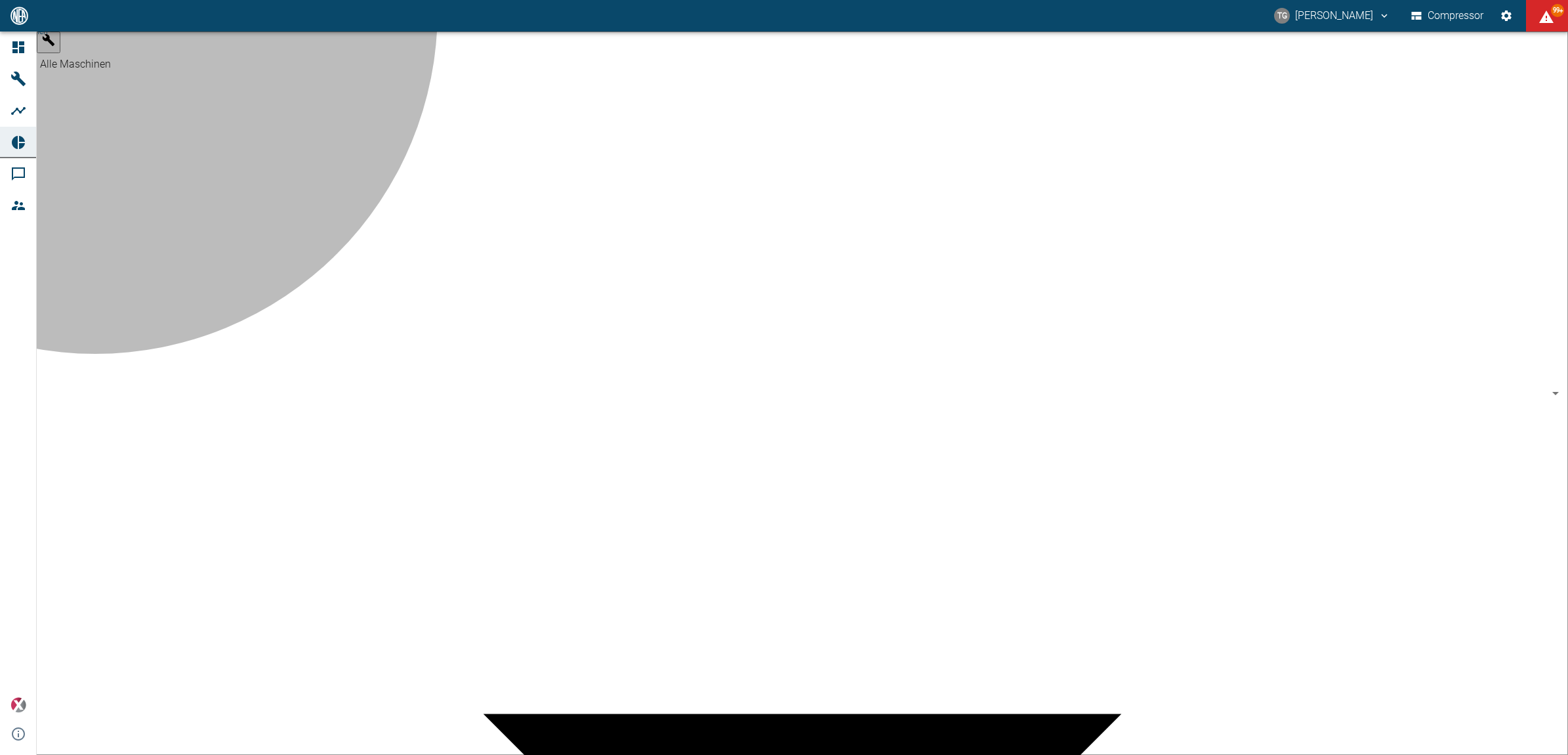
type input "7660faed-fd66-4731-a2e8-44c12e65351a"
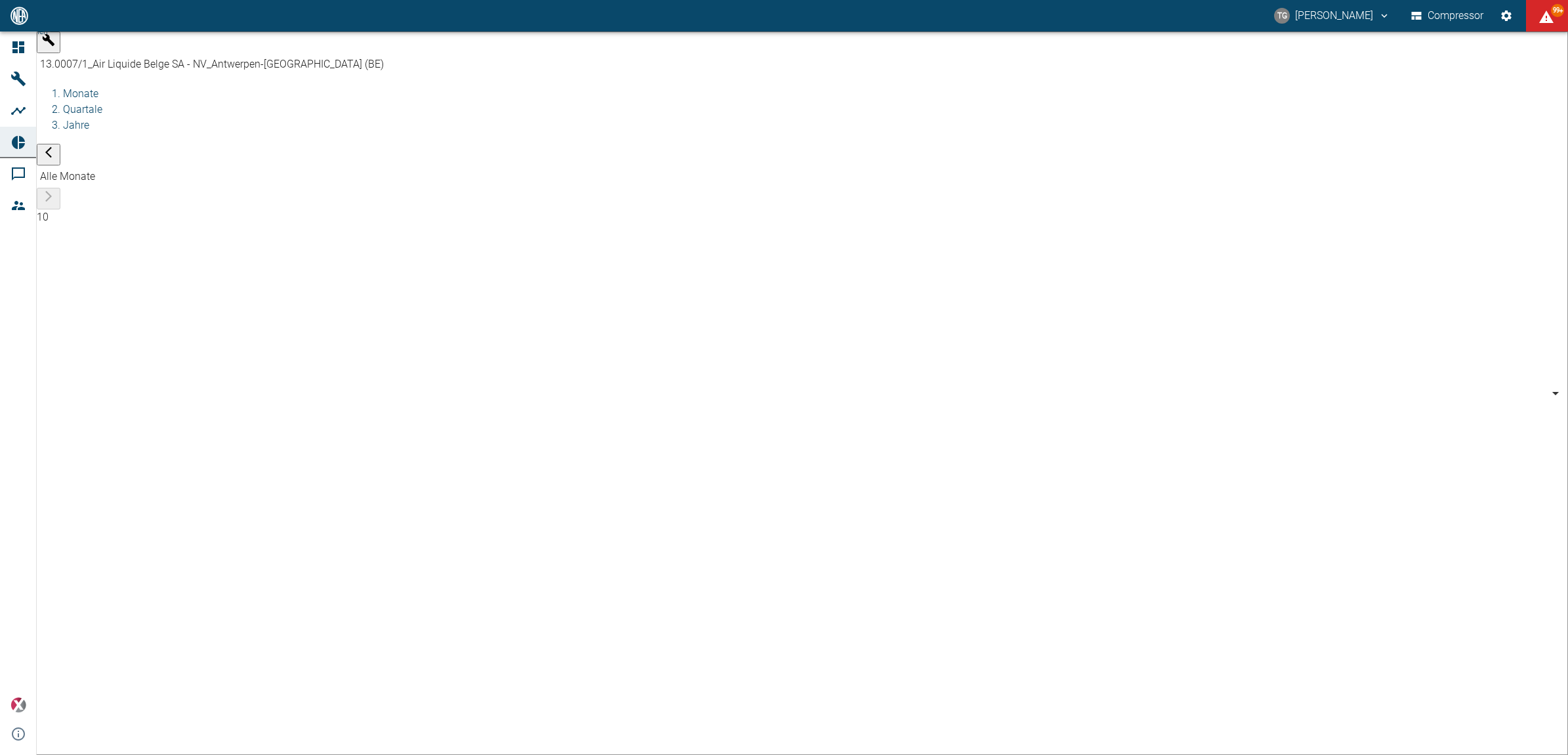
click at [428, 50] on body "TG Thomas Gregoir Compressor 99+ Dashboard Maschinen Analysen Reports Kommentar…" at bounding box center [784, 378] width 1568 height 755
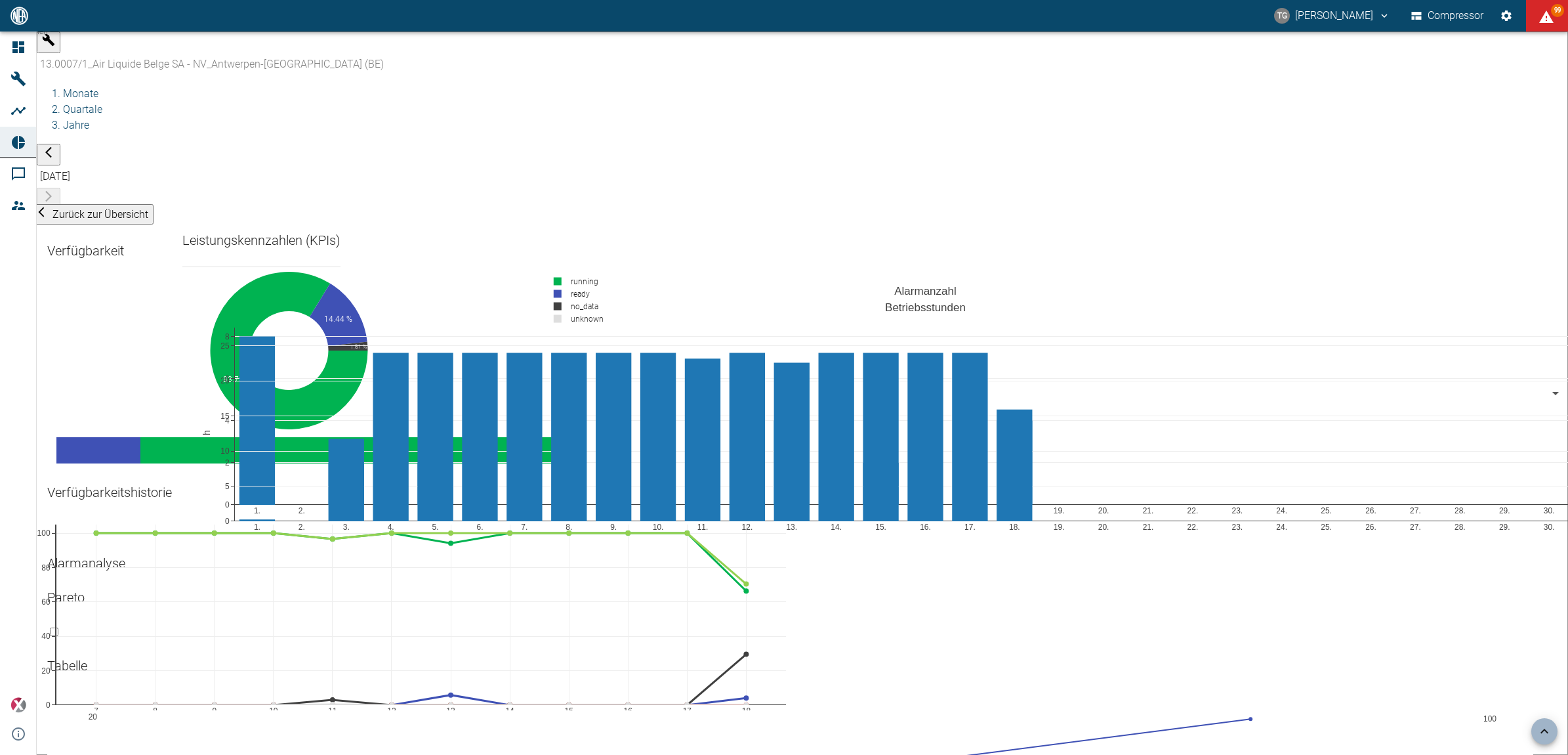
scroll to position [1641, 0]
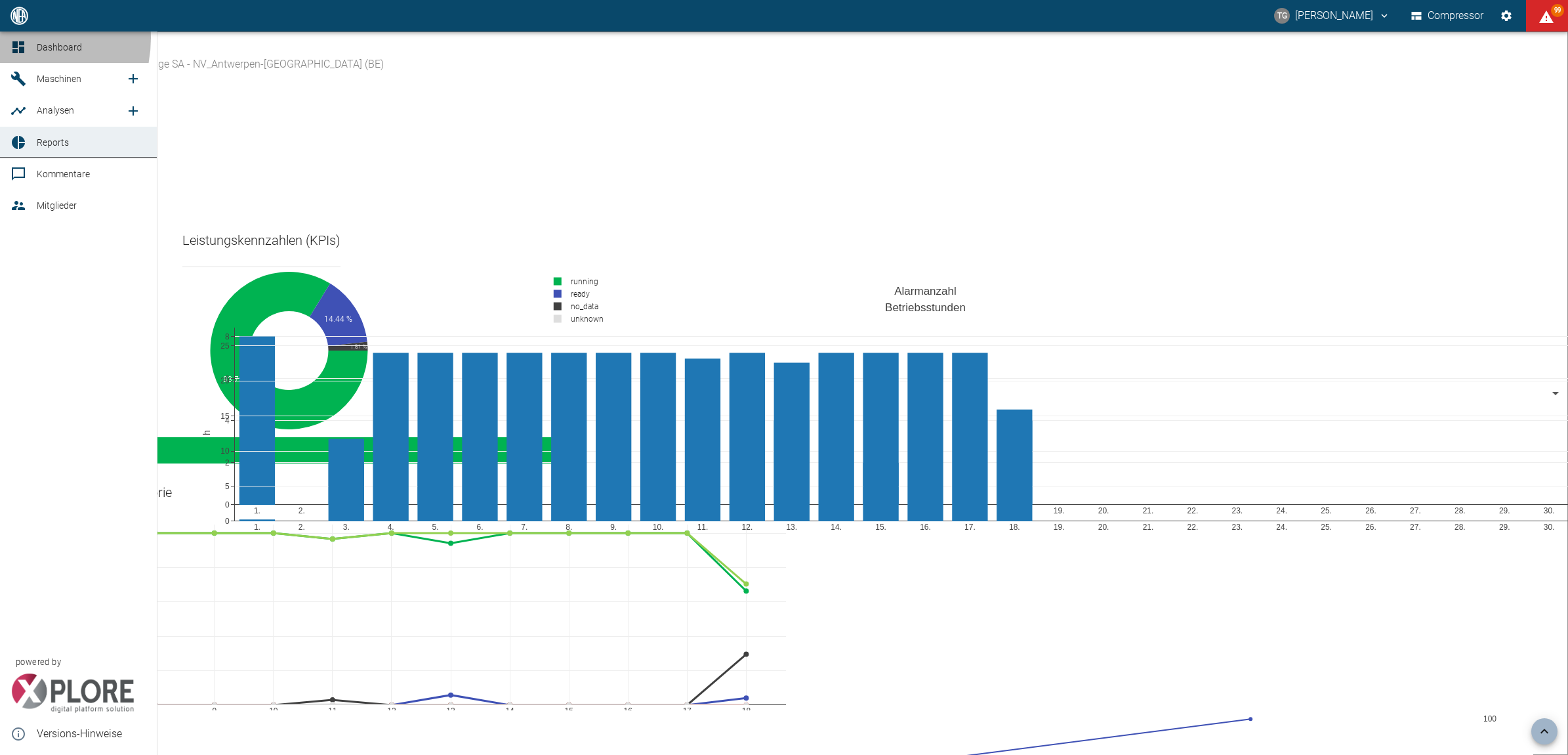
click at [13, 38] on link "Dashboard" at bounding box center [78, 47] width 157 height 31
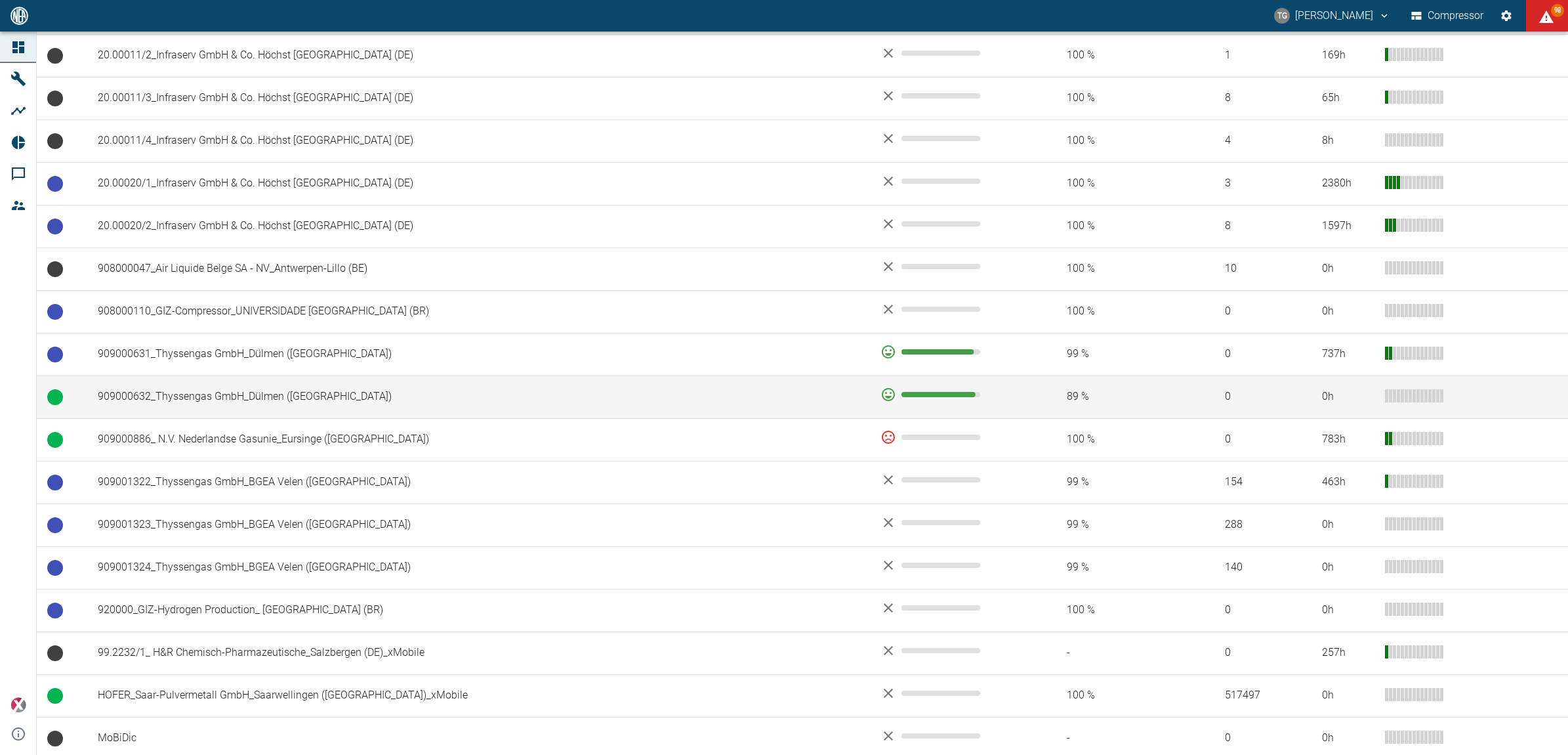
scroll to position [810, 0]
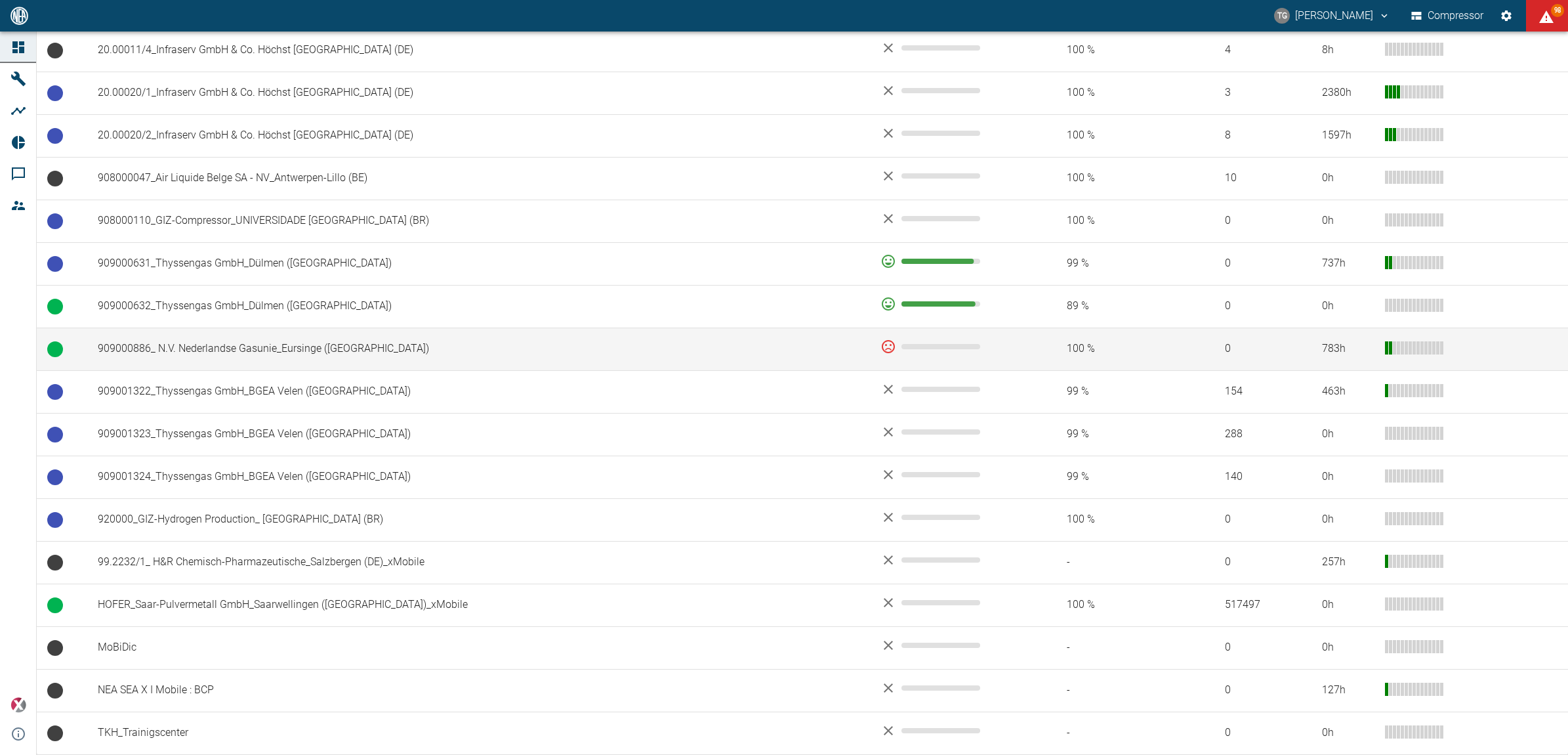
click at [40, 341] on td at bounding box center [62, 349] width 50 height 43
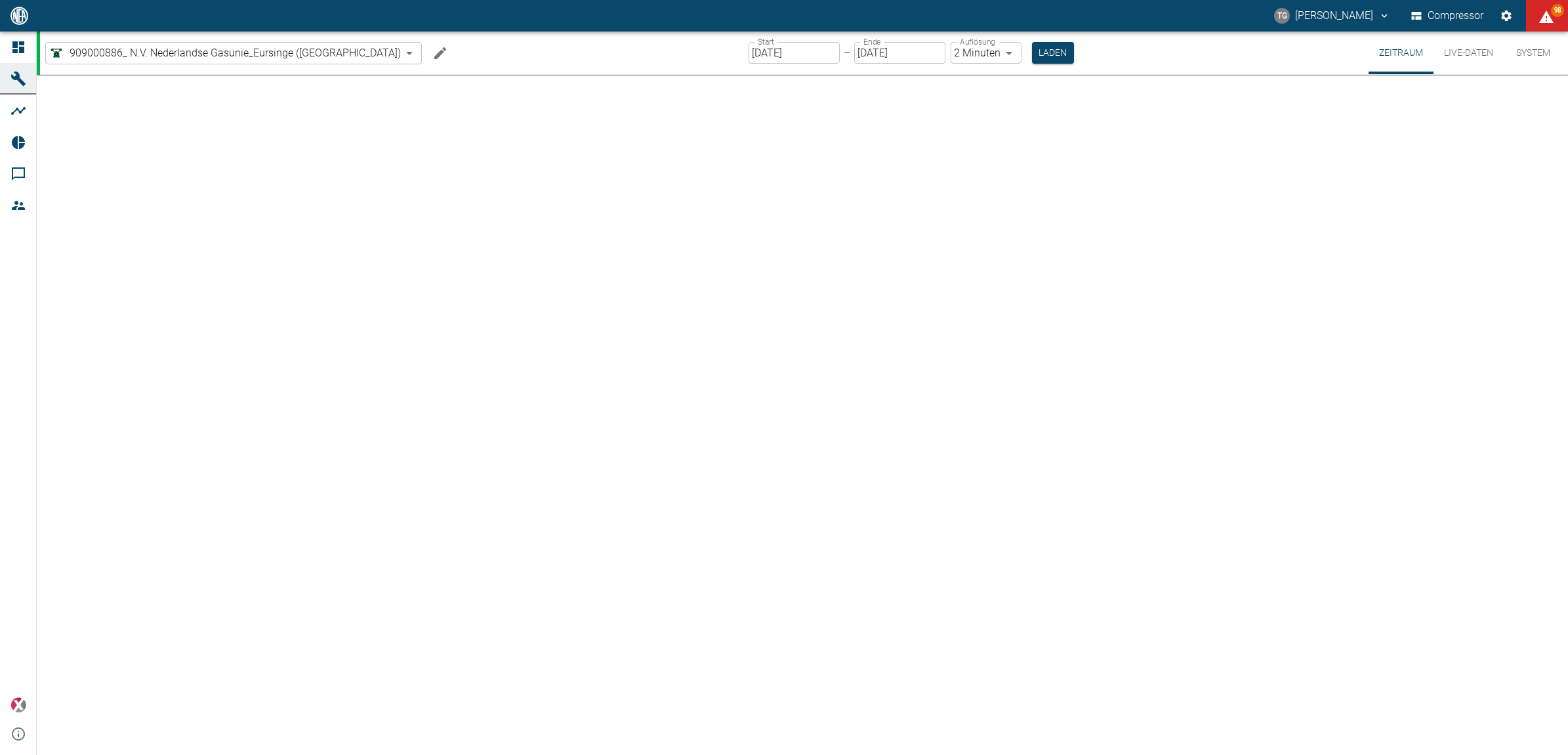
type input "2min"
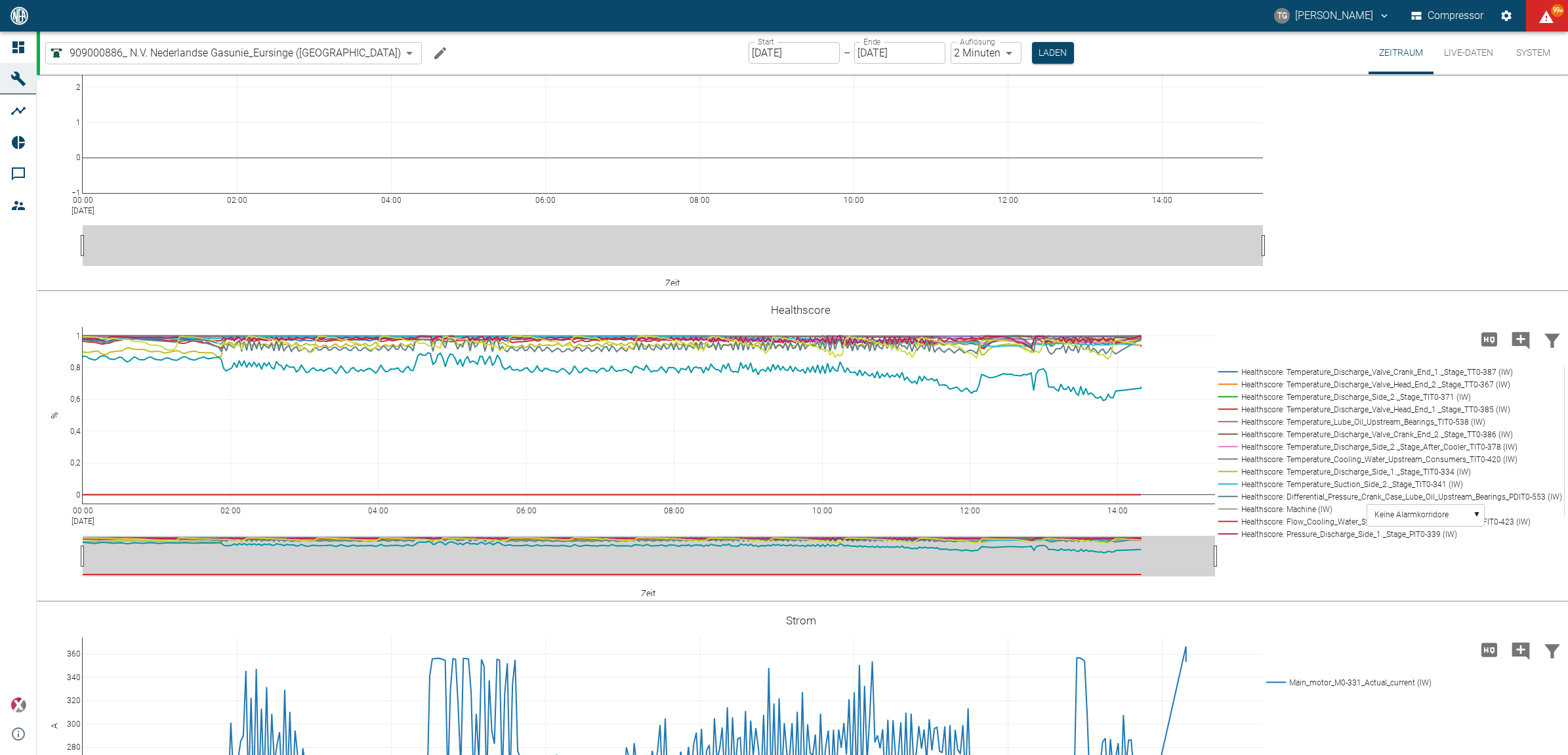
scroll to position [2283, 0]
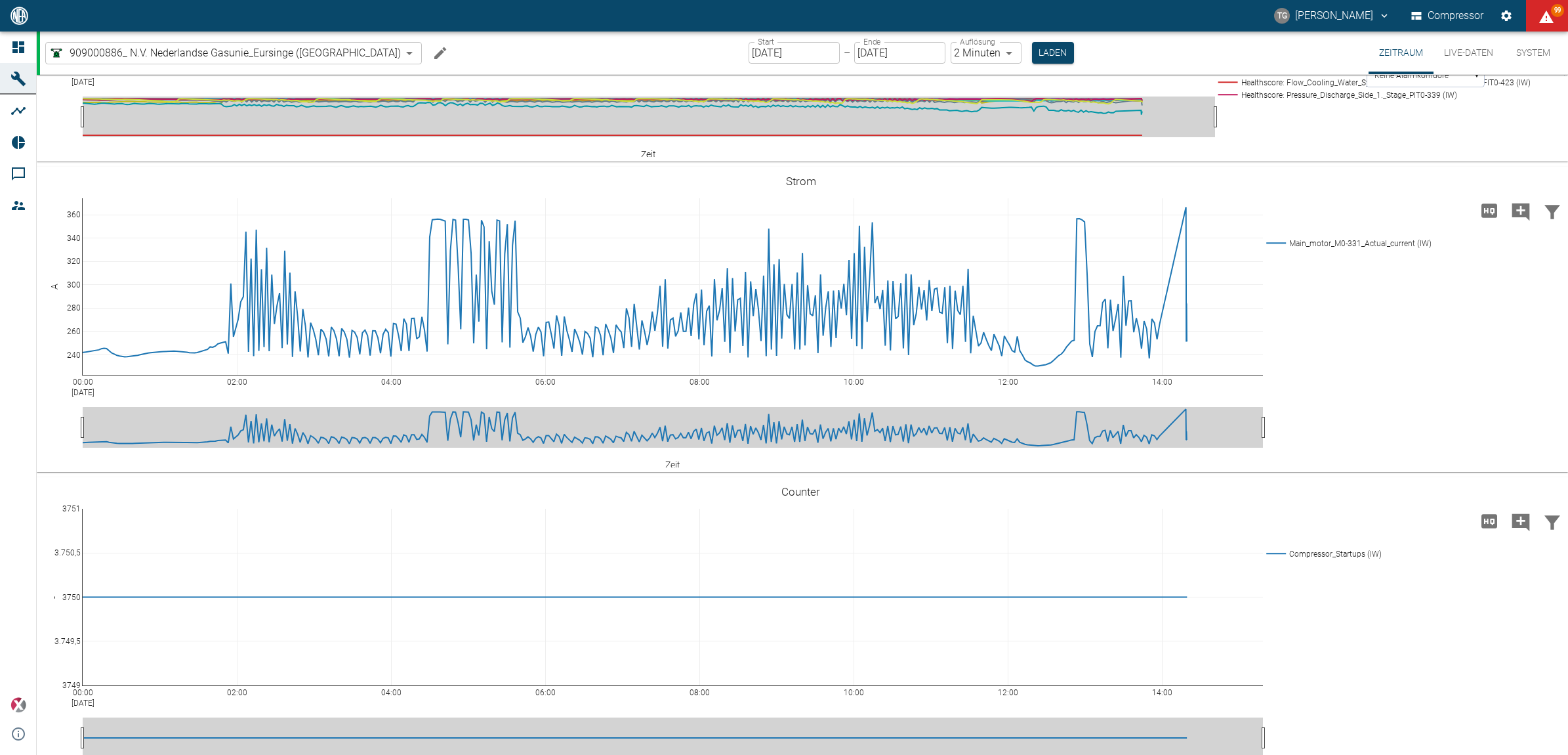
scroll to position [2856, 0]
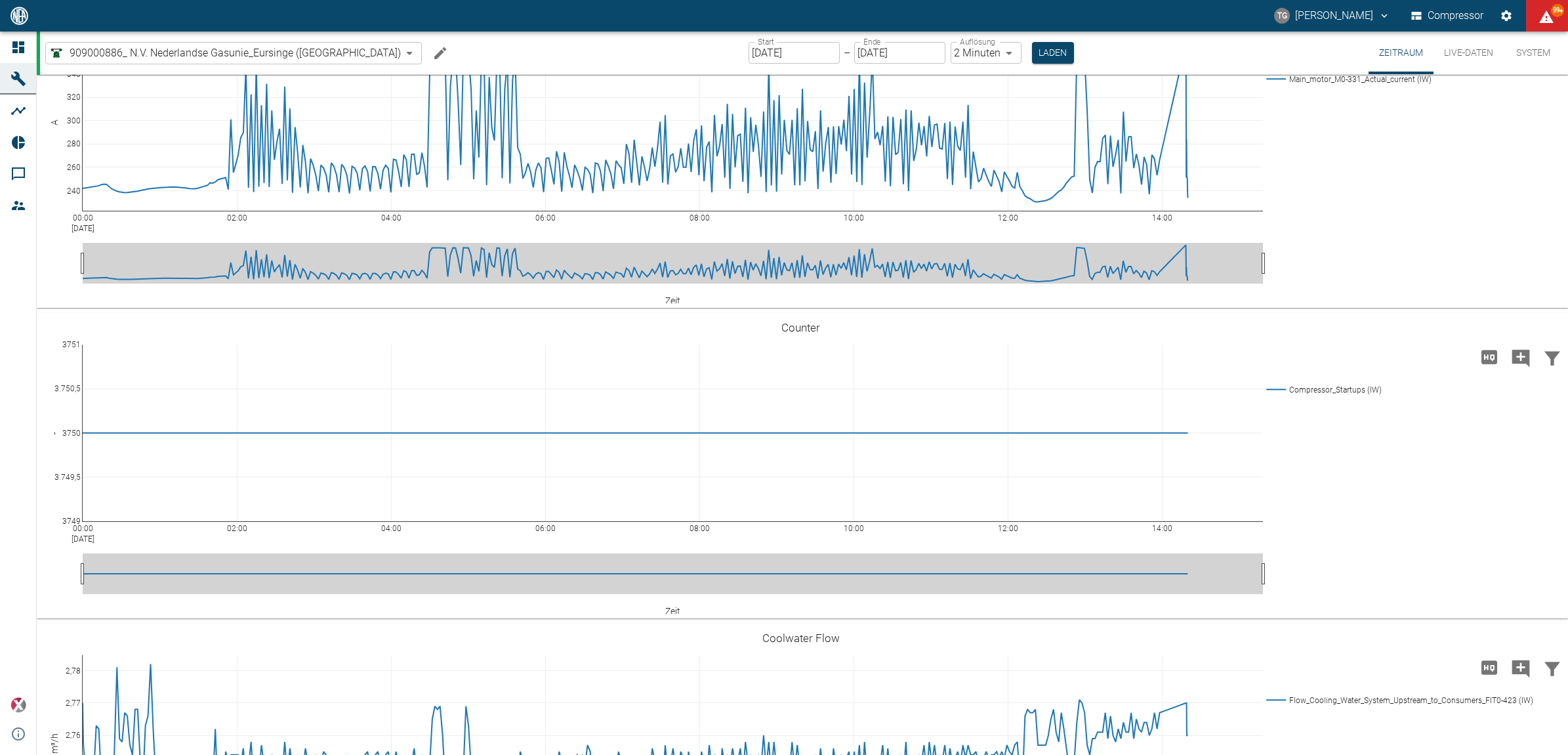
click at [752, 57] on input "[DATE]" at bounding box center [794, 53] width 91 height 21
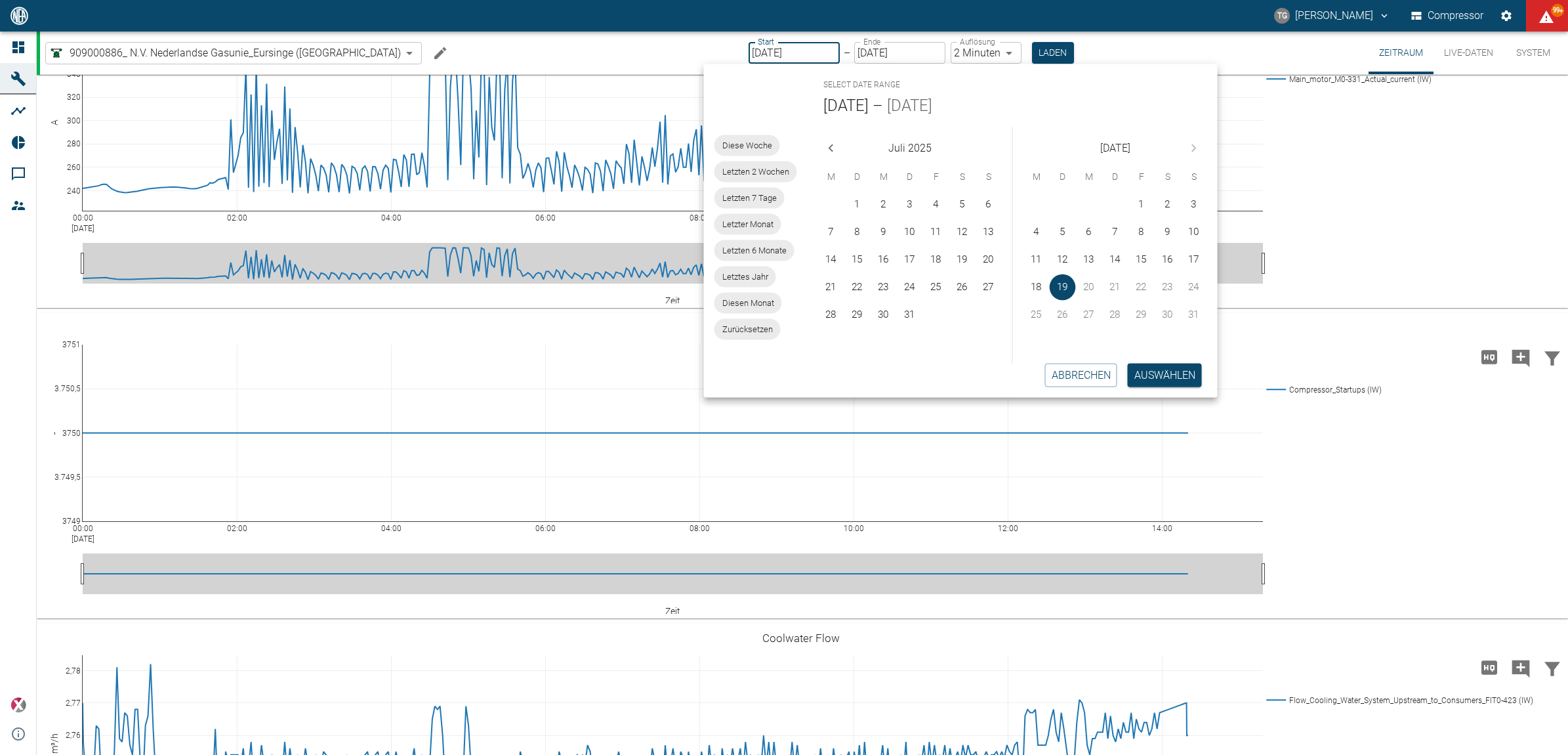
click at [831, 151] on icon "Previous month" at bounding box center [831, 148] width 16 height 16
click at [980, 197] on button "1" at bounding box center [988, 205] width 26 height 26
type input "01.06.2025"
type input "10min"
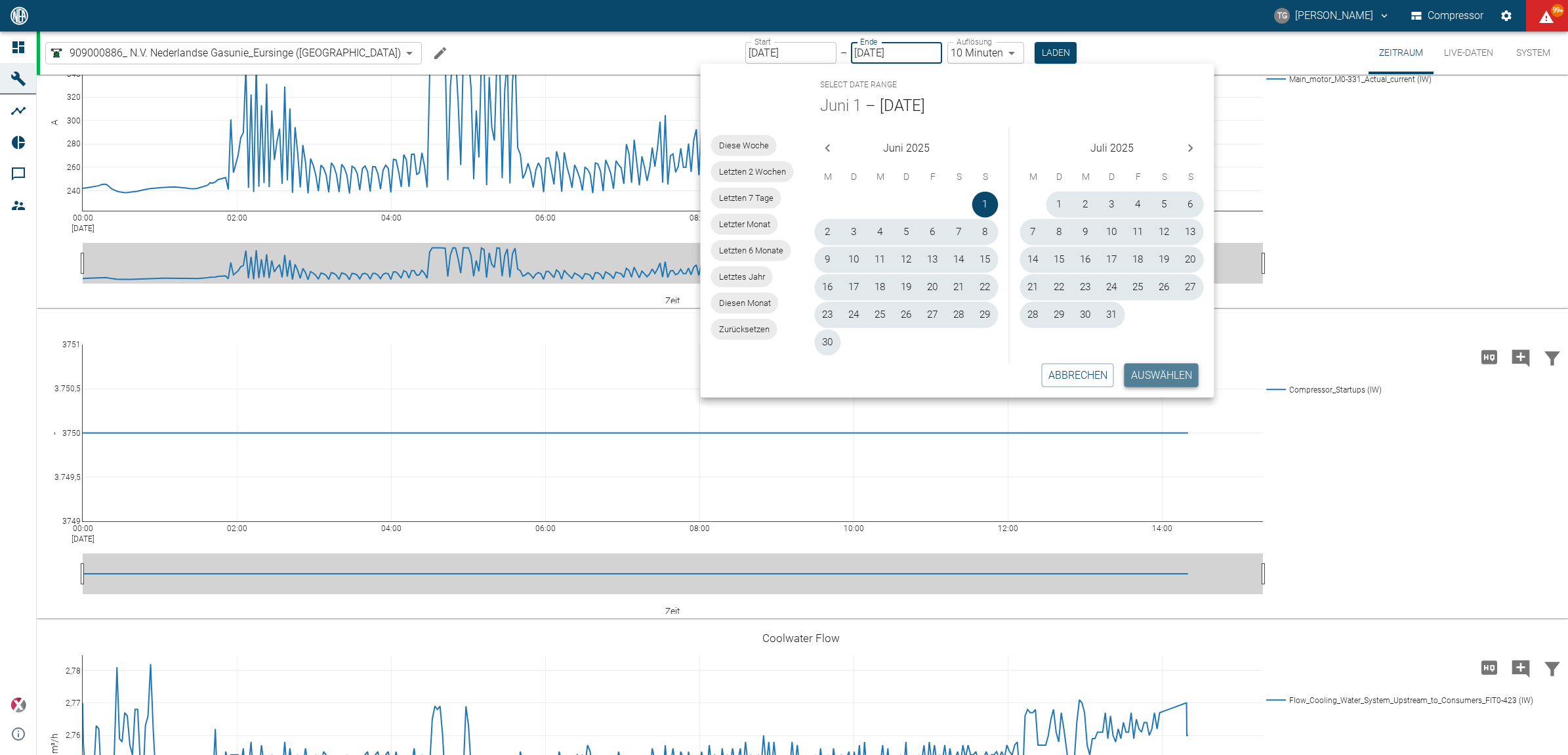
click at [1162, 382] on button "Auswählen" at bounding box center [1162, 375] width 74 height 23
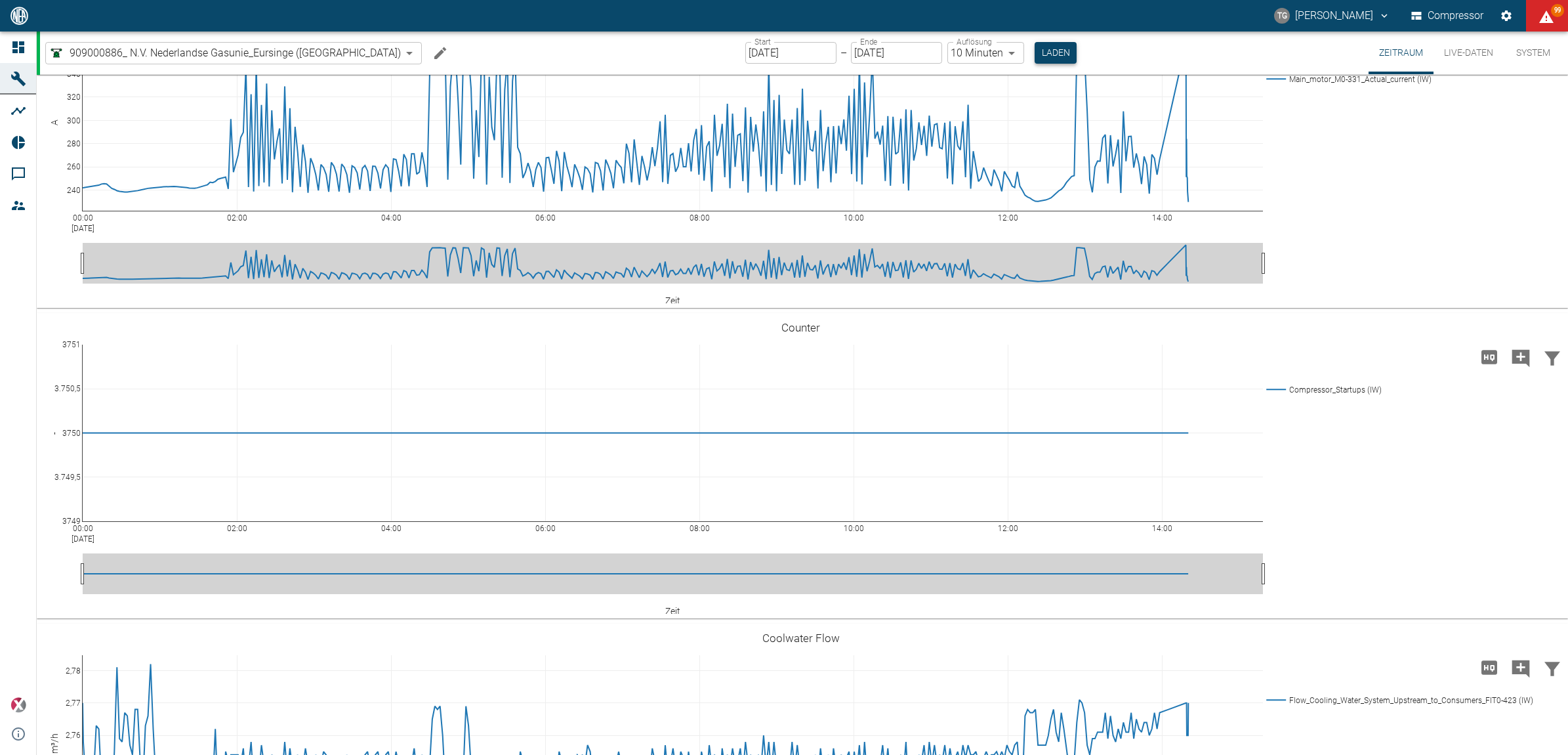
click at [1034, 51] on button "Laden" at bounding box center [1055, 53] width 42 height 21
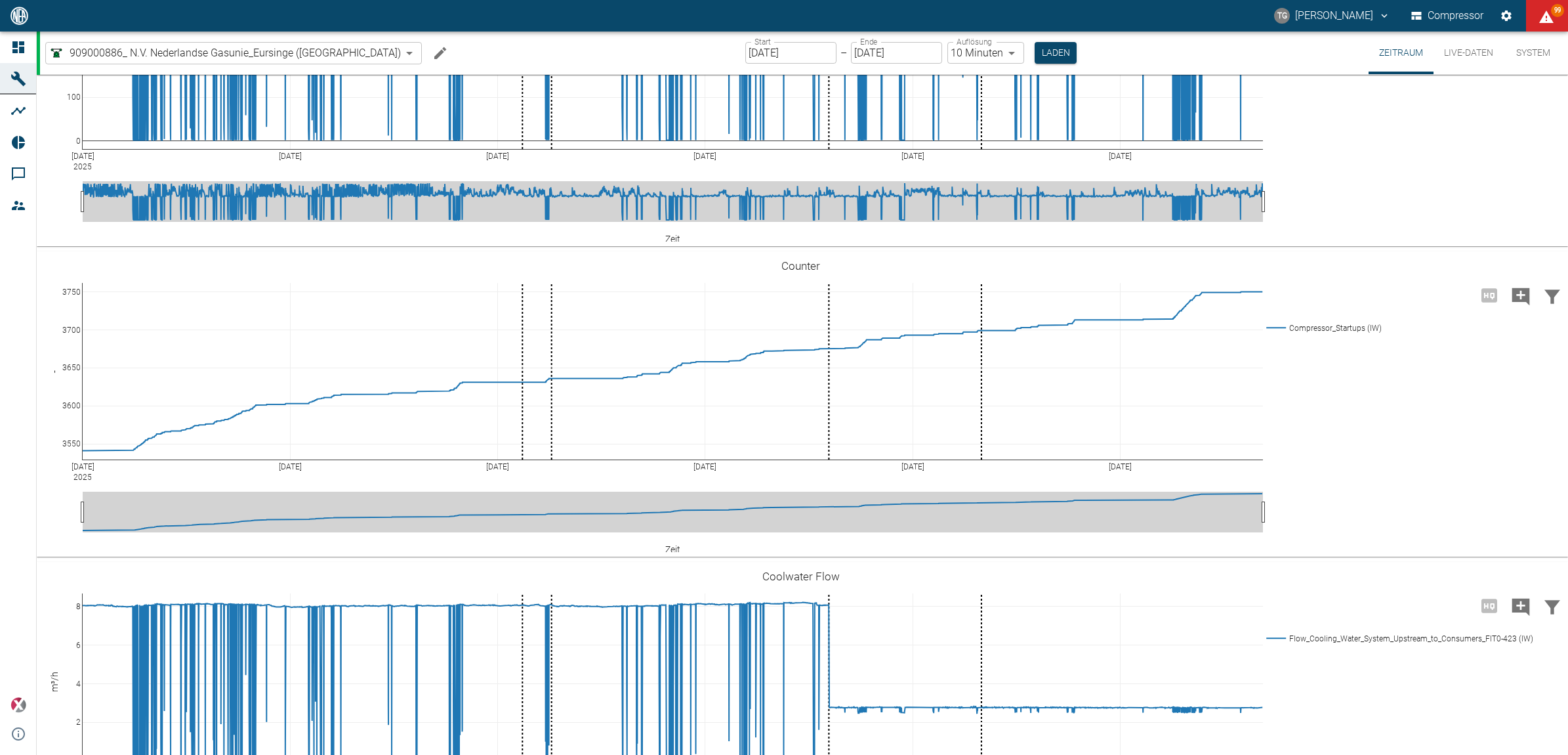
scroll to position [2907, 0]
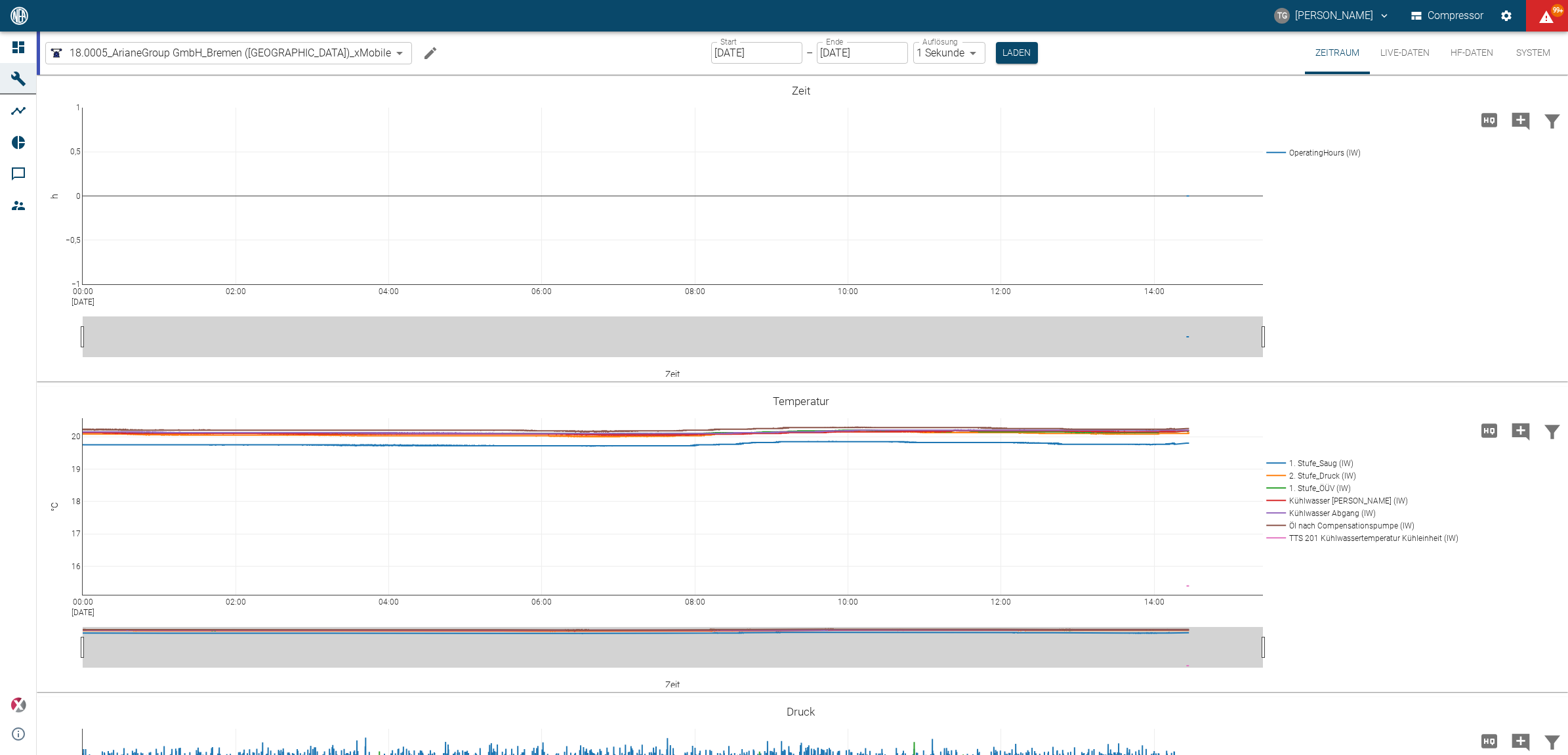
scroll to position [493, 0]
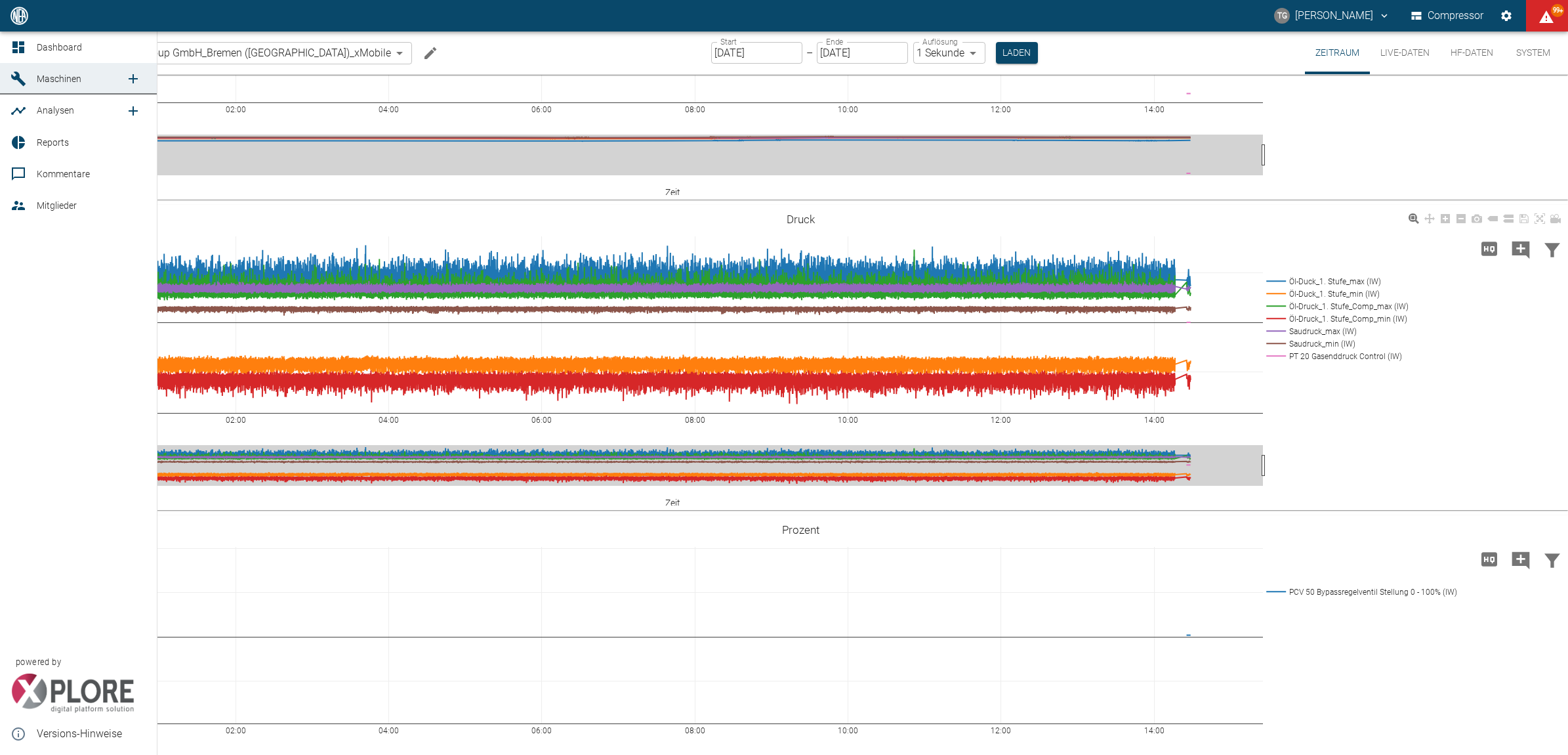
click at [25, 140] on icon at bounding box center [18, 142] width 16 height 16
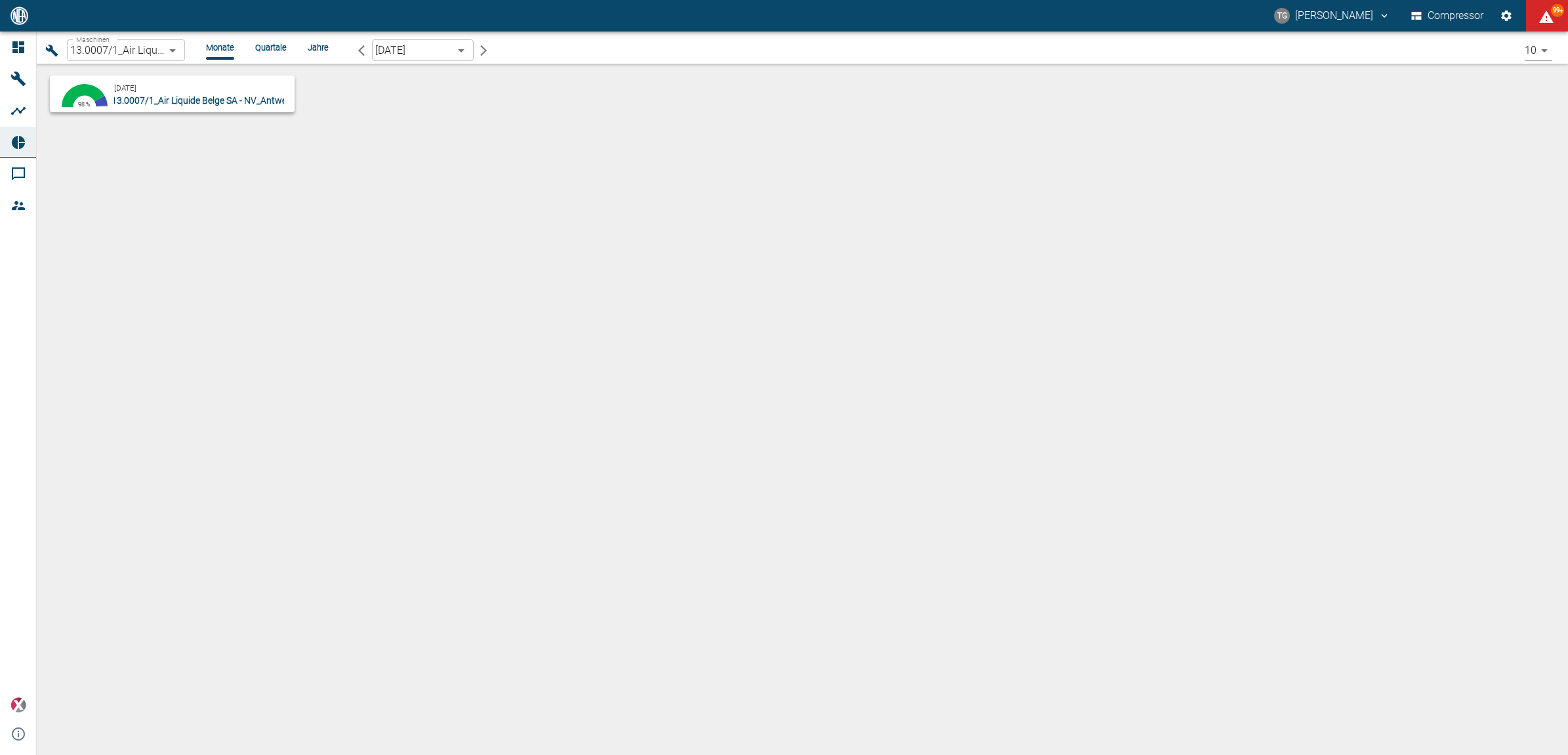
click at [203, 99] on span "13.0007/1_Air Liquide Belge SA - NV_Antwerpen-[GEOGRAPHIC_DATA] (BE)" at bounding box center [262, 100] width 302 height 11
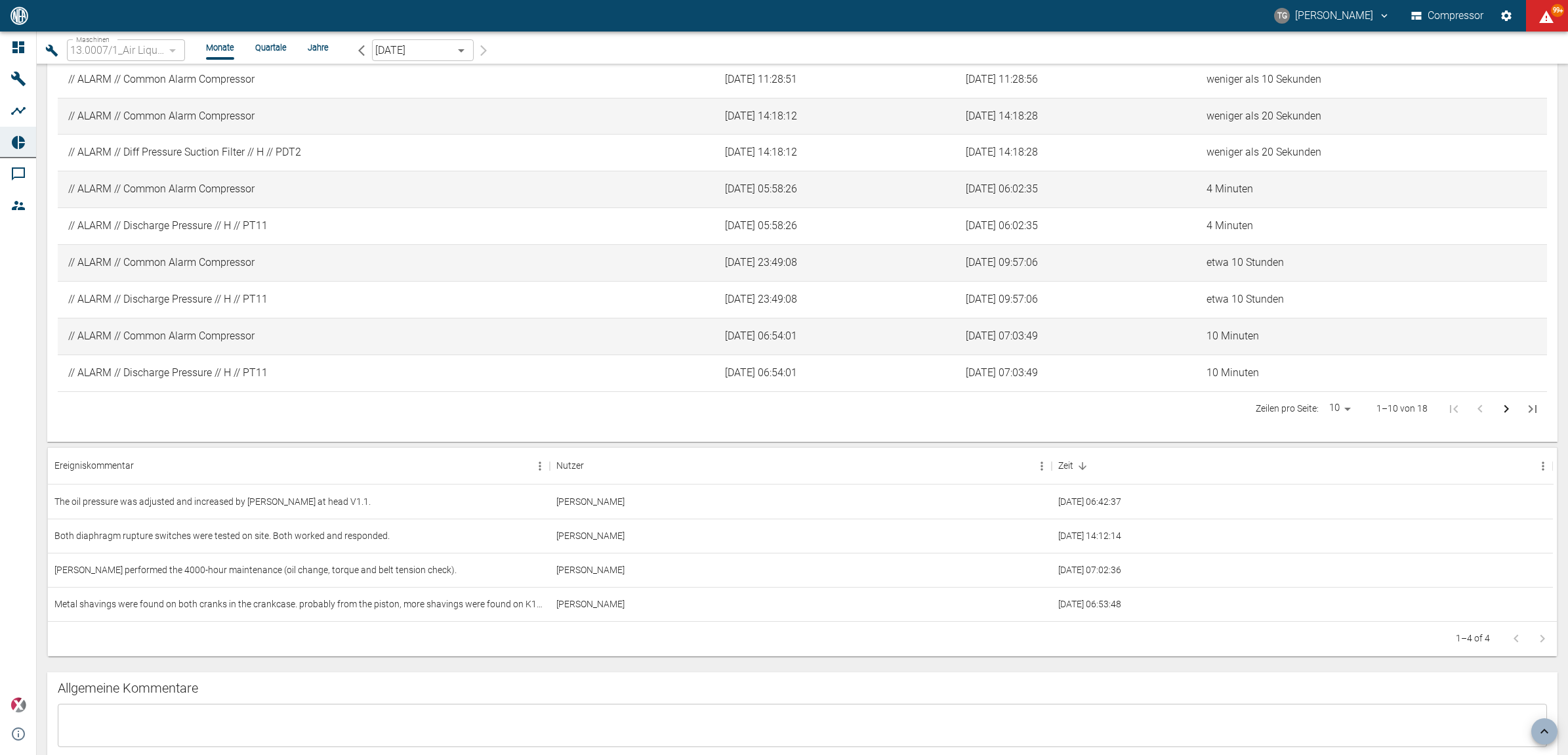
scroll to position [1559, 0]
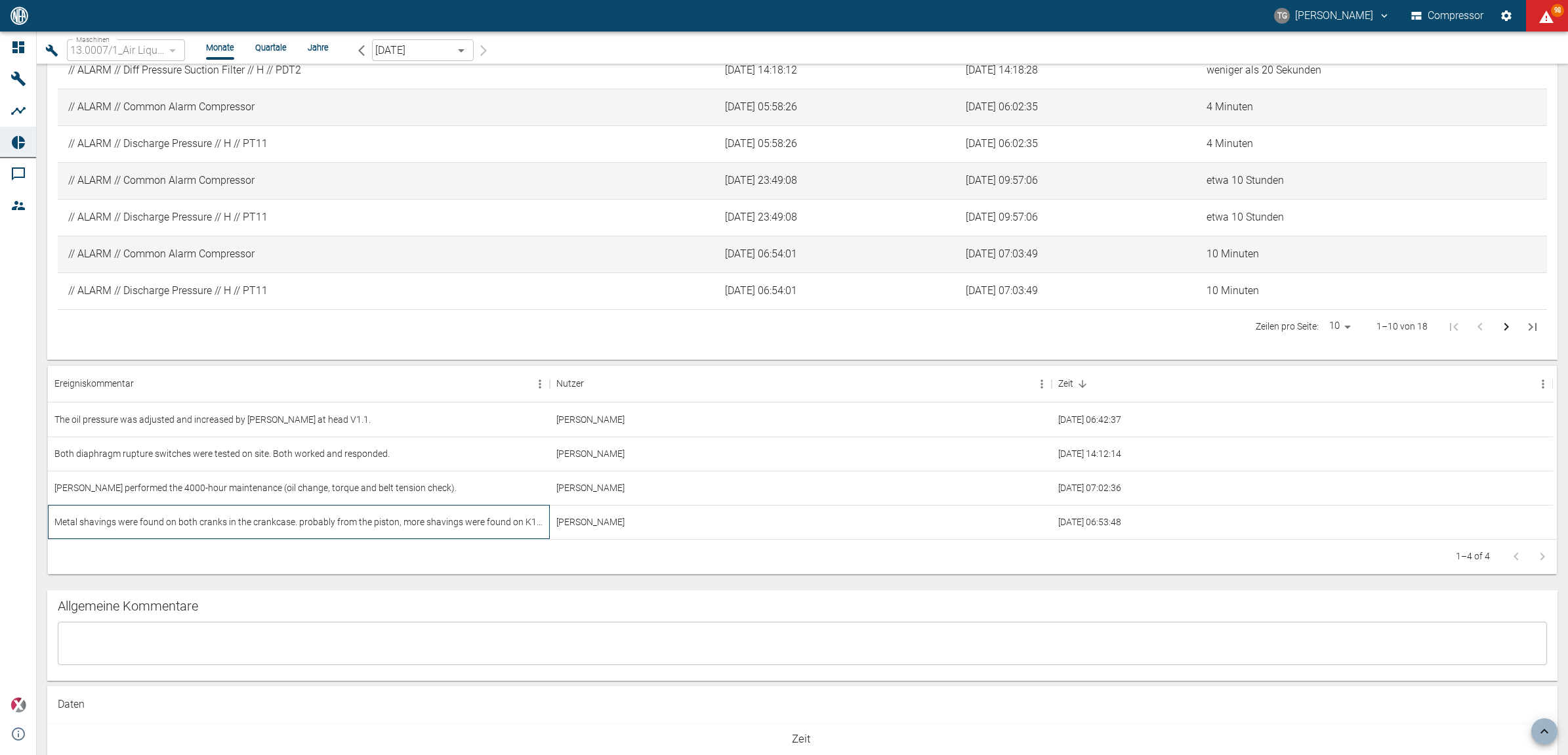
click at [515, 528] on div "Metal shavings were found on both cranks in the crankcase. probably from the pi…" at bounding box center [298, 522] width 502 height 34
click at [492, 524] on div "Metal shavings were found on both cranks in the crankcase. probably from the pi…" at bounding box center [298, 522] width 502 height 34
click at [284, 529] on div "Metal shavings were found on both cranks in the crankcase. probably from the pi…" at bounding box center [298, 522] width 502 height 34
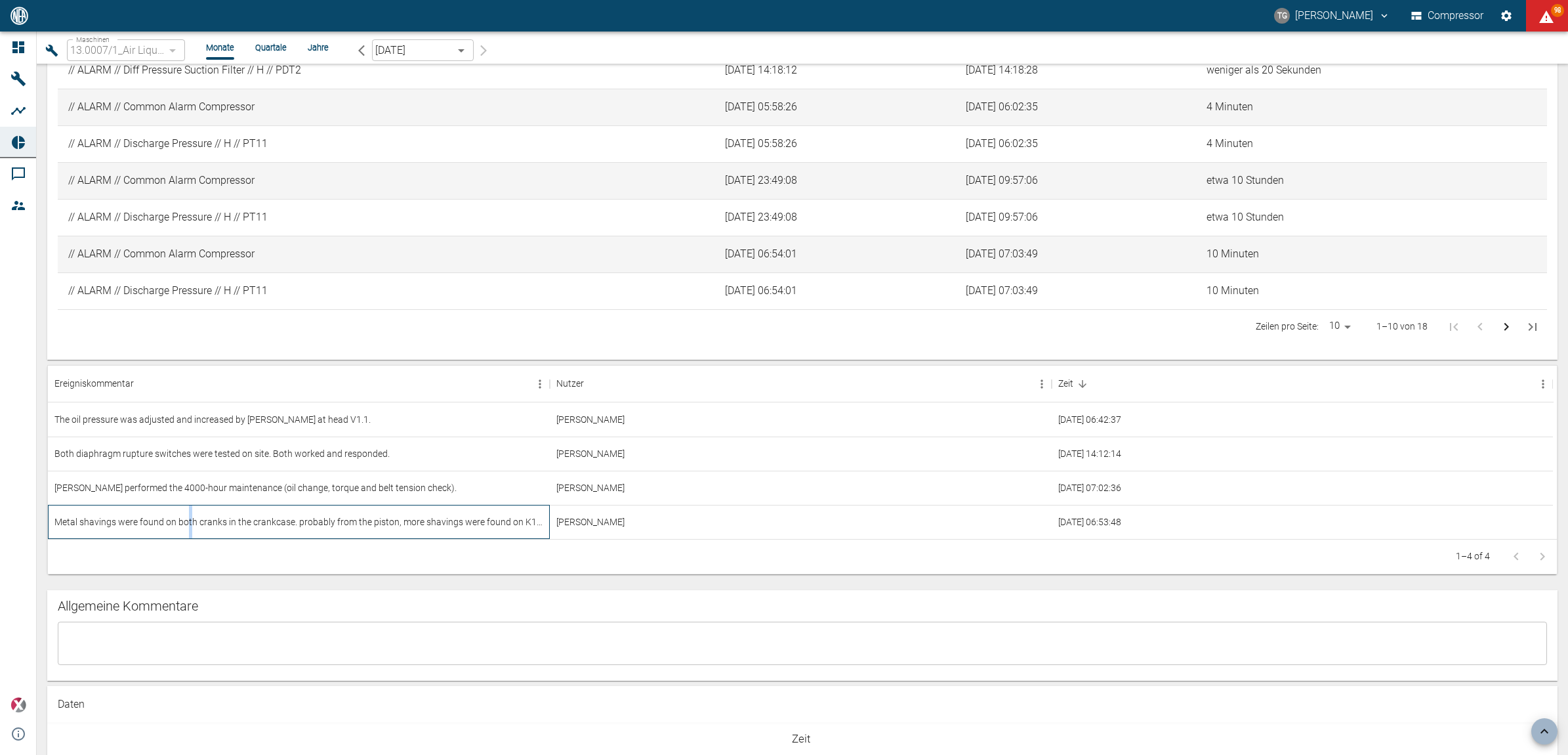
drag, startPoint x: 284, startPoint y: 529, endPoint x: 187, endPoint y: 529, distance: 97.0
click at [187, 529] on div "Metal shavings were found on both cranks in the crankcase. probably from the pi…" at bounding box center [298, 522] width 502 height 34
drag, startPoint x: 187, startPoint y: 529, endPoint x: 84, endPoint y: 524, distance: 103.1
click at [84, 524] on div "Metal shavings were found on both cranks in the crankcase. probably from the pi…" at bounding box center [298, 522] width 502 height 34
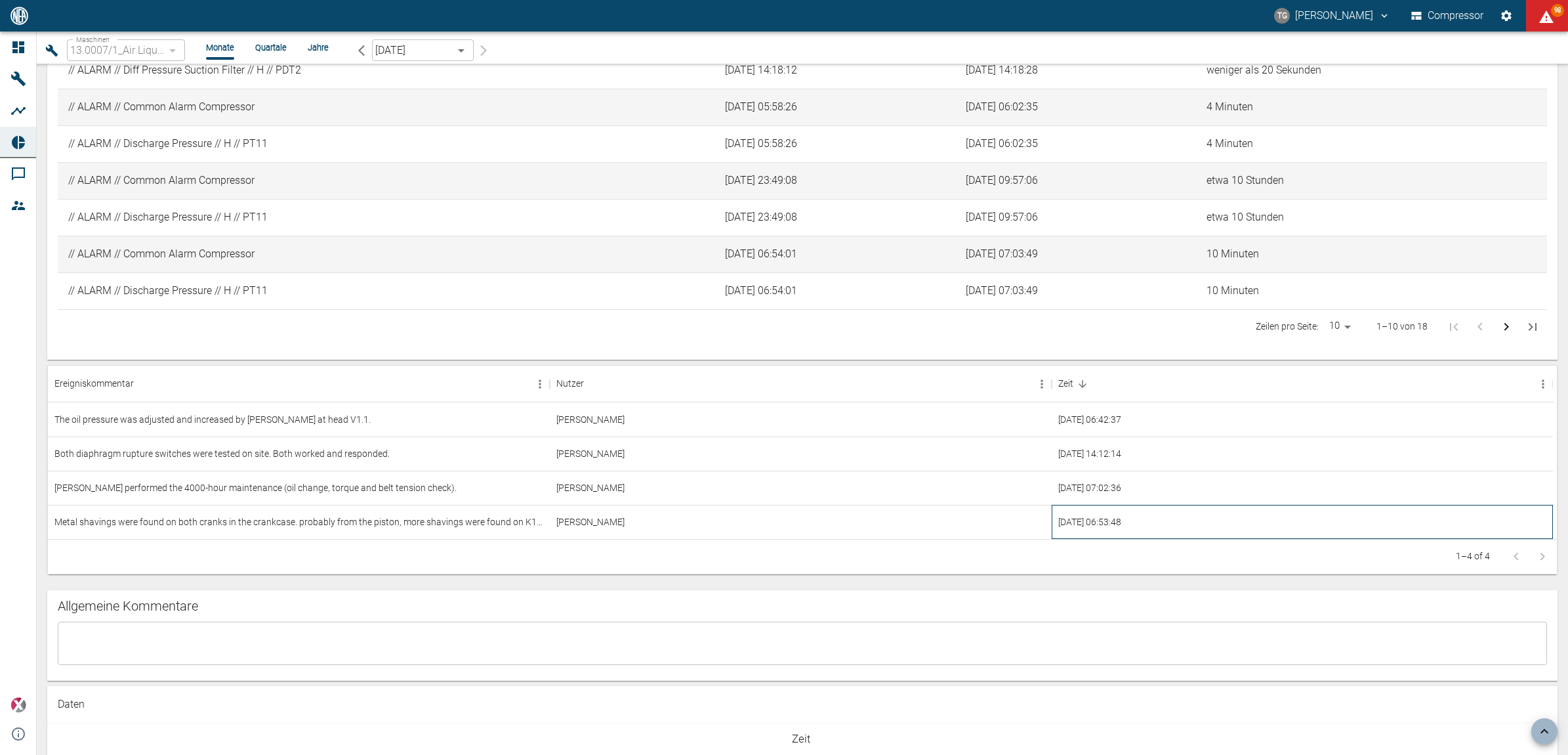
click at [1089, 522] on div "[DATE] 06:53:48" at bounding box center [1302, 522] width 502 height 34
click at [592, 519] on div "[PERSON_NAME]" at bounding box center [801, 522] width 502 height 34
click at [319, 522] on div "Metal shavings were found on both cranks in the crankcase. probably from the pi…" at bounding box center [298, 522] width 502 height 34
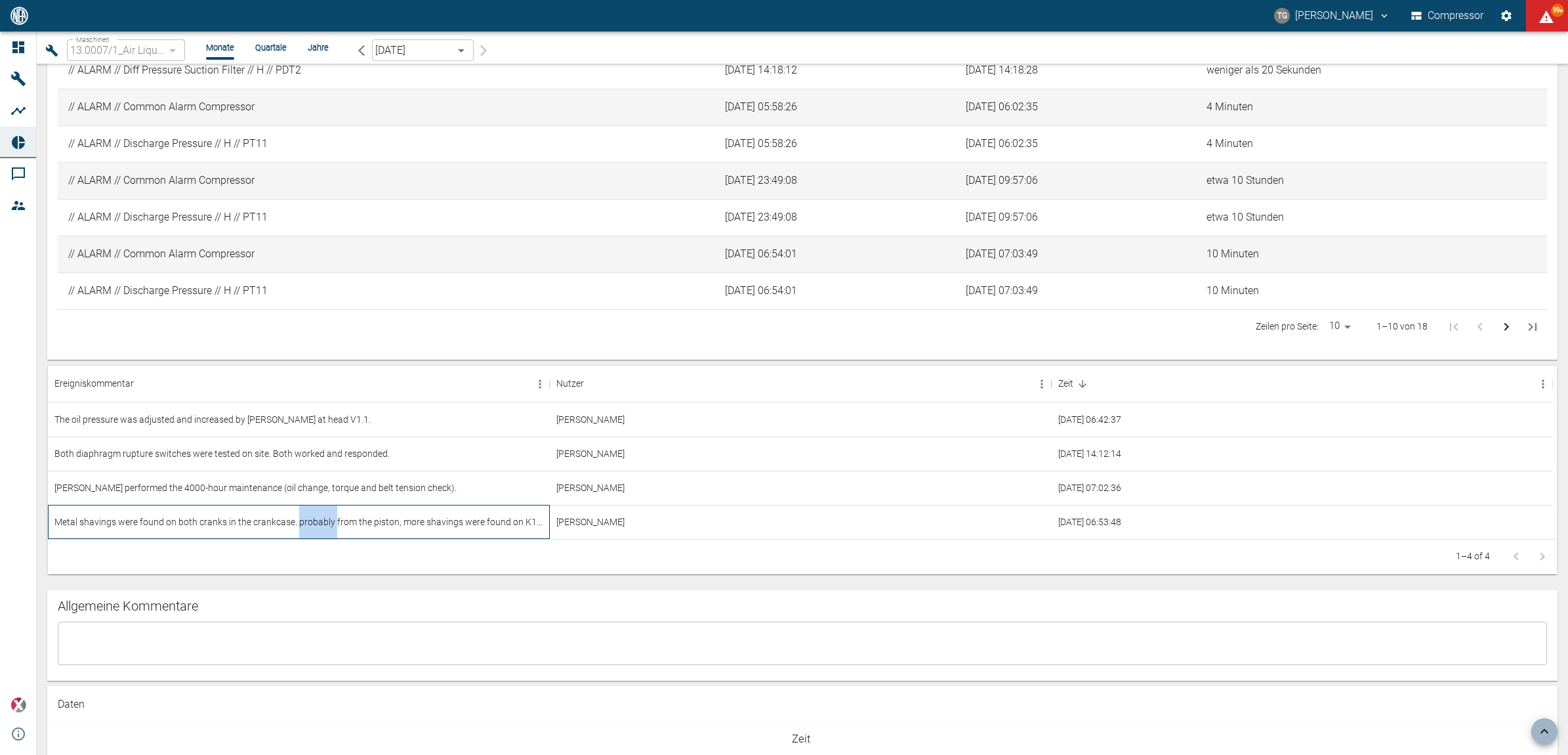
click at [319, 522] on div "Metal shavings were found on both cranks in the crankcase. probably from the pi…" at bounding box center [298, 522] width 502 height 34
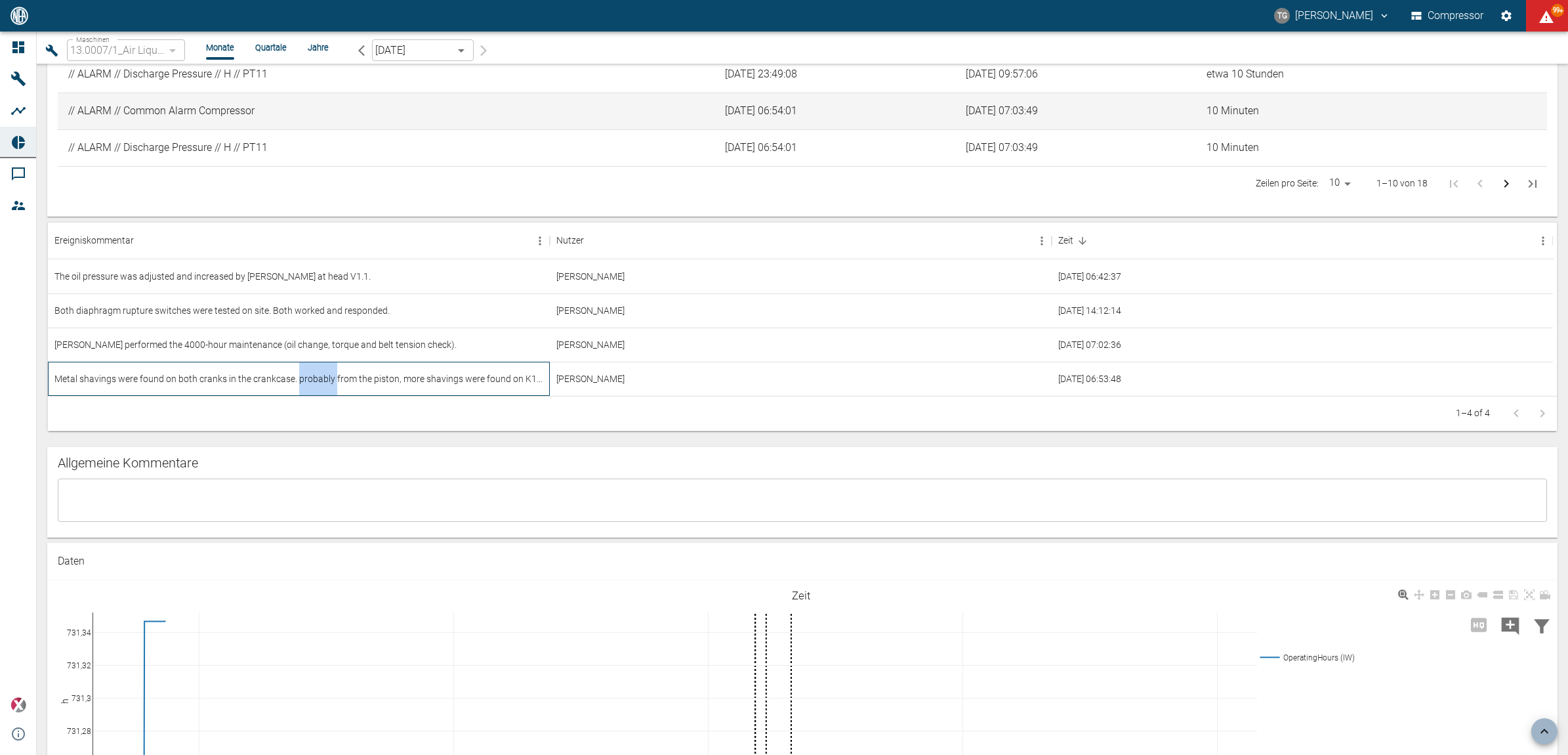
scroll to position [1723, 0]
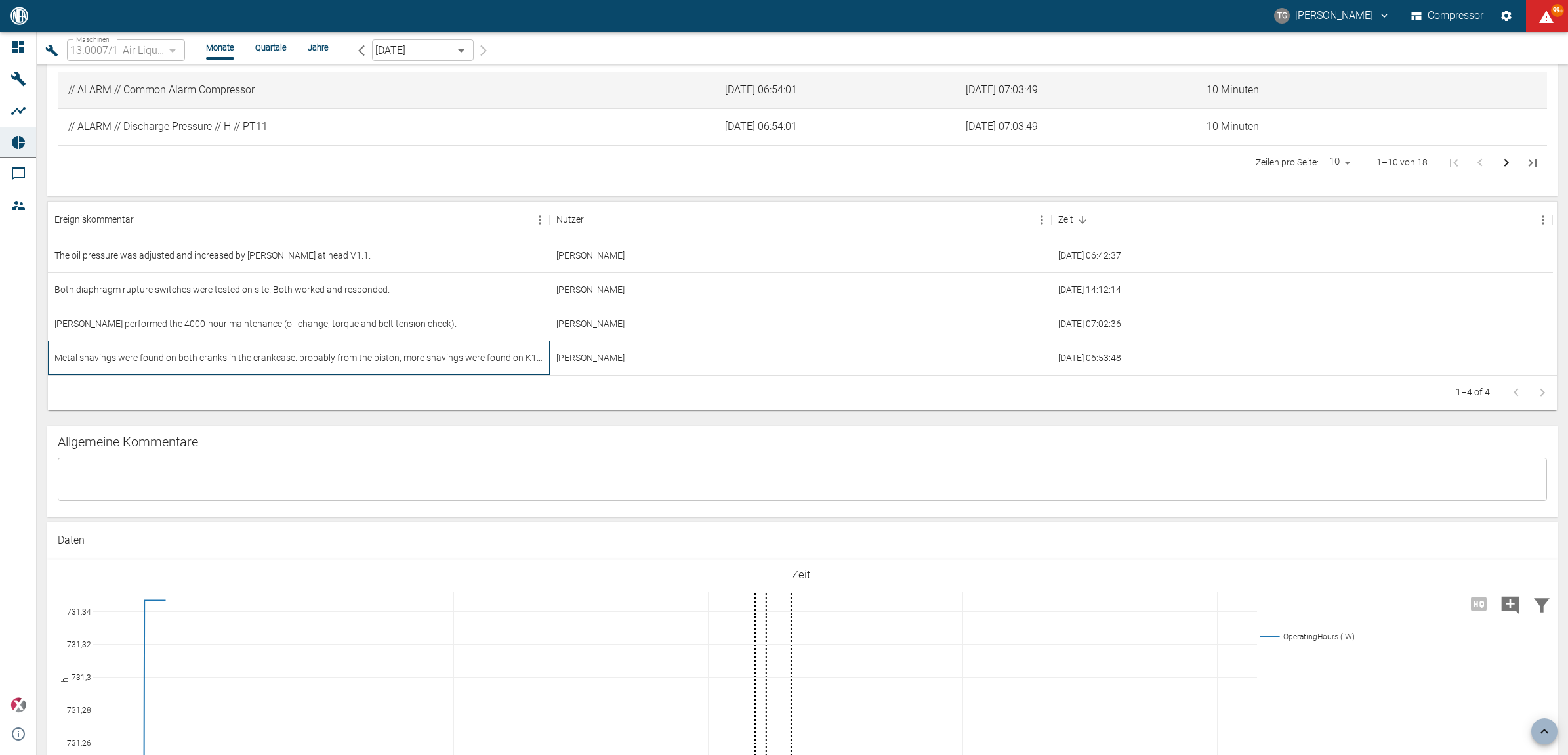
click at [123, 359] on div "Metal shavings were found on both cranks in the crankcase. probably from the pi…" at bounding box center [298, 358] width 502 height 34
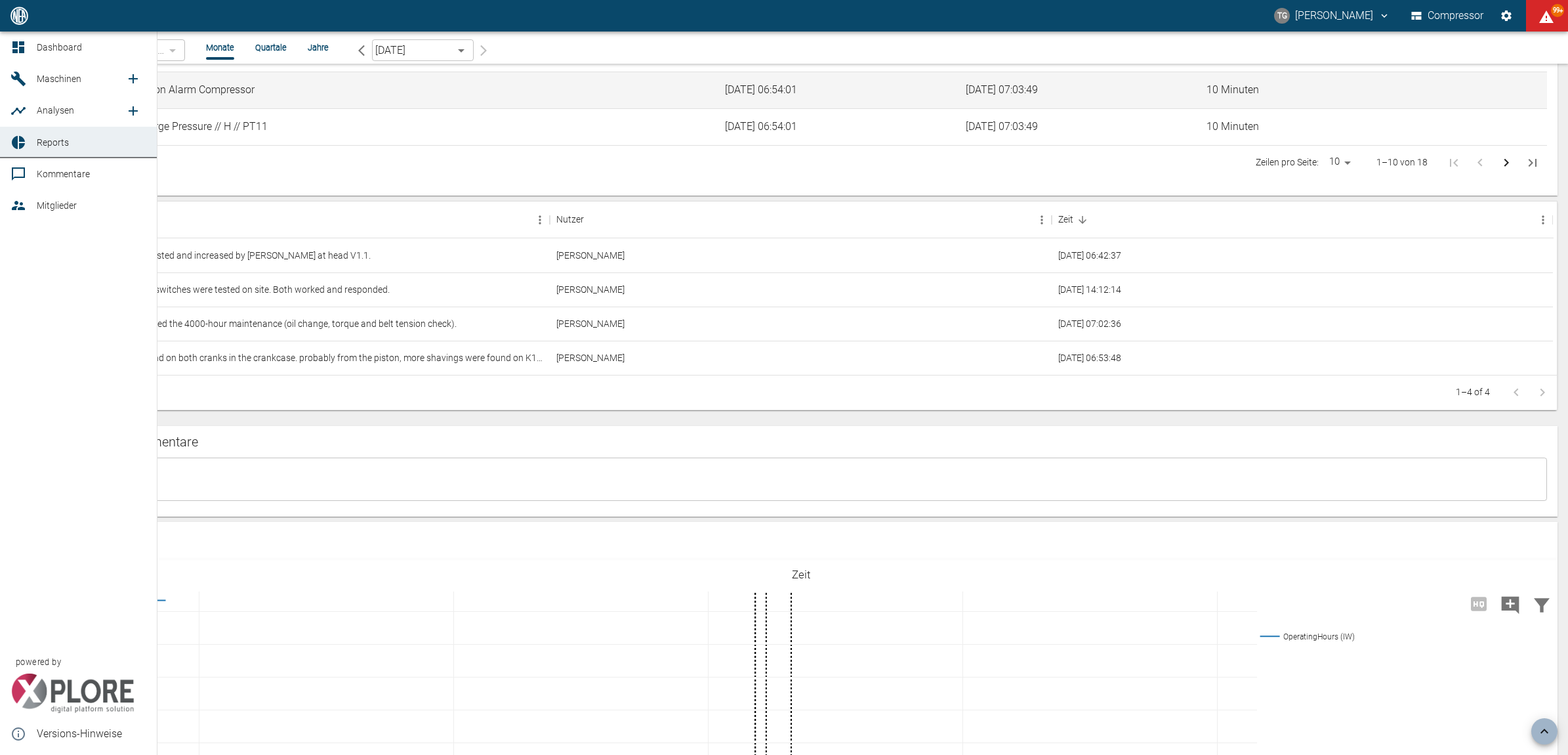
click at [18, 172] on icon at bounding box center [18, 174] width 16 height 16
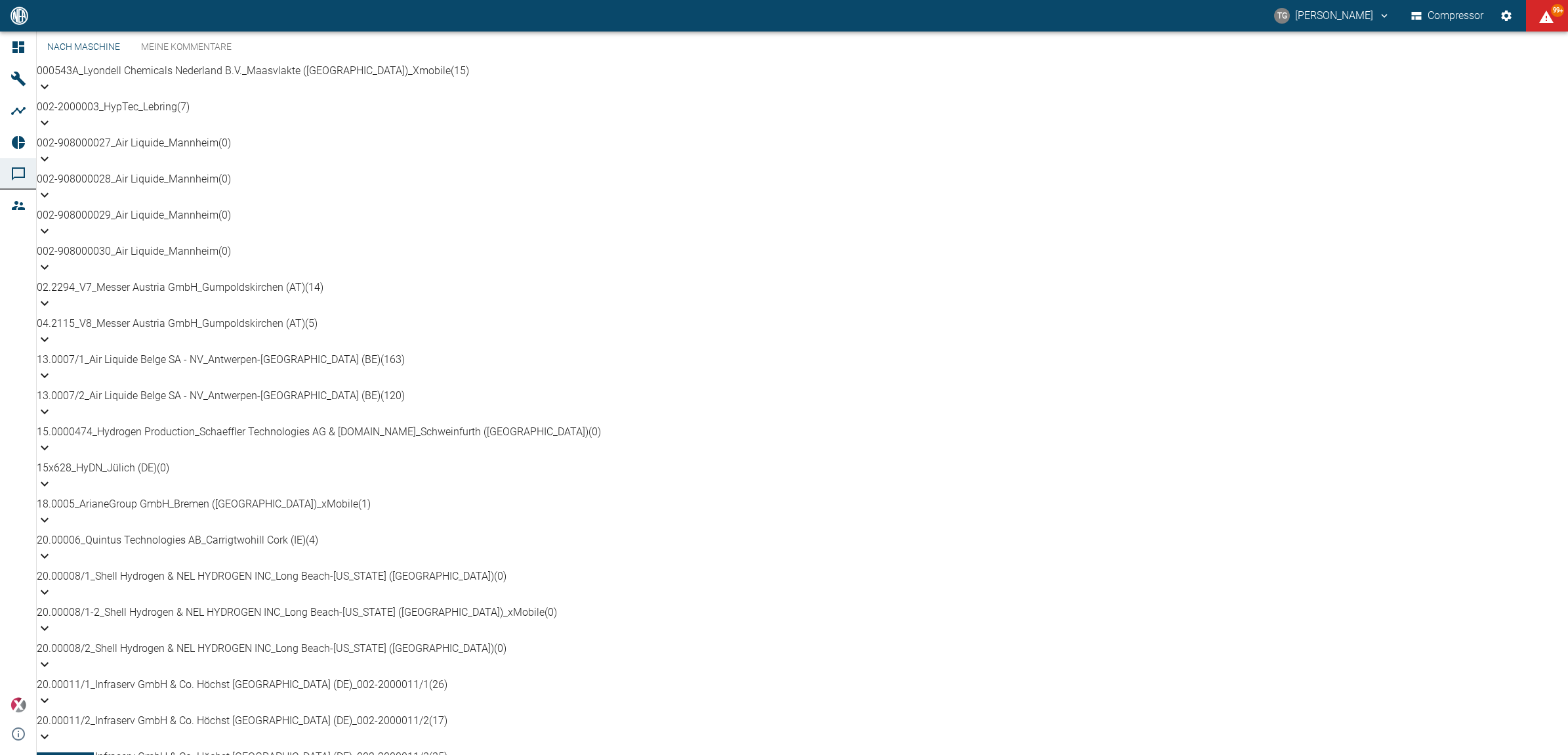
scroll to position [493, 0]
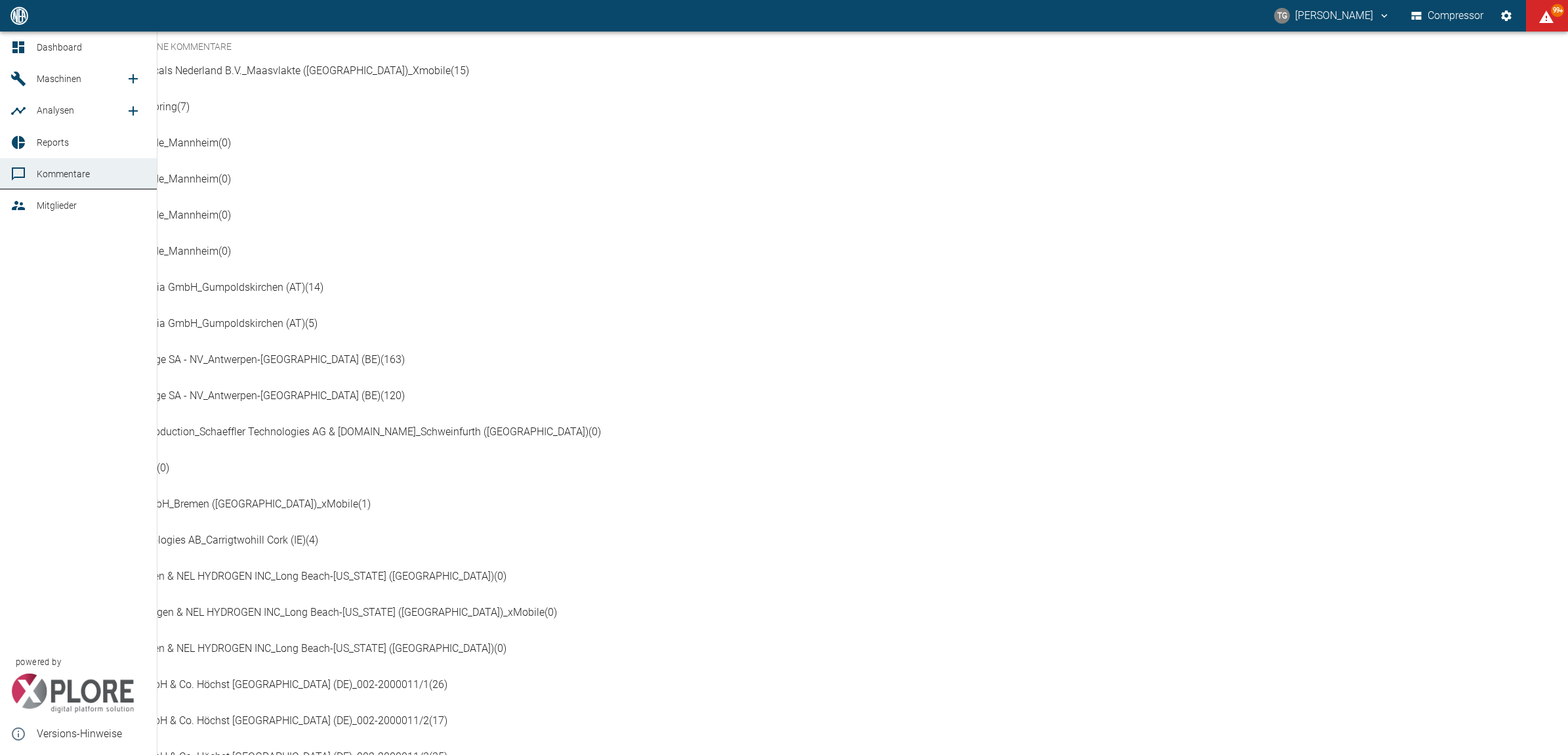
click at [20, 168] on icon at bounding box center [18, 173] width 13 height 13
click at [13, 176] on icon at bounding box center [18, 174] width 16 height 16
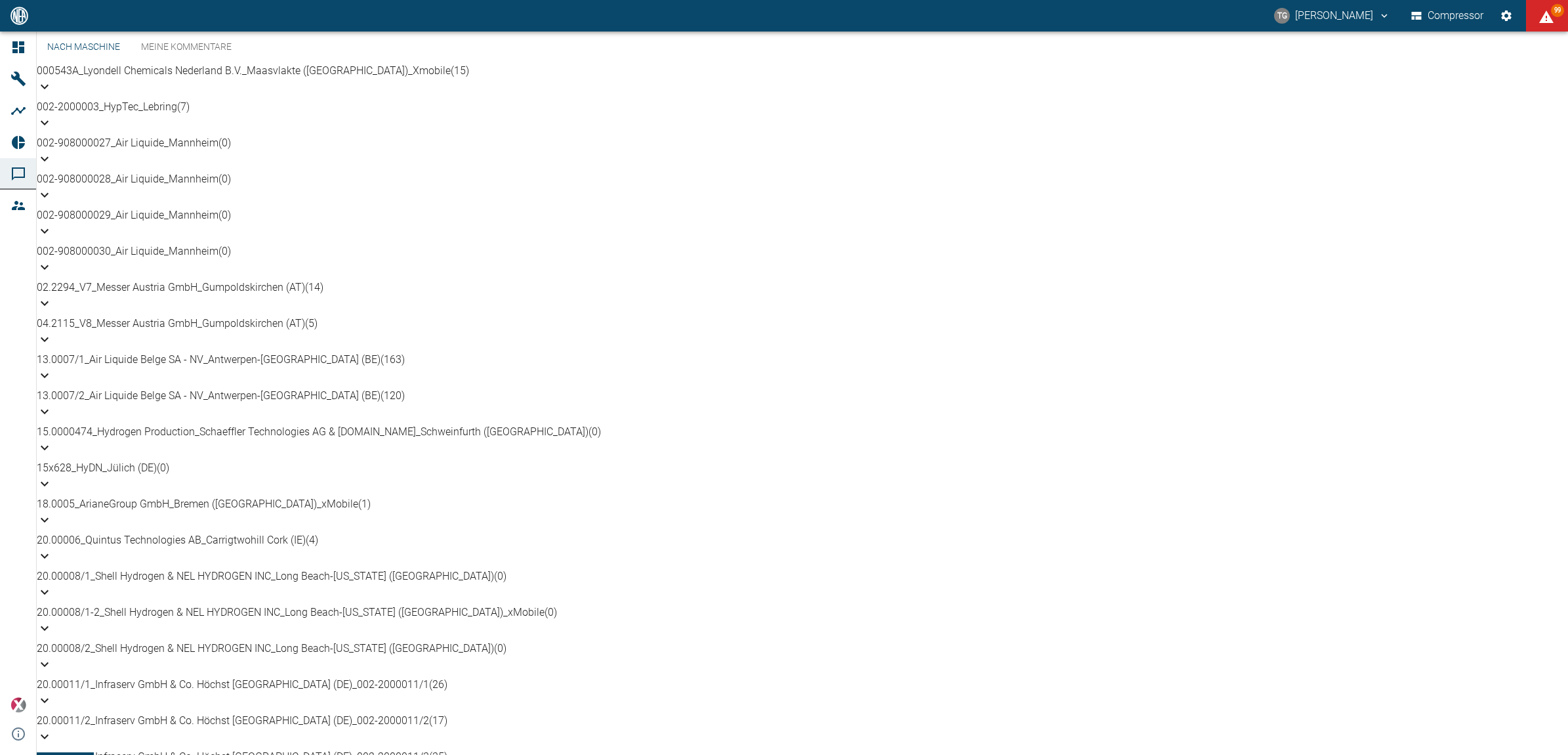
click at [102, 63] on link "Nach Maschine" at bounding box center [84, 47] width 94 height 31
click at [172, 352] on p "13.0007/1_Air Liquide Belge SA - NV_Antwerpen-Lillo (BE) (163)" at bounding box center [802, 360] width 1531 height 16
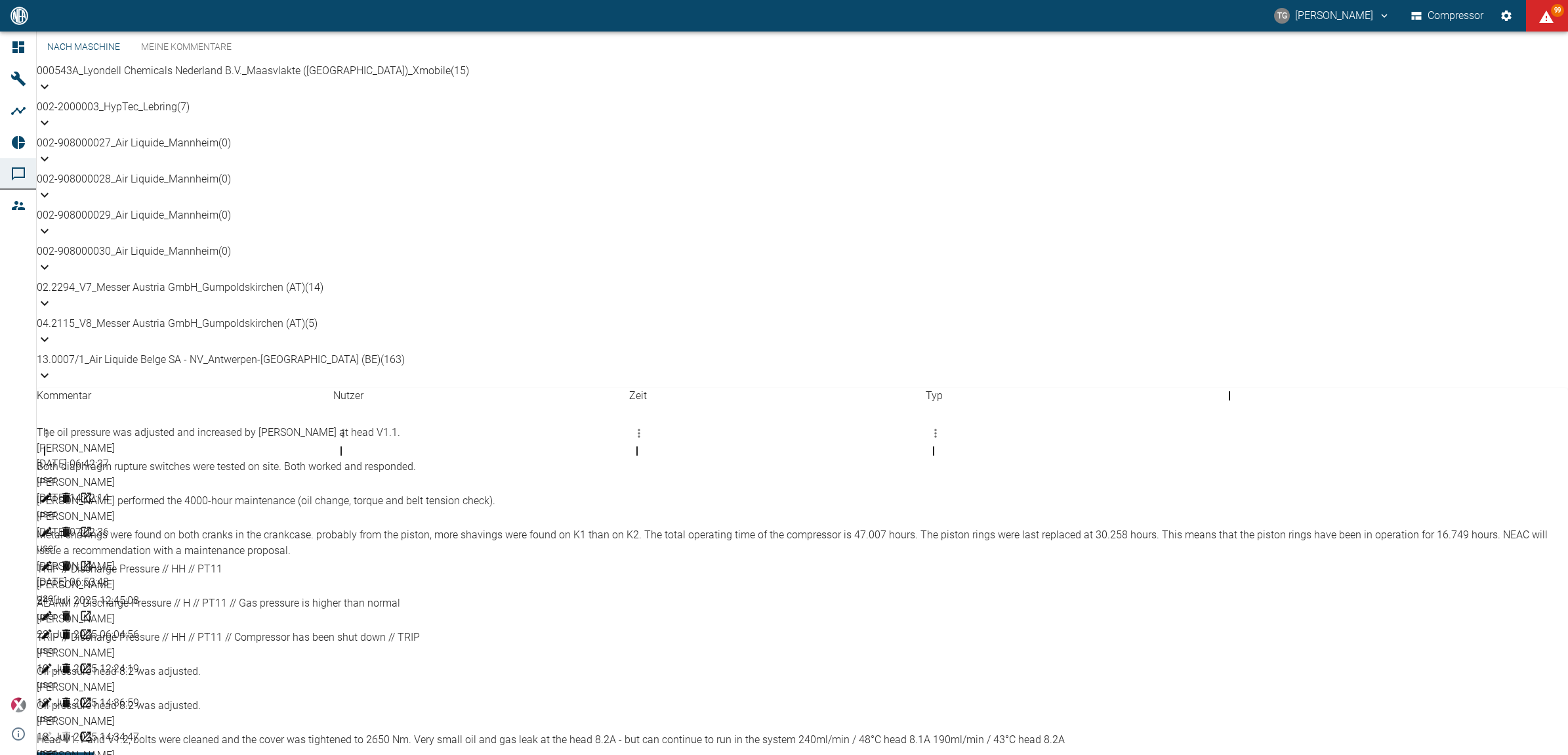
scroll to position [262, 0]
click at [325, 527] on div "Metal shavings were found on both cranks in the crankcase. probably from the pi…" at bounding box center [802, 542] width 1531 height 31
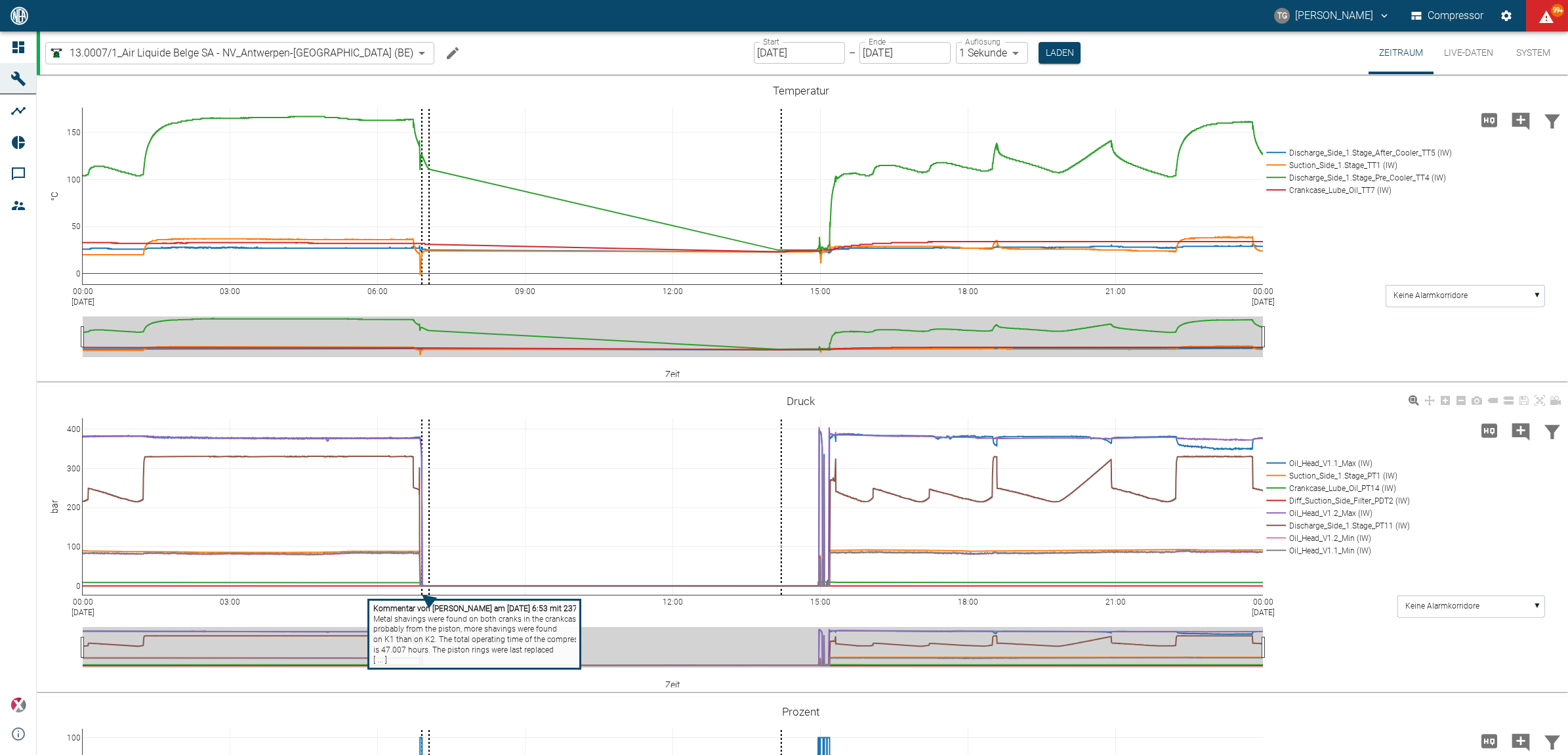
click at [454, 637] on tspan "on K1 than on K2. The total operating time of the compressor" at bounding box center [481, 639] width 216 height 9
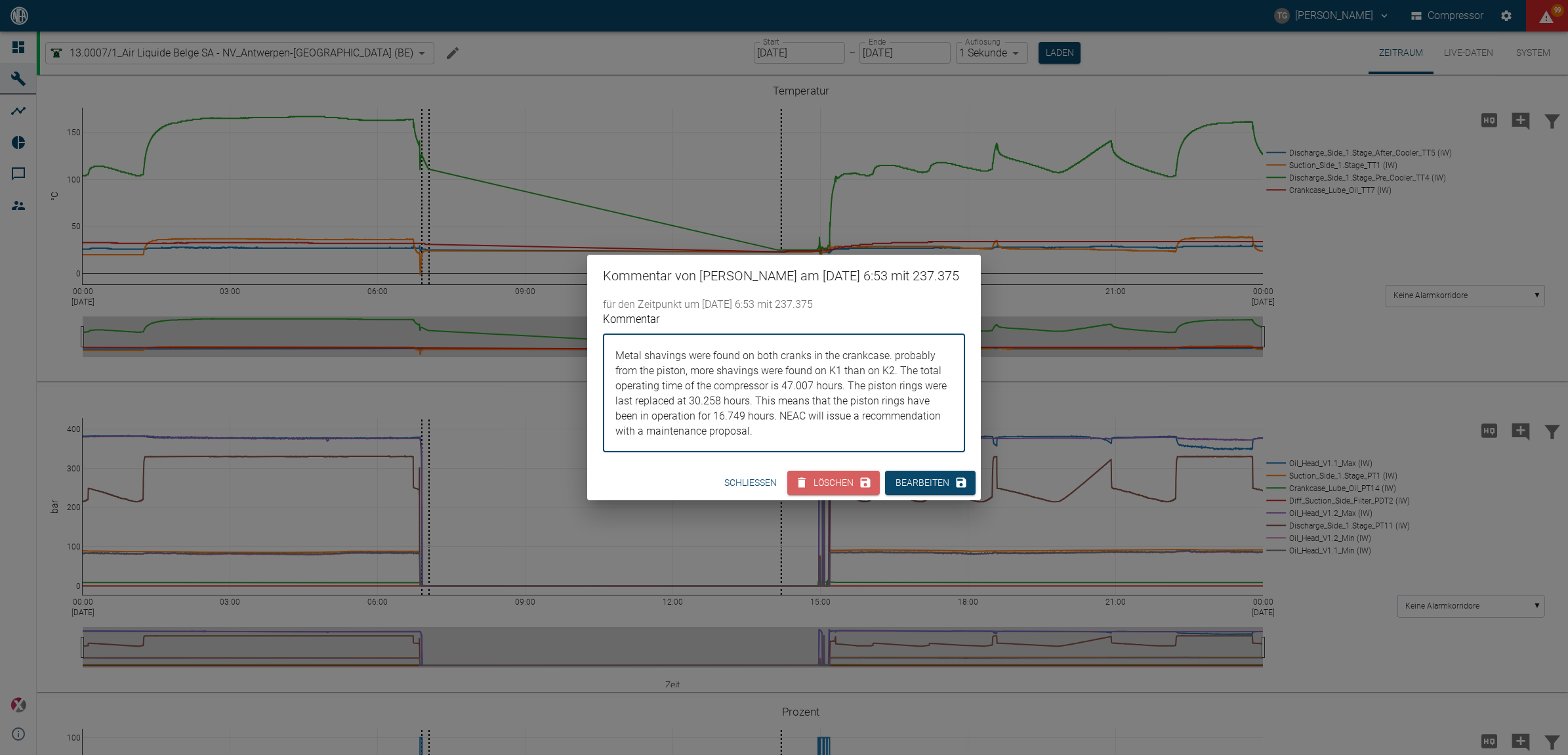
click at [740, 622] on div "Kommentar von [PERSON_NAME] am [DATE] 6:53 mit 237.375 für den Zeitpunkt um [DA…" at bounding box center [784, 378] width 1568 height 755
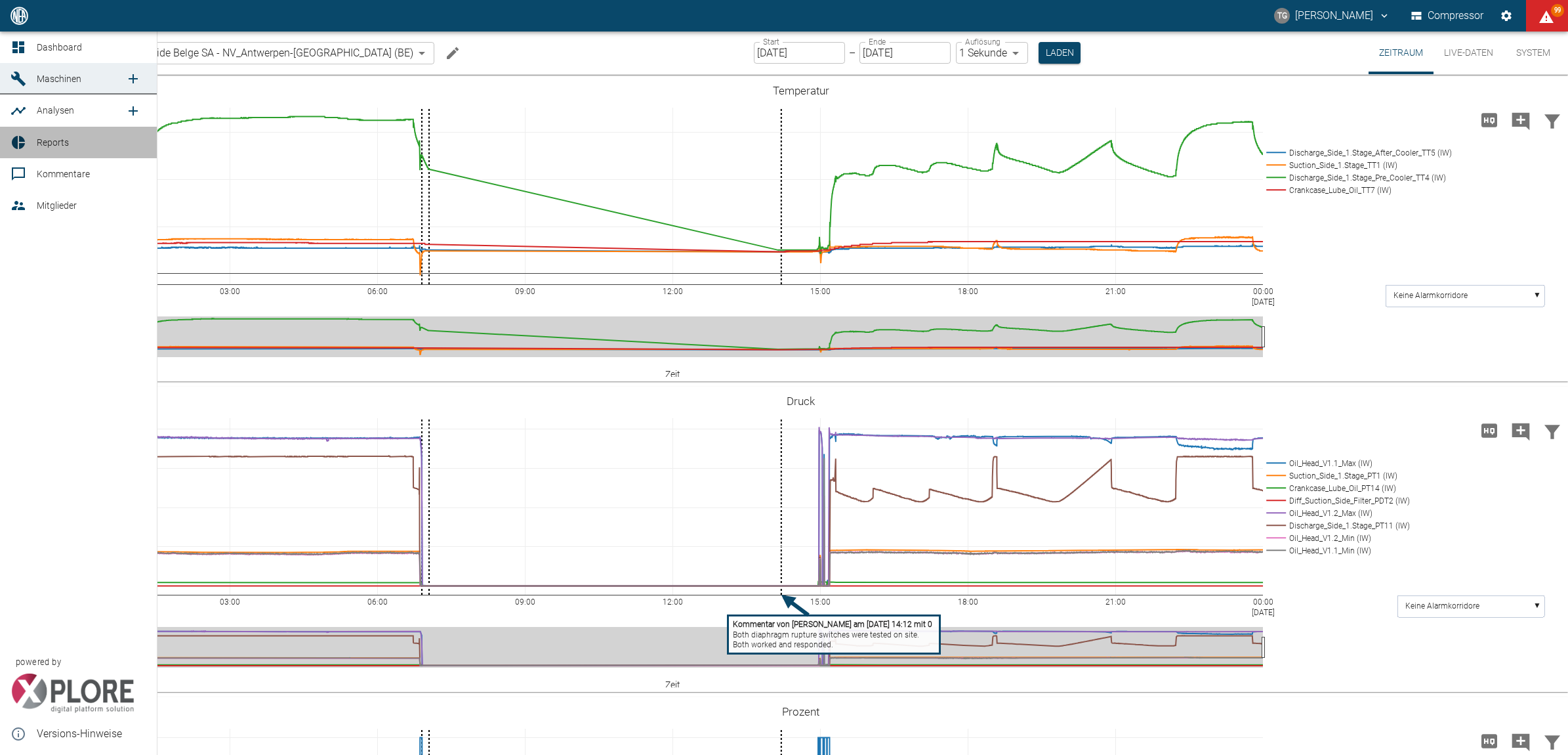
click at [16, 144] on icon at bounding box center [18, 142] width 13 height 13
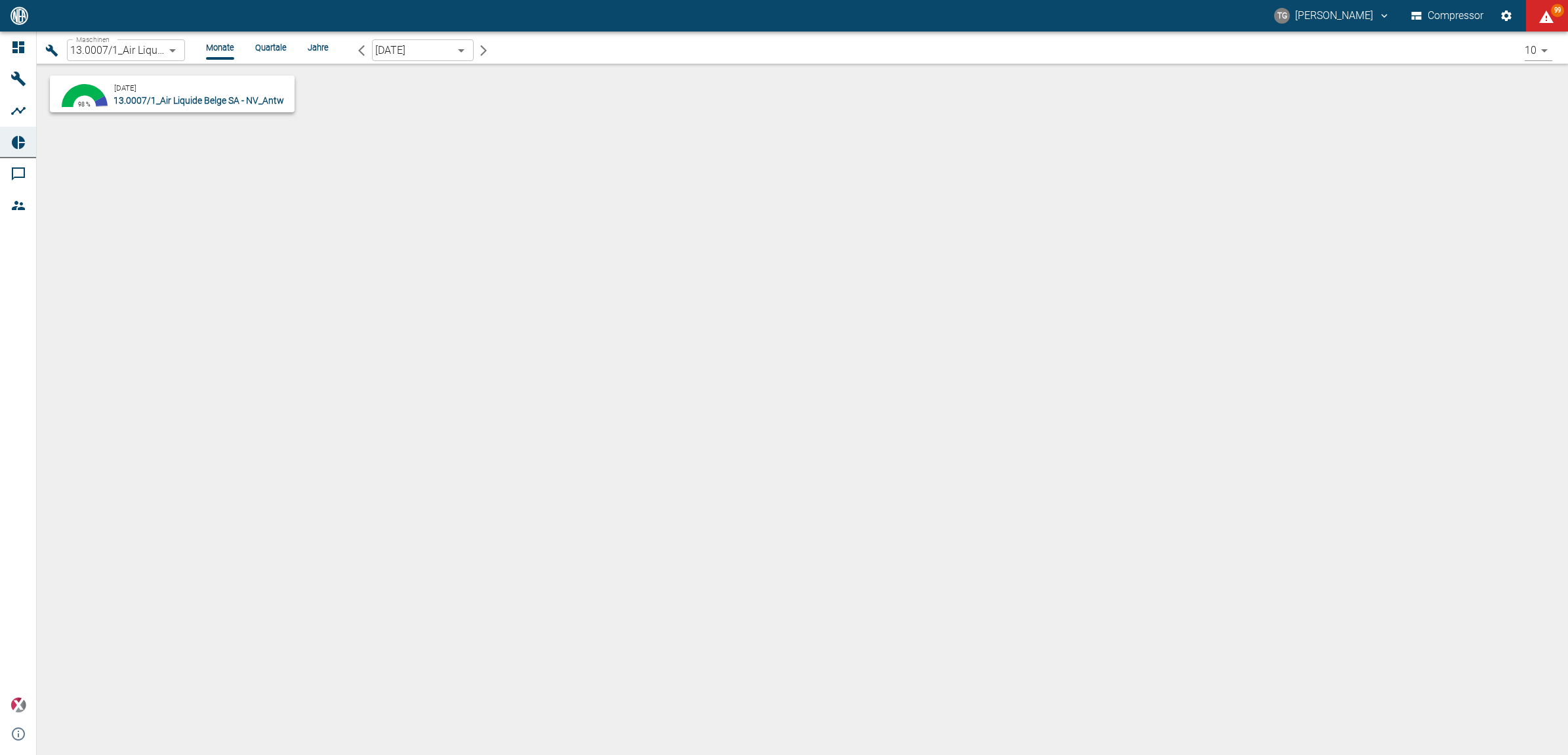
click at [182, 97] on span "13.0007/1_Air Liquide Belge SA - NV_Antwerpen-[GEOGRAPHIC_DATA] (BE)" at bounding box center [264, 100] width 302 height 11
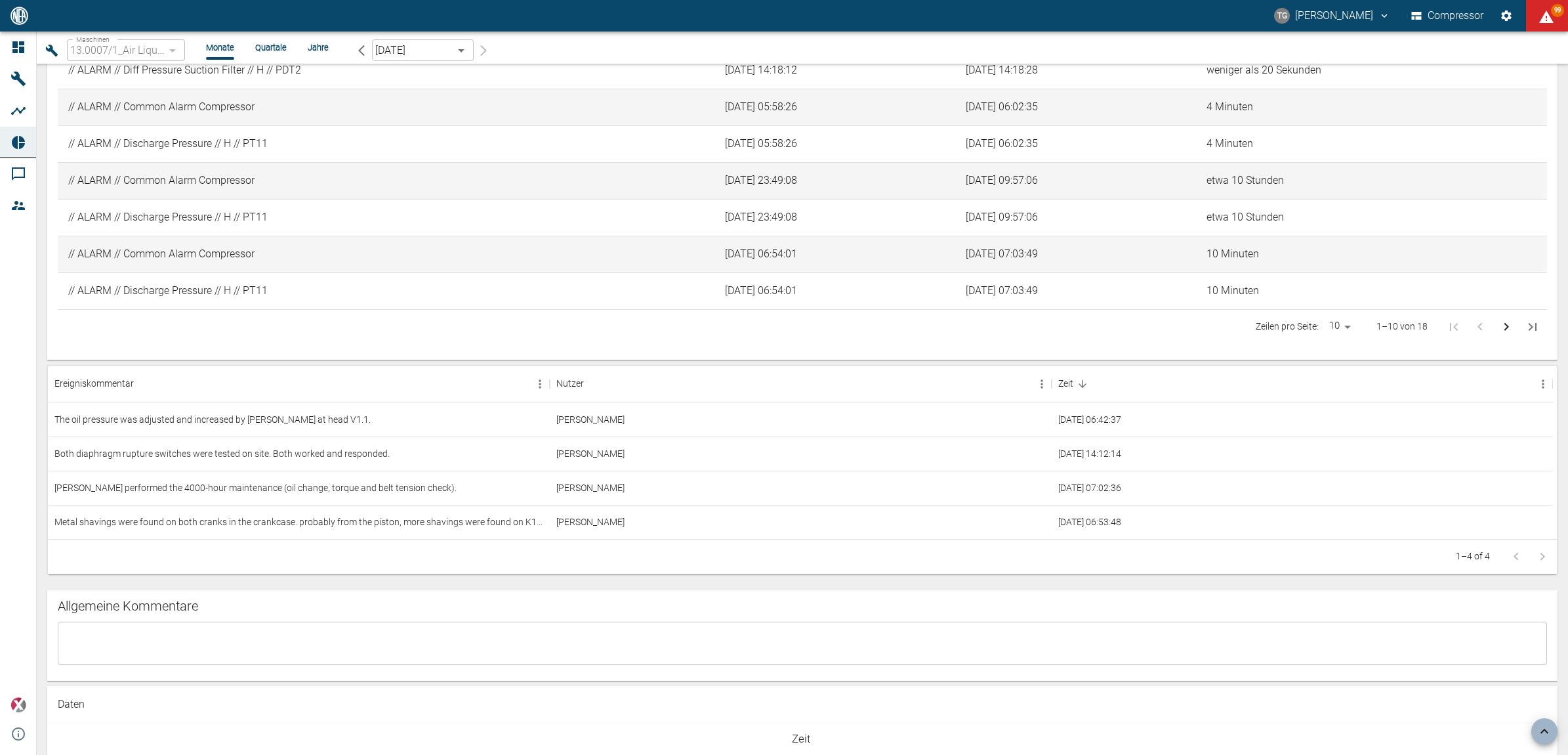
scroll to position [1723, 0]
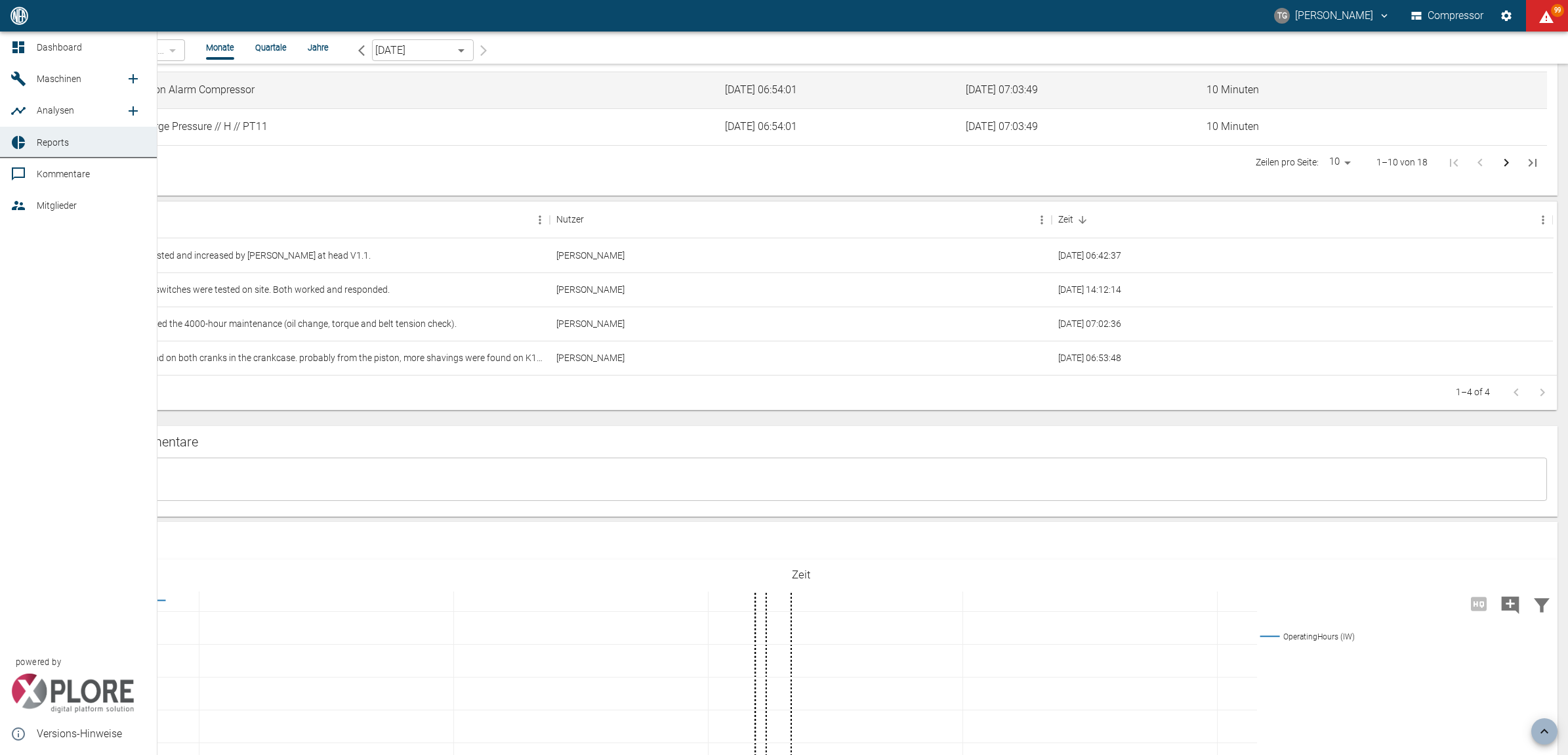
click at [23, 44] on icon at bounding box center [18, 47] width 12 height 12
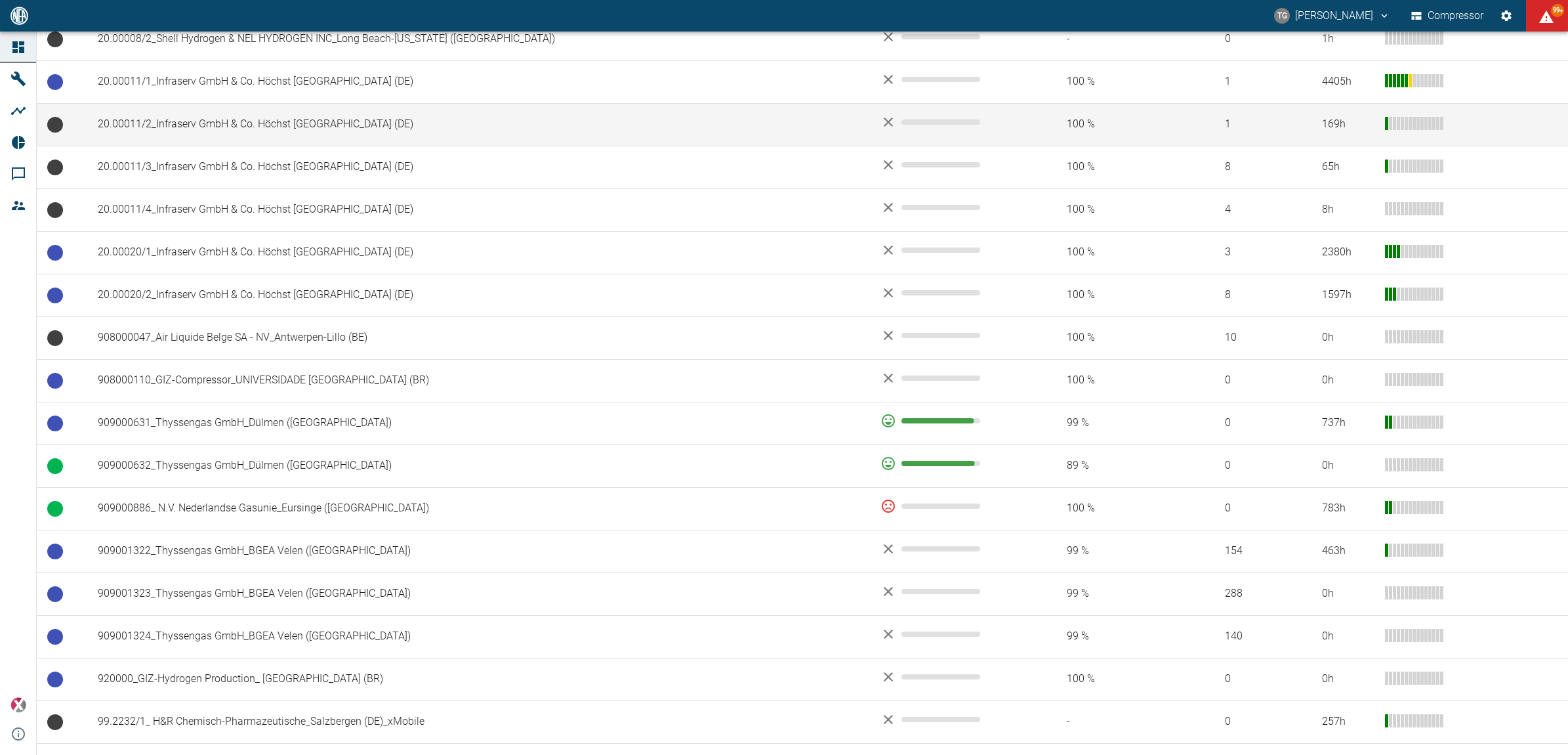
scroll to position [656, 0]
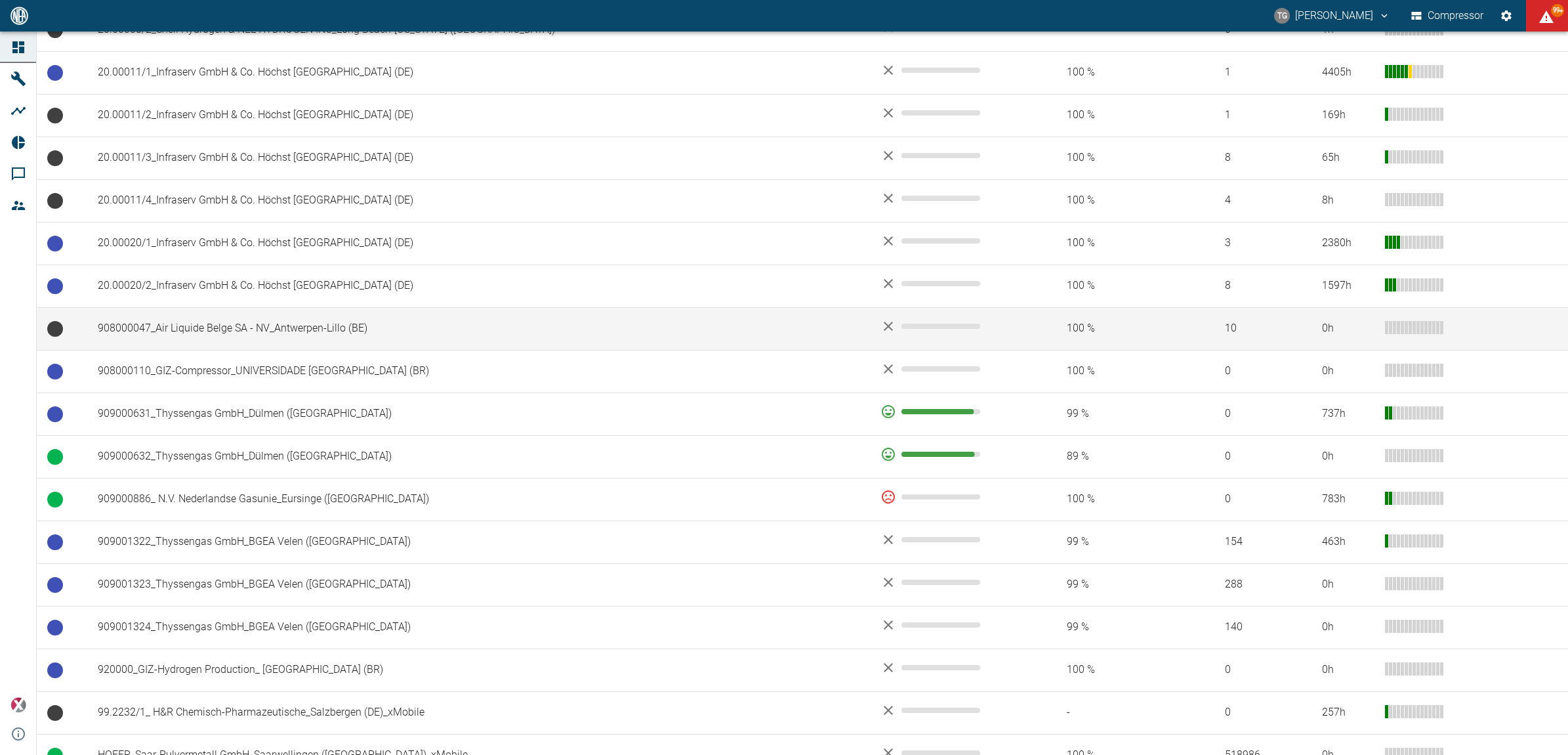
click at [238, 333] on td "908000047_Air Liquide Belge SA - NV_Antwerpen-Lillo (BE)" at bounding box center [479, 328] width 783 height 43
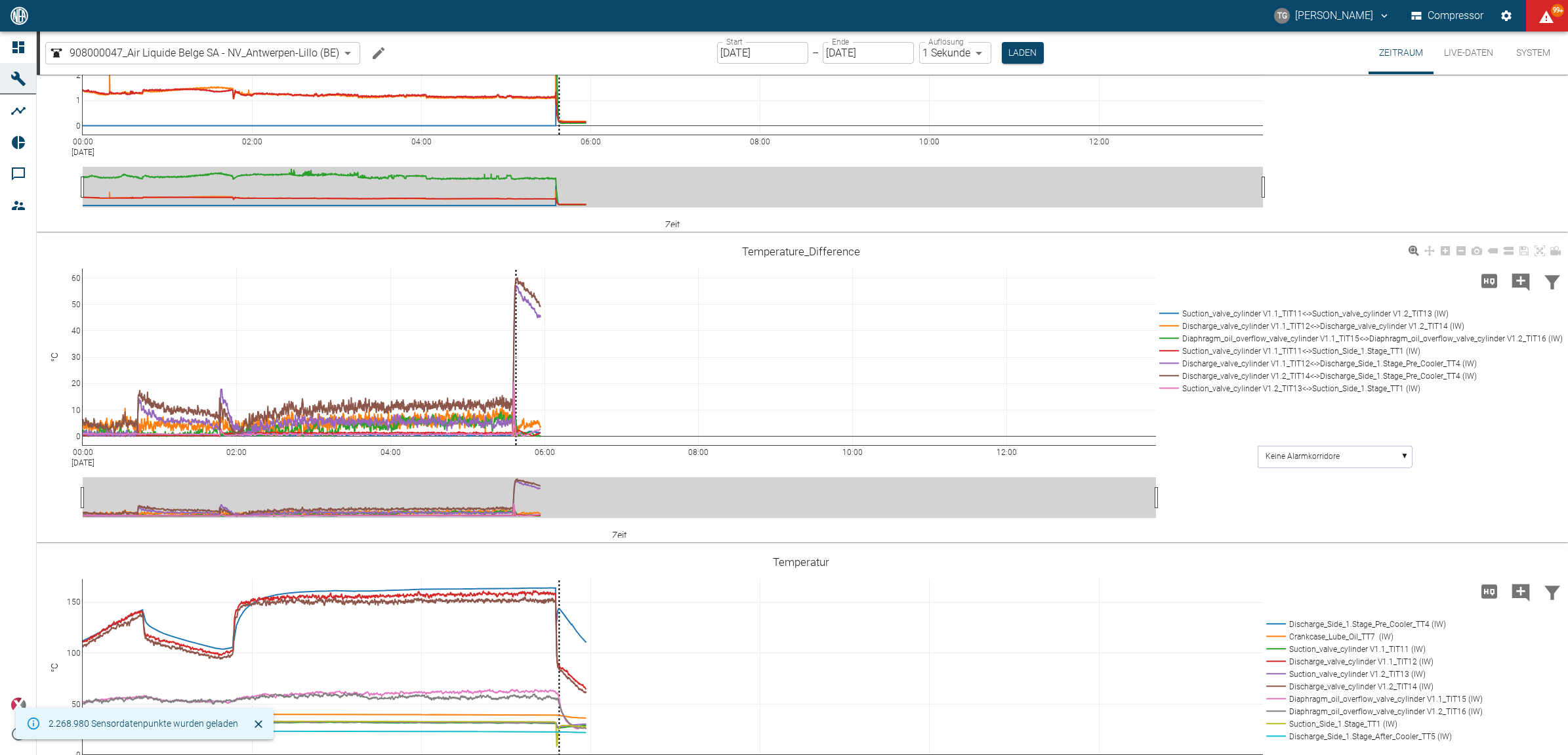
scroll to position [164, 0]
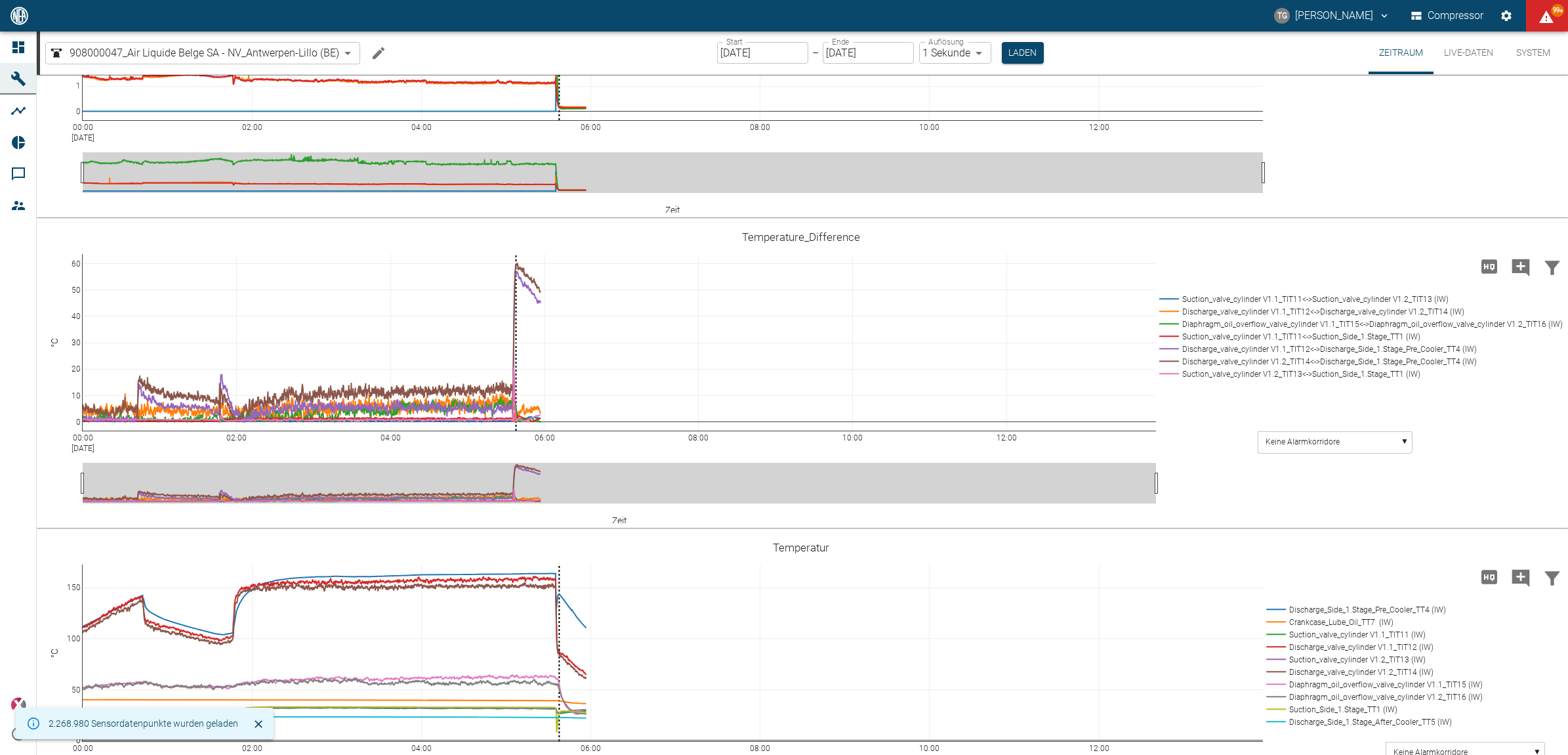
click at [1454, 51] on button "Live-Daten" at bounding box center [1469, 53] width 70 height 43
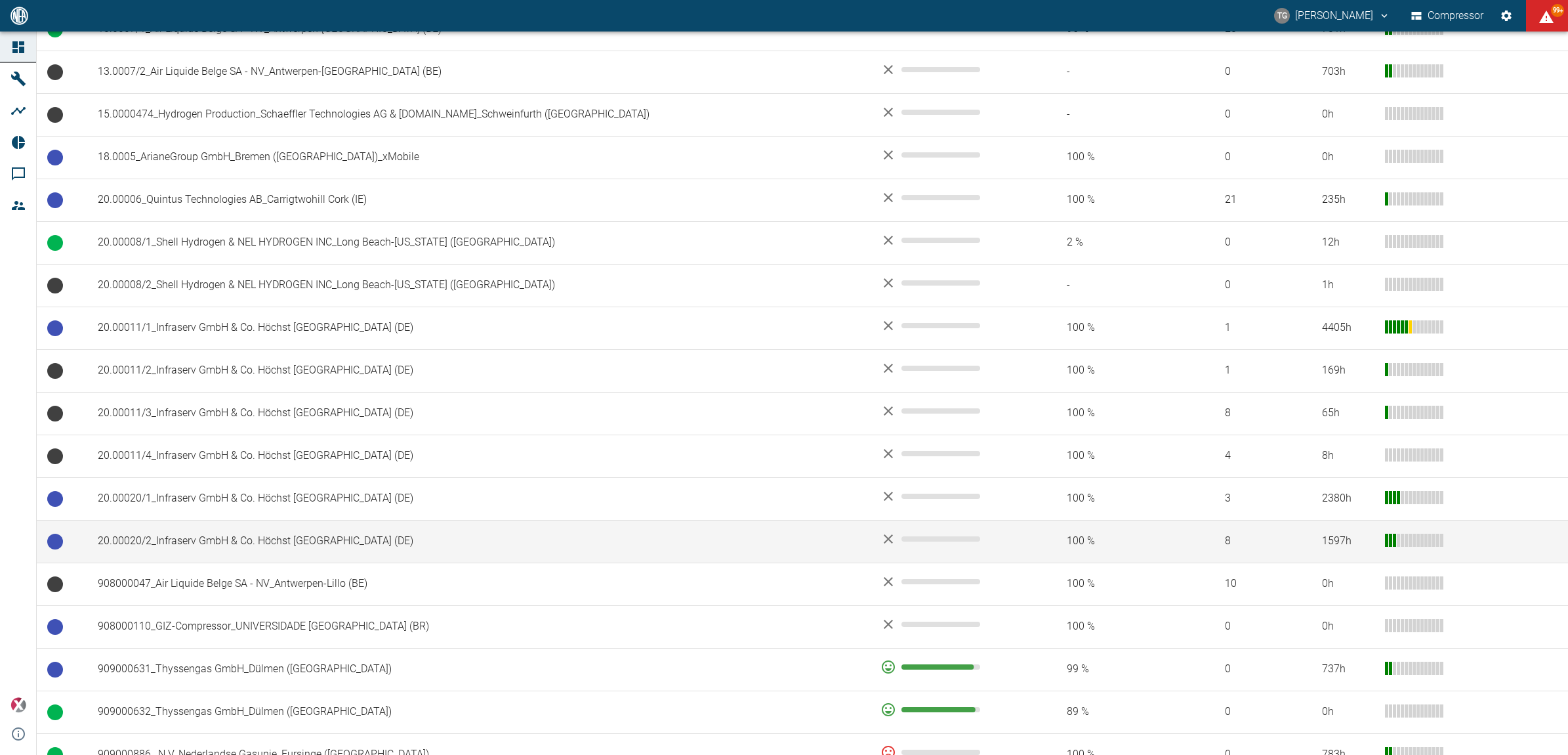
scroll to position [493, 0]
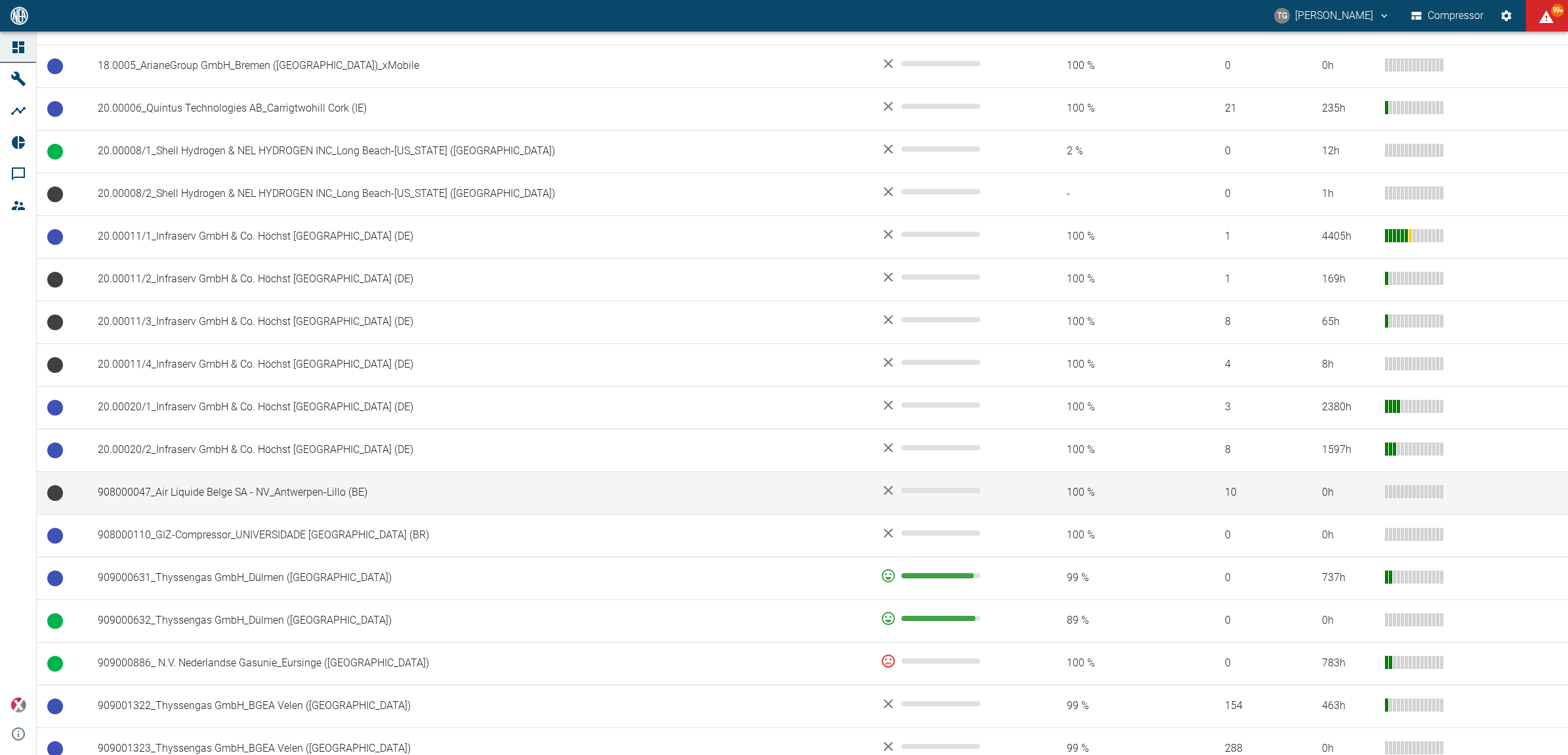
click at [235, 486] on td "908000047_Air Liquide Belge SA - NV_Antwerpen-Lillo (BE)" at bounding box center [479, 493] width 783 height 43
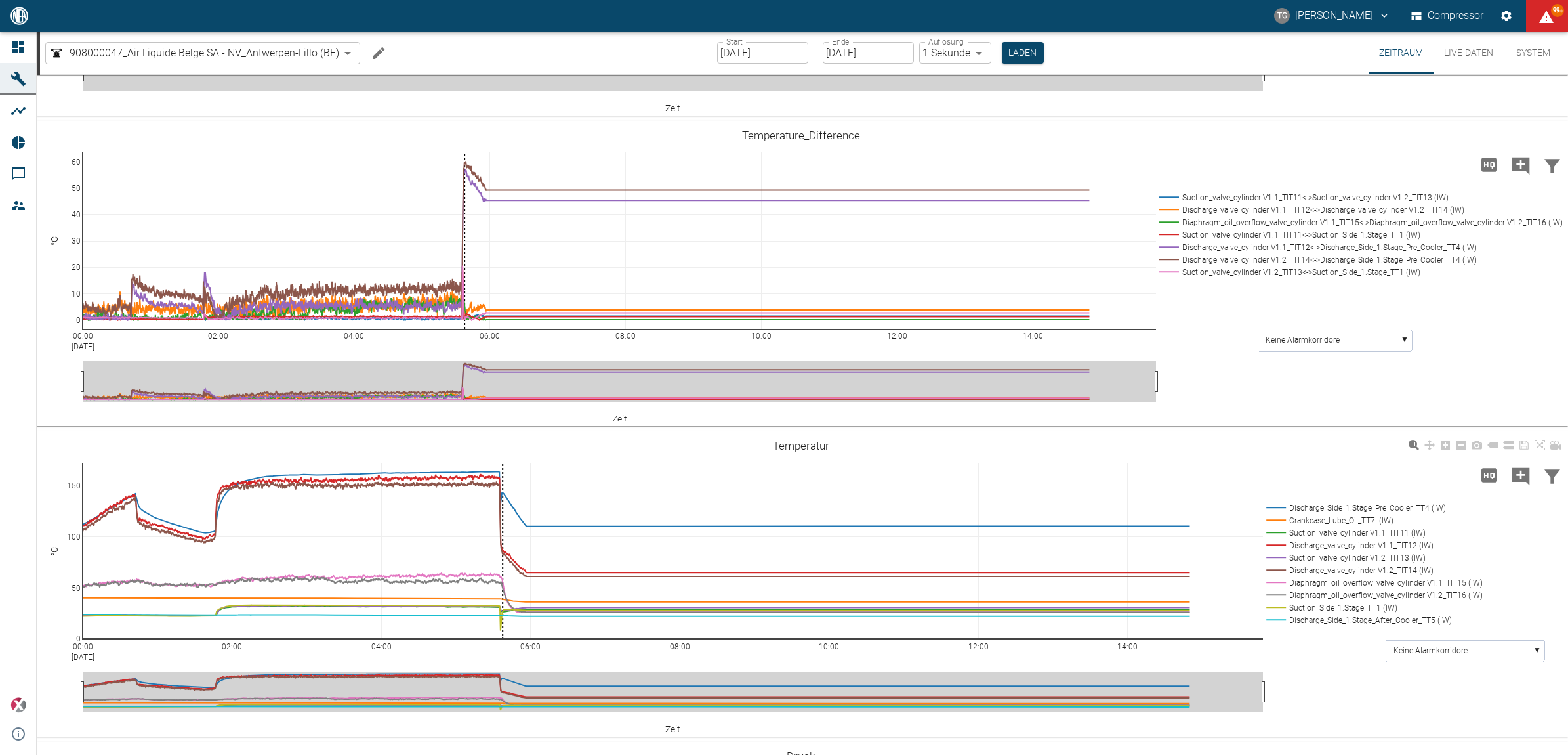
scroll to position [493, 0]
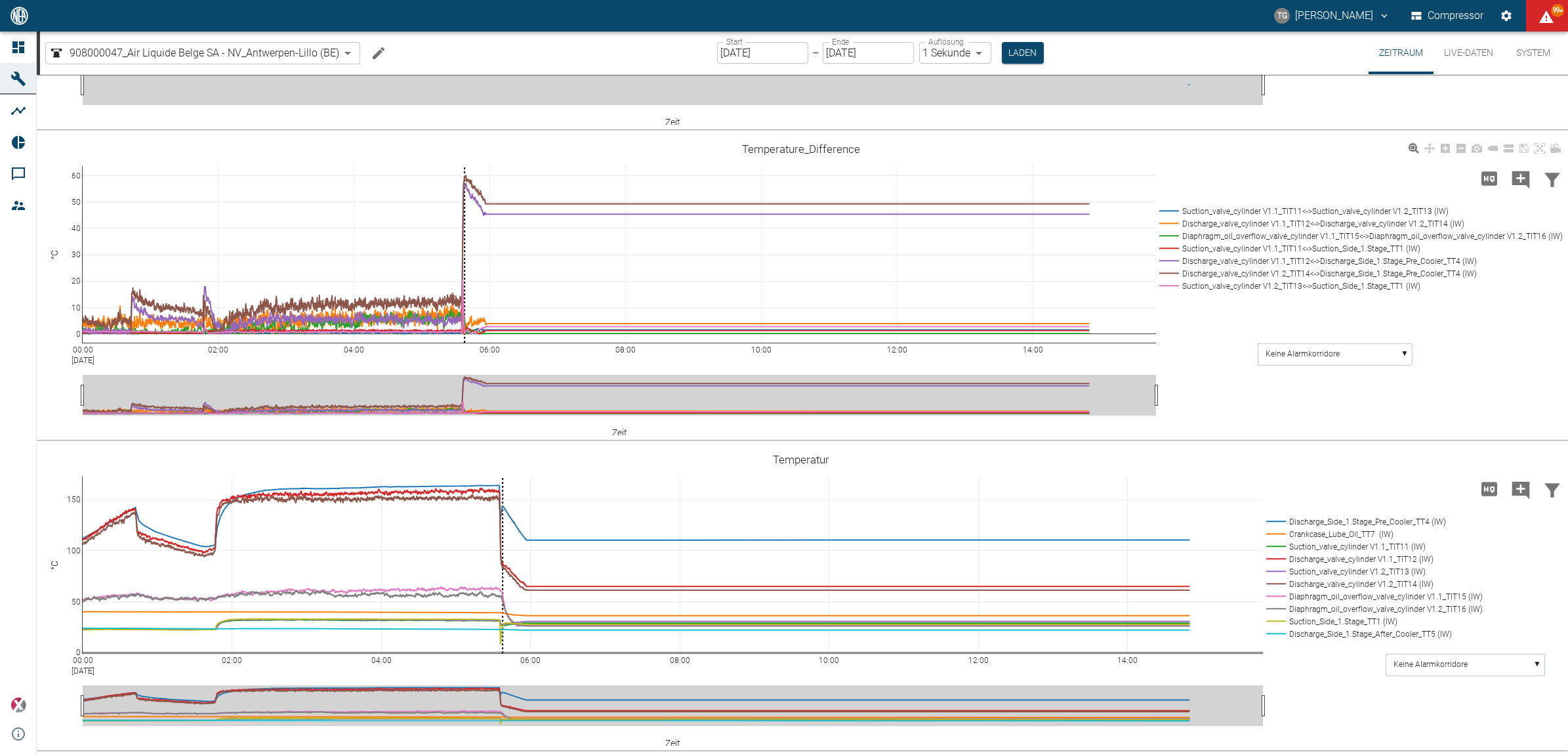
click at [1179, 218] on rect at bounding box center [1358, 211] width 405 height 13
click at [1178, 218] on rect at bounding box center [1358, 211] width 405 height 13
click at [1169, 218] on rect at bounding box center [1358, 211] width 405 height 13
click at [1169, 218] on rect at bounding box center [1358, 211] width 405 height 13
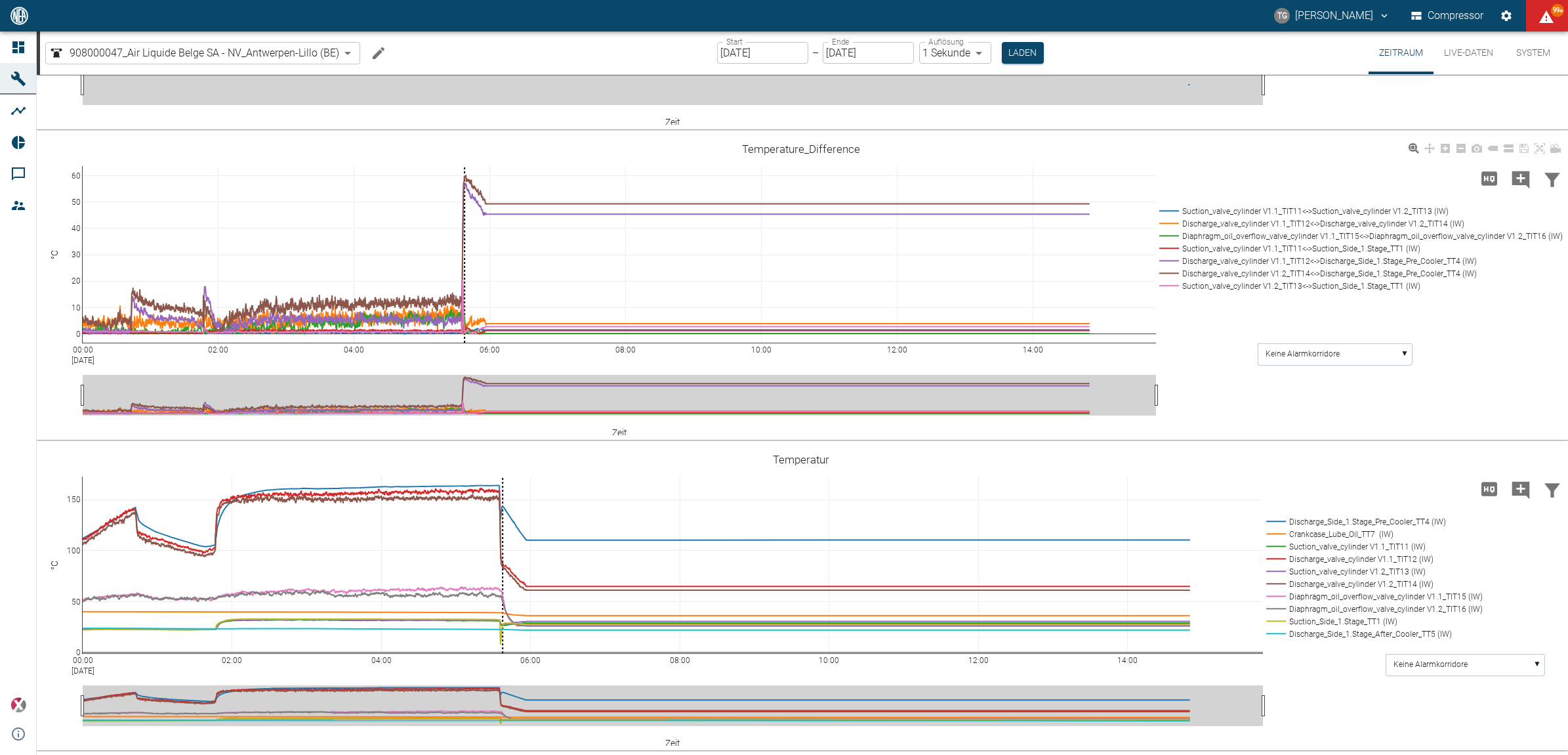
click at [1169, 218] on rect at bounding box center [1358, 211] width 405 height 13
click at [1171, 218] on rect at bounding box center [1358, 211] width 405 height 13
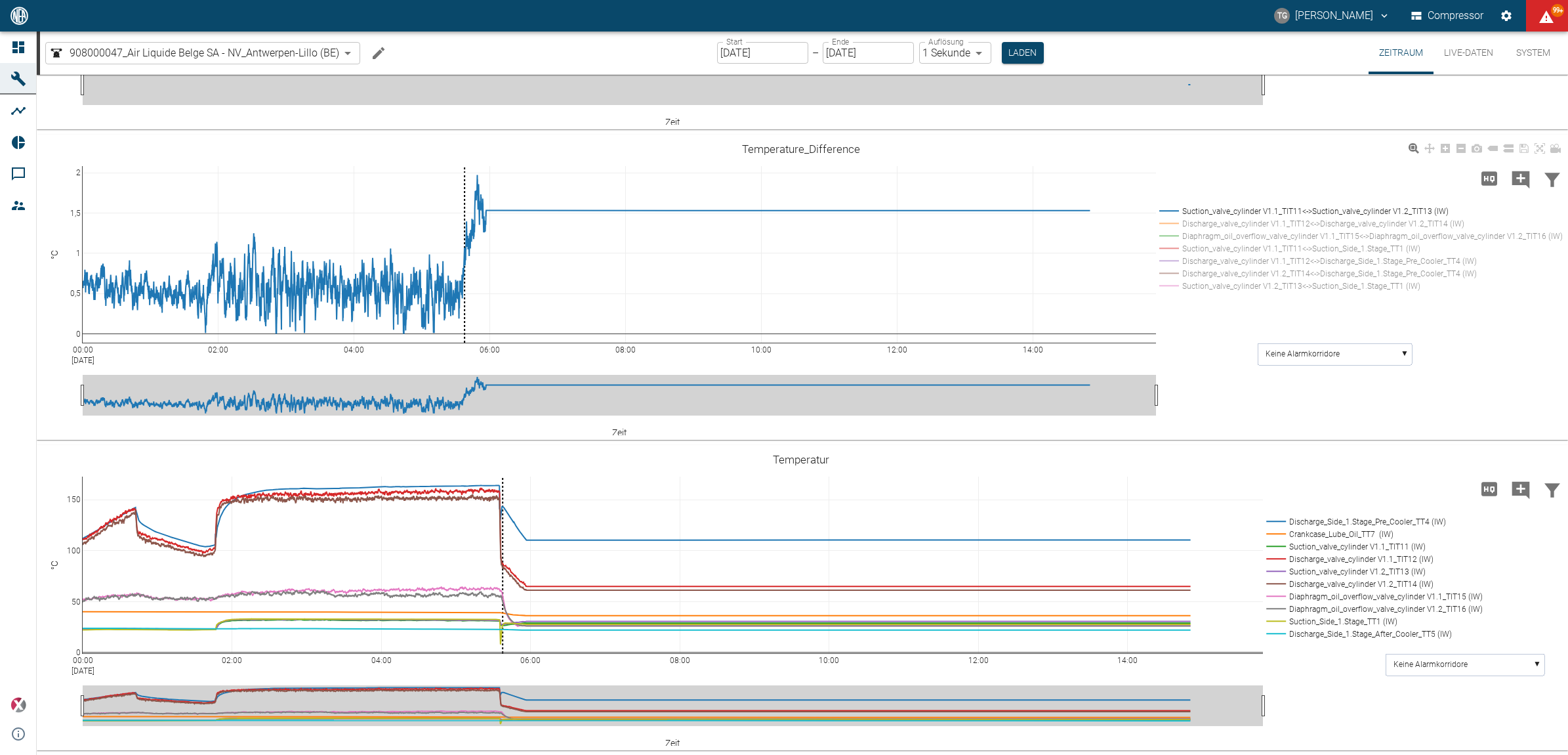
click at [1194, 267] on rect at bounding box center [1358, 261] width 405 height 13
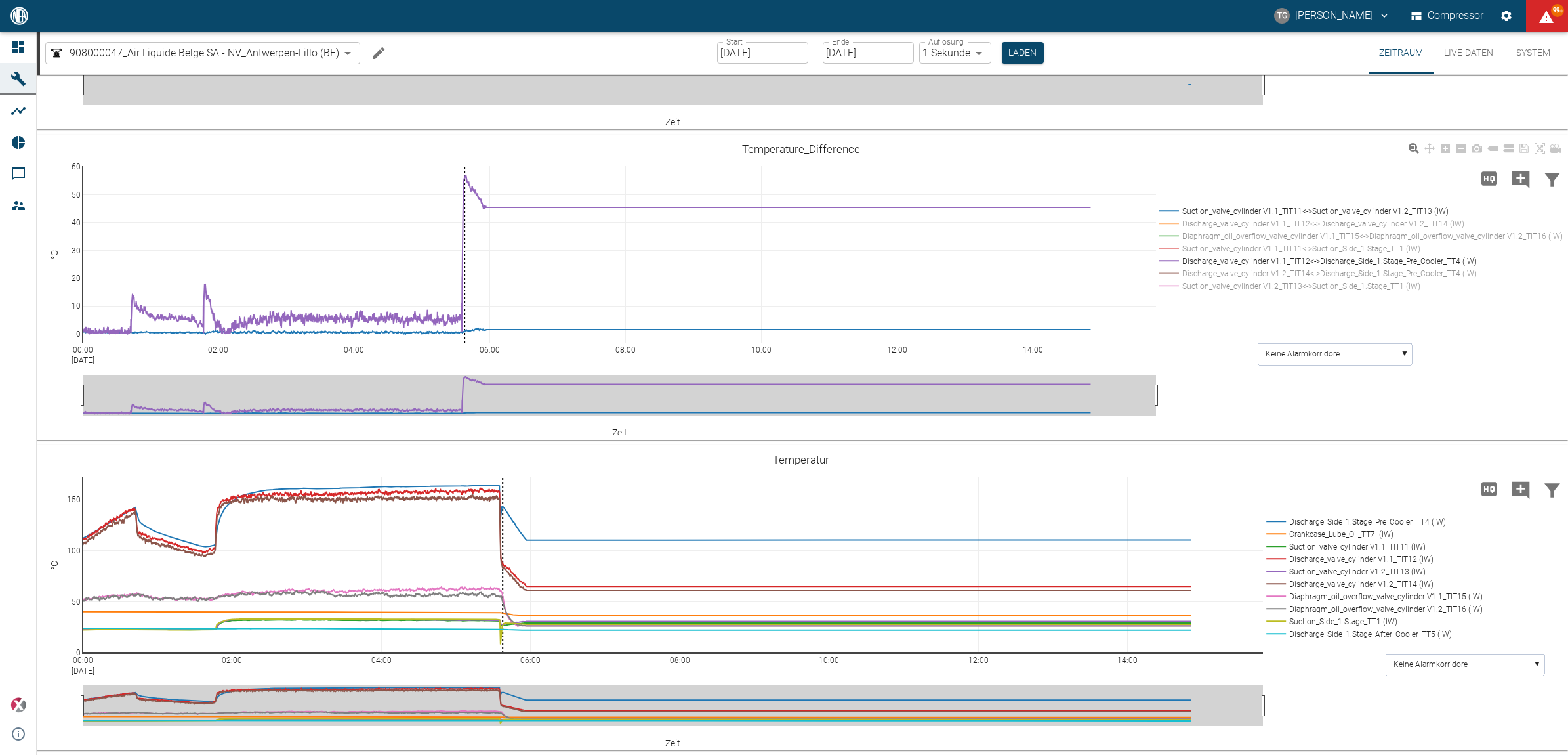
click at [1212, 279] on rect at bounding box center [1358, 274] width 405 height 13
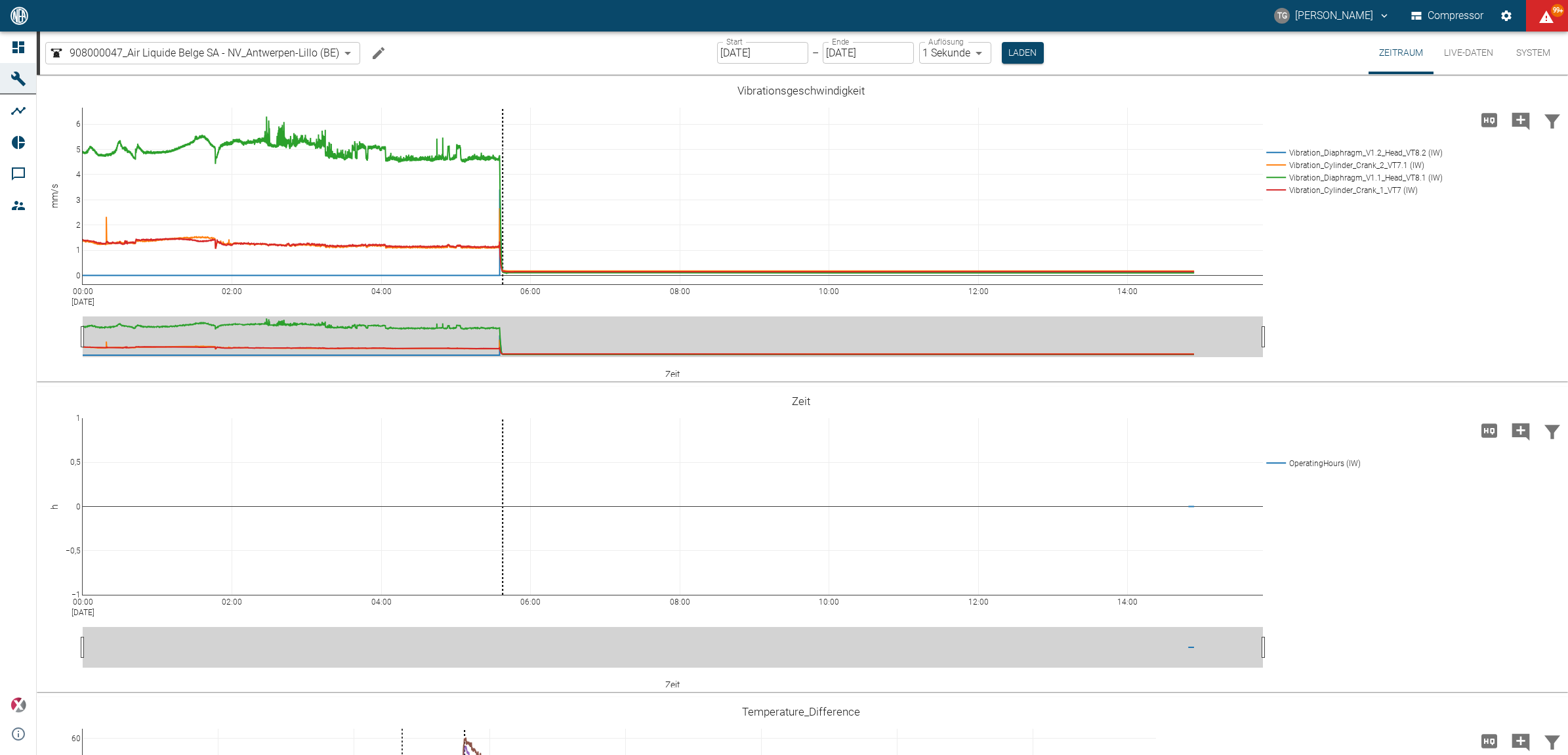
scroll to position [574, 0]
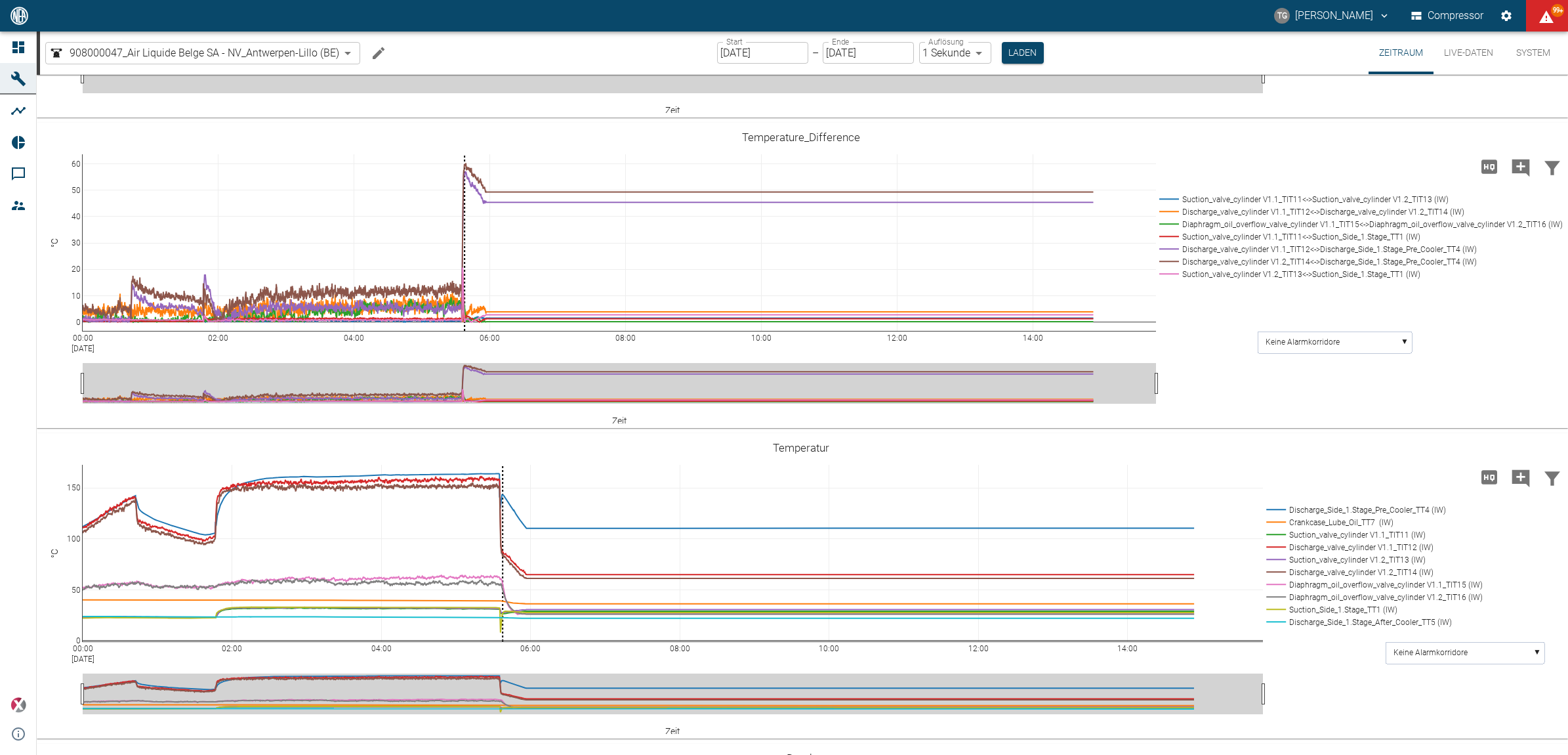
click at [759, 53] on input "[DATE]" at bounding box center [762, 53] width 91 height 21
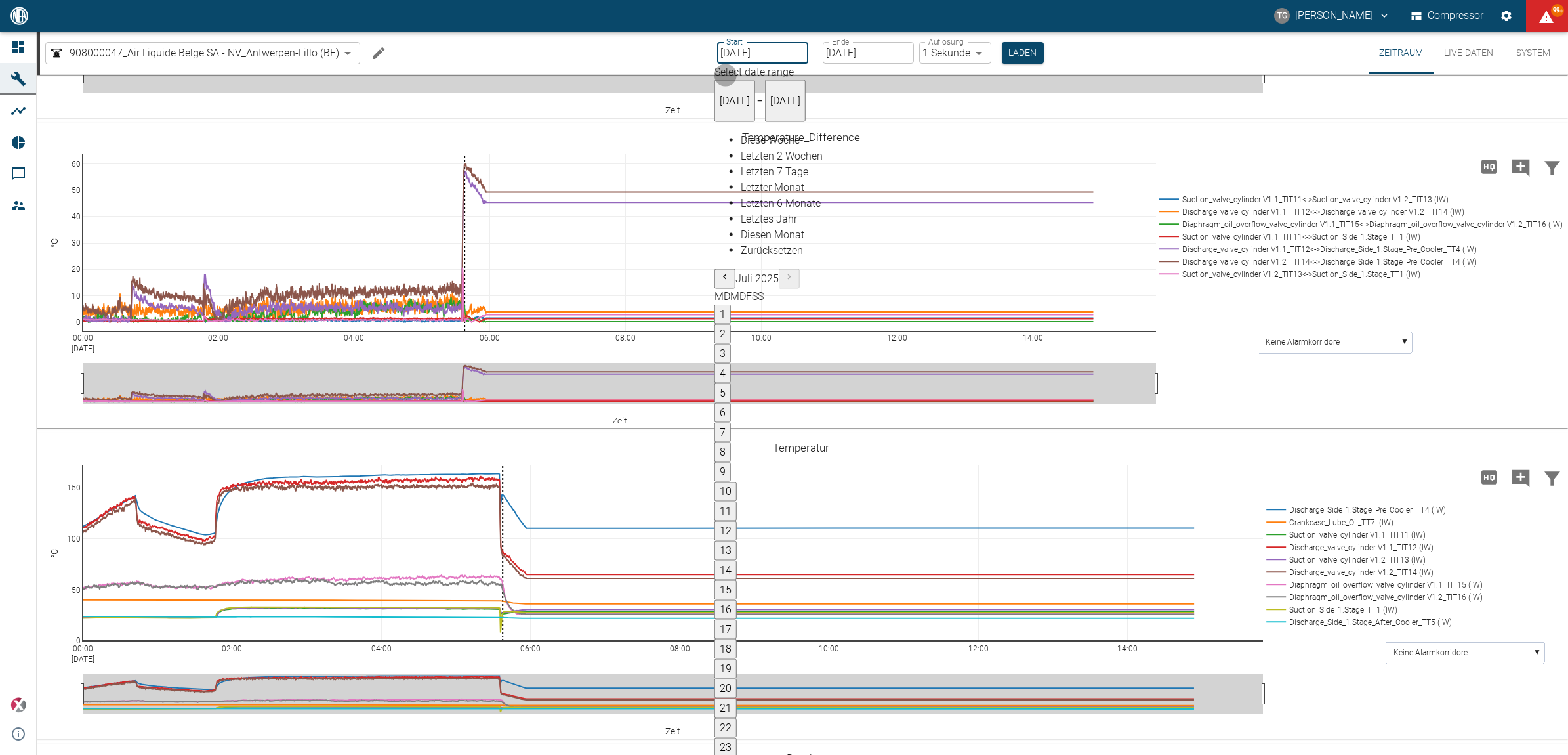
click at [731, 304] on button "1" at bounding box center [723, 314] width 16 height 20
type input "[DATE]"
type input "10min"
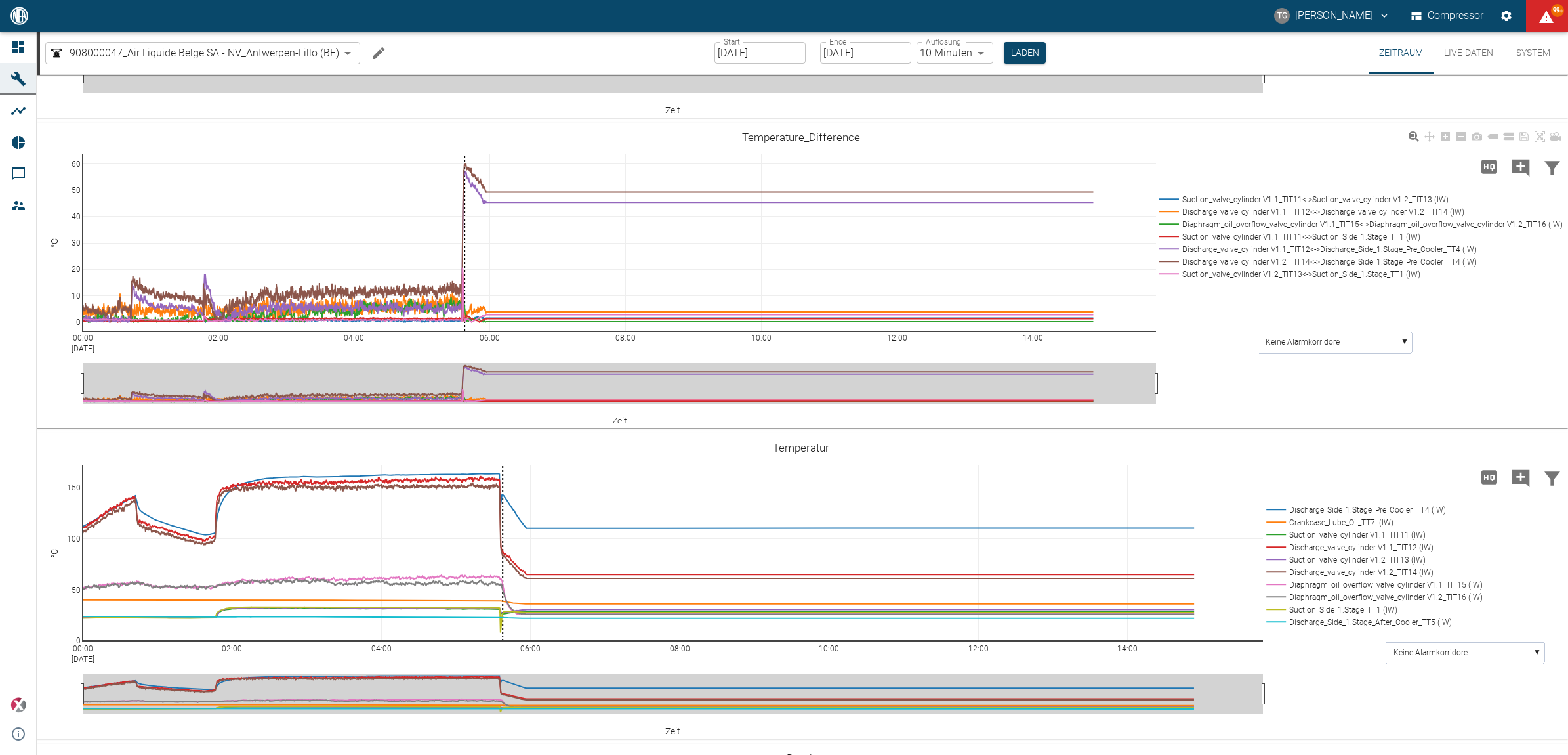
click at [1018, 53] on button "Laden" at bounding box center [1024, 53] width 42 height 21
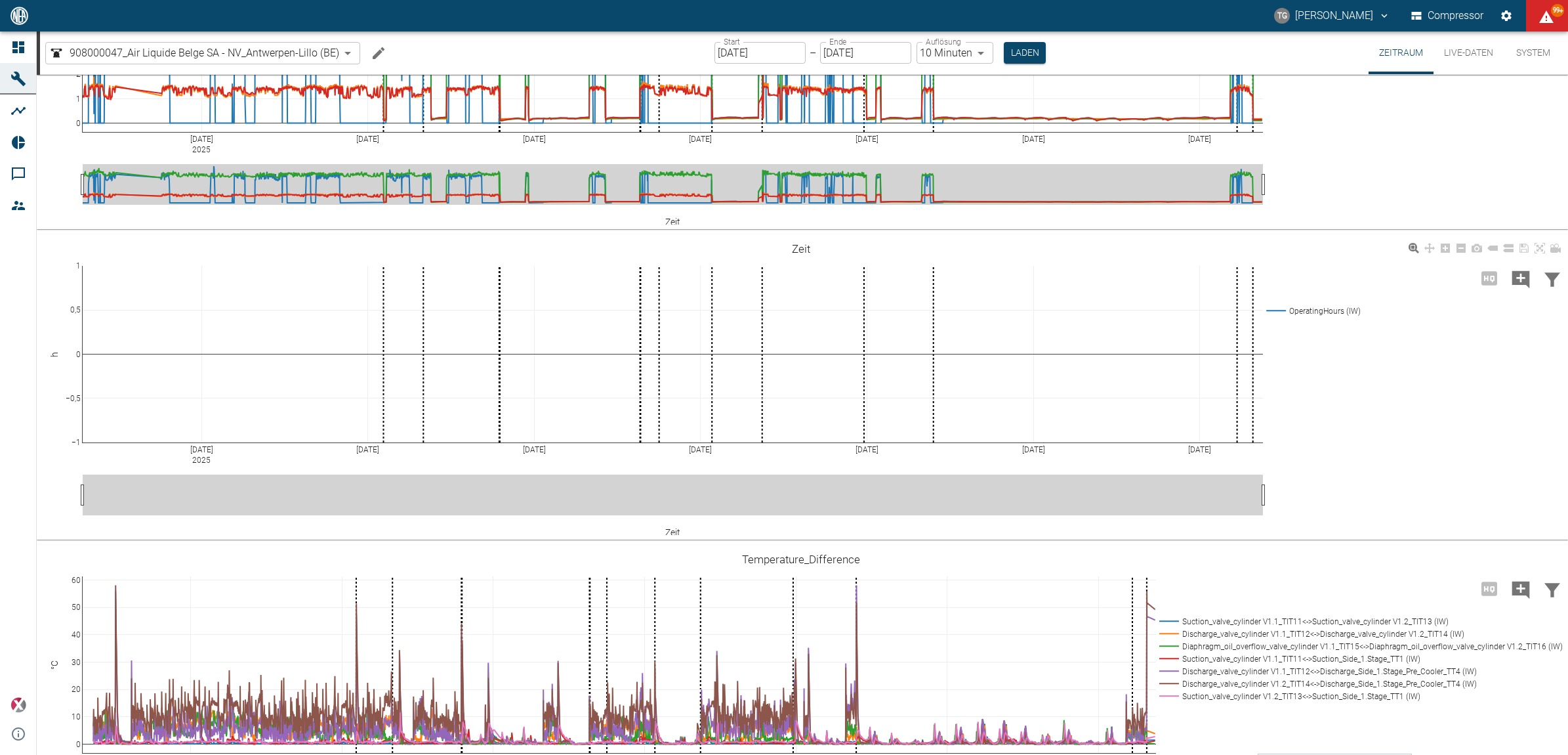
scroll to position [246, 0]
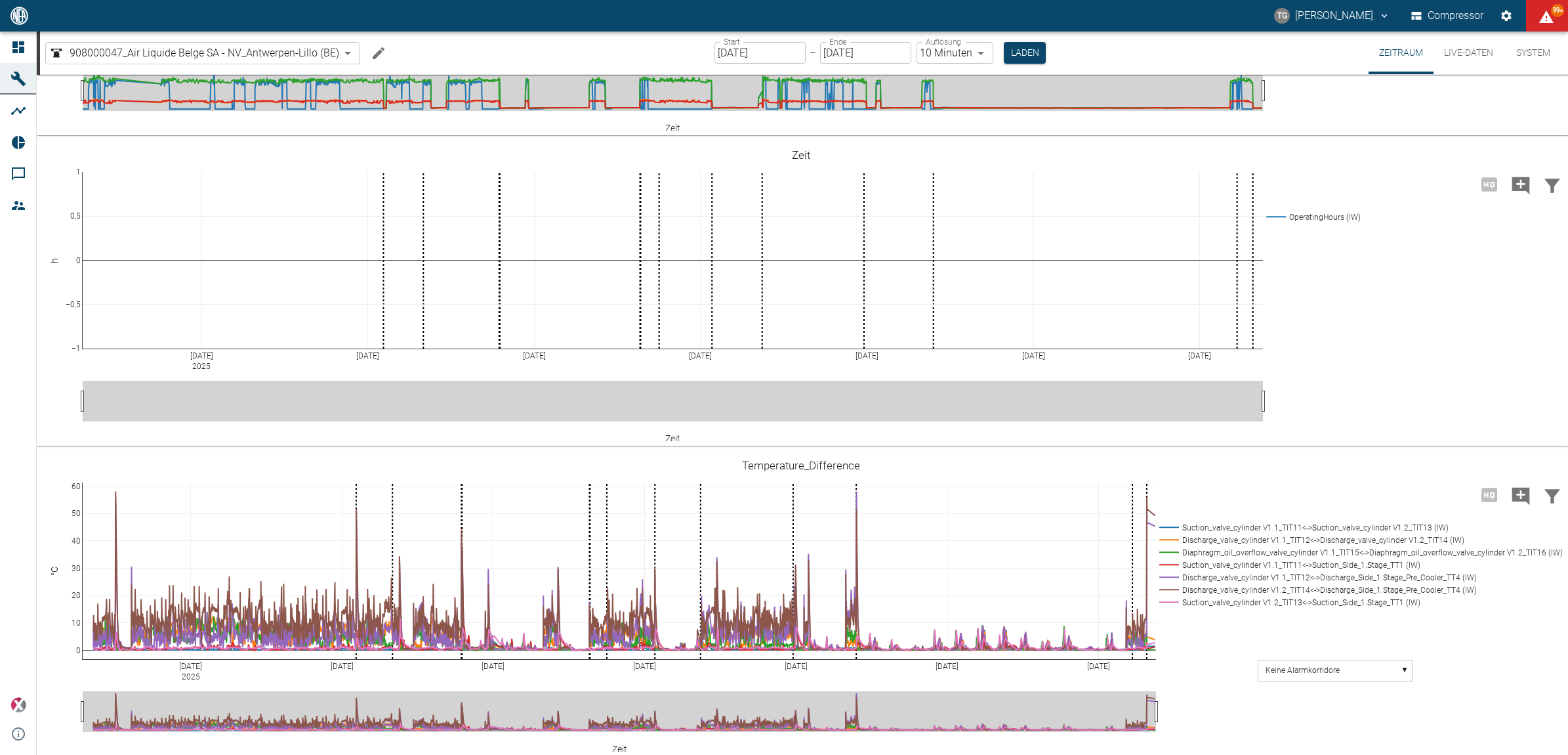
click at [745, 53] on input "01.07.2025" at bounding box center [760, 53] width 91 height 21
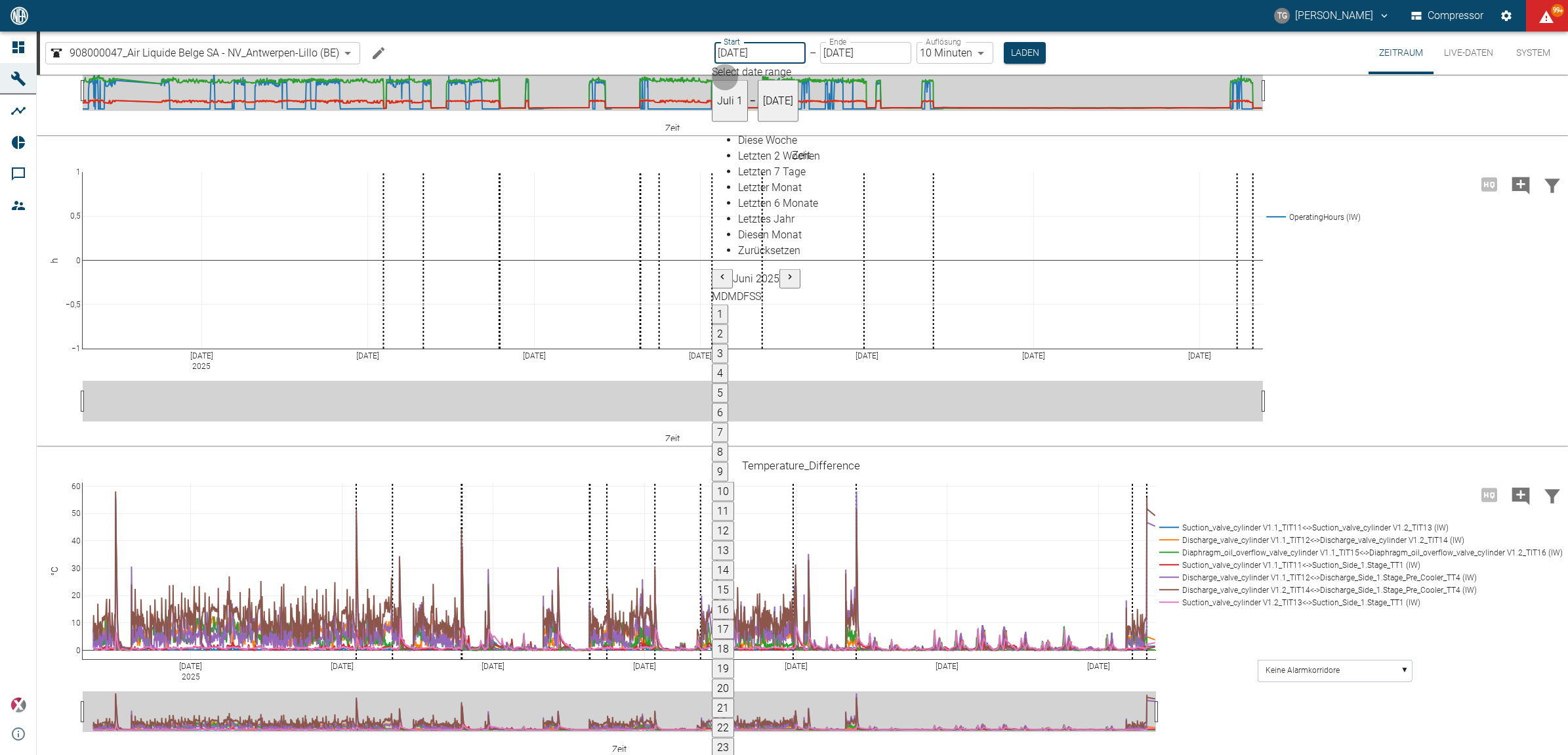
type input "[DATE]"
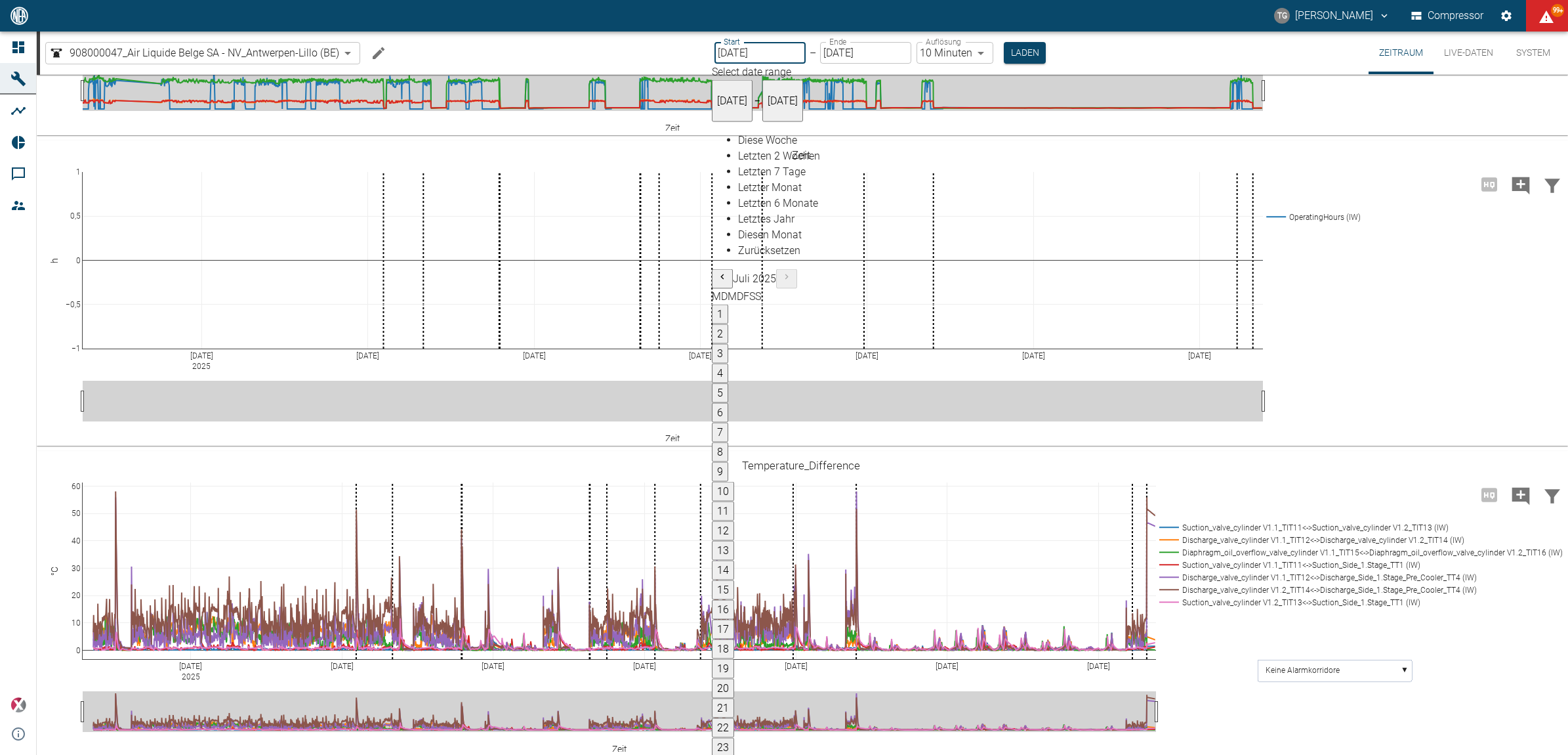
type input "1sec"
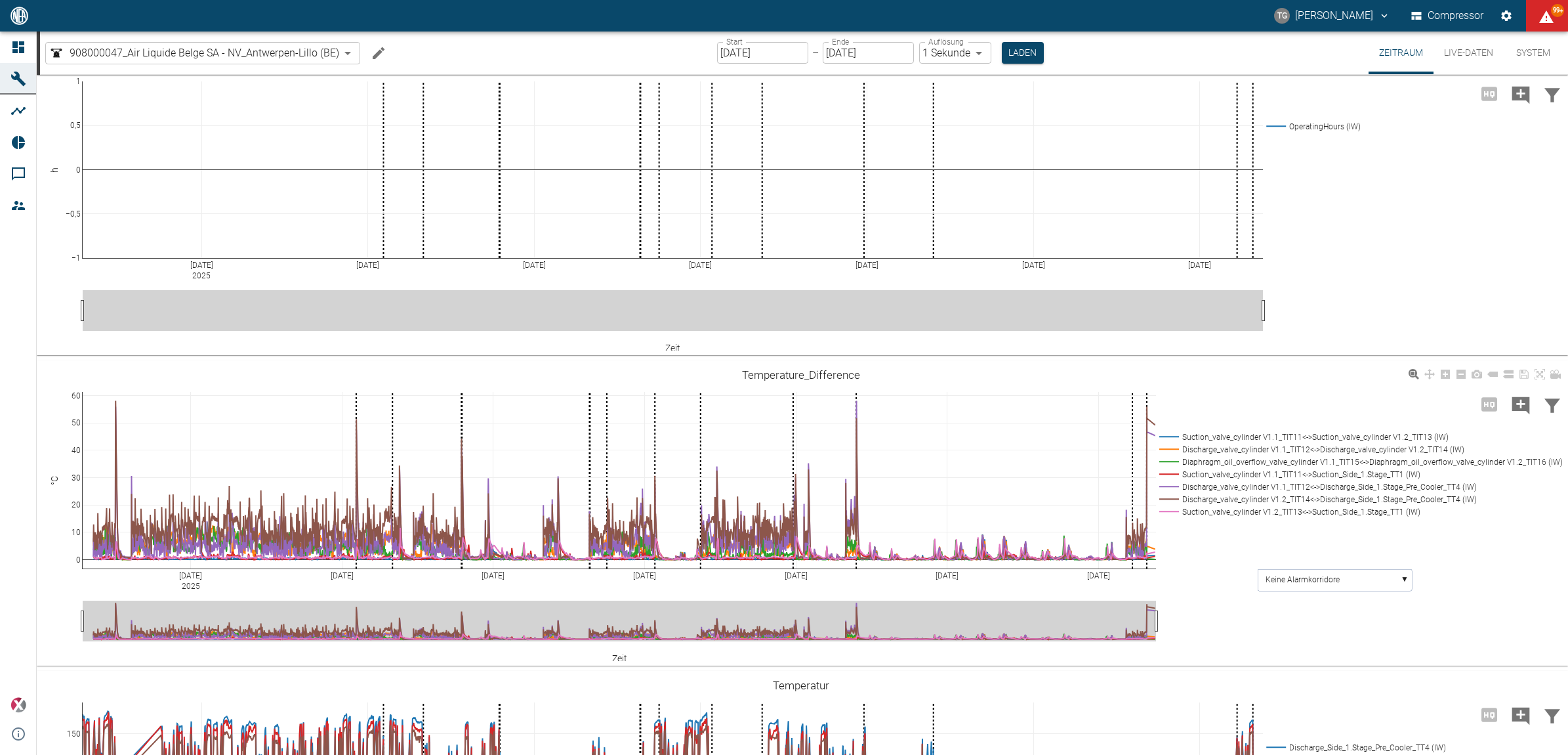
scroll to position [493, 0]
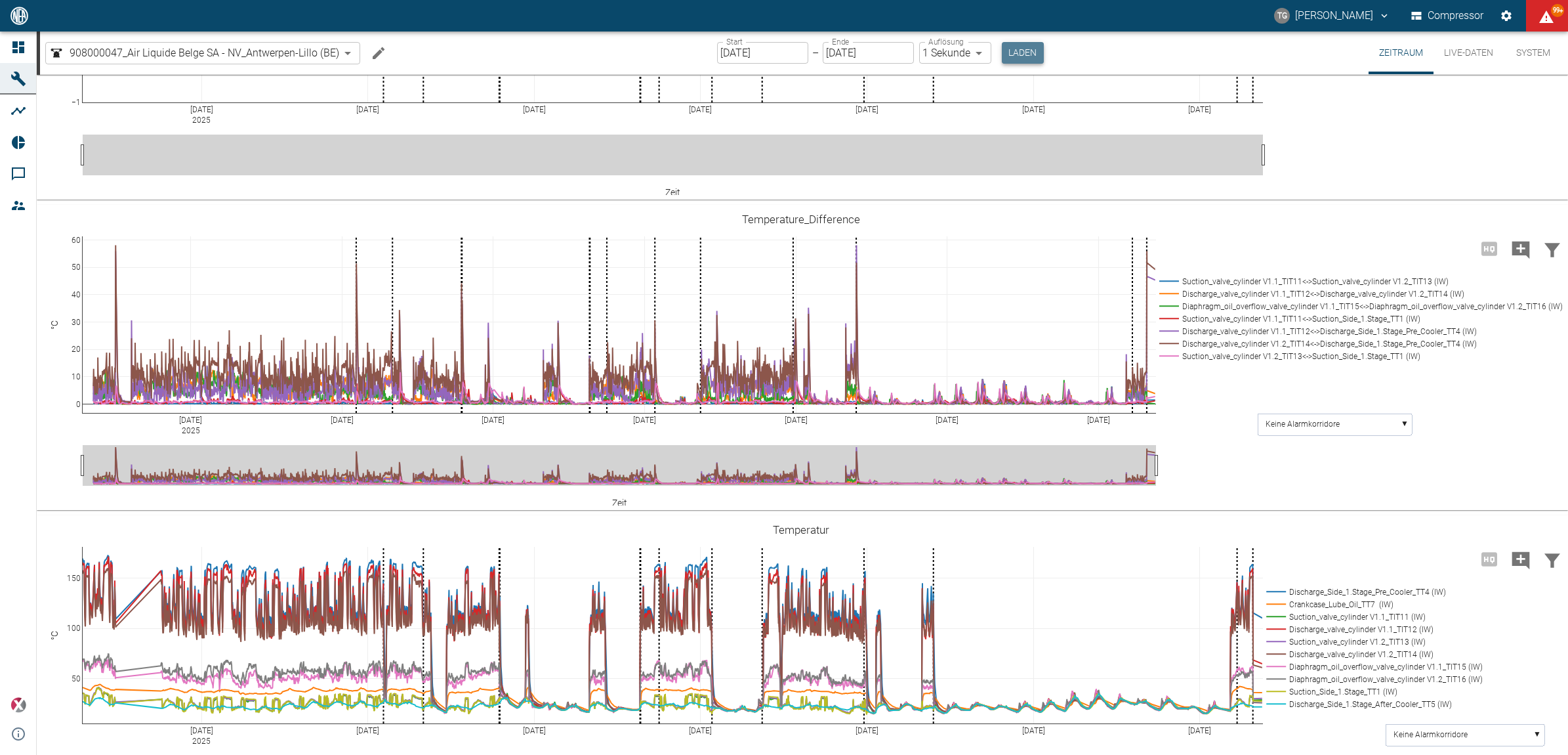
click at [1009, 47] on button "Laden" at bounding box center [1022, 53] width 42 height 21
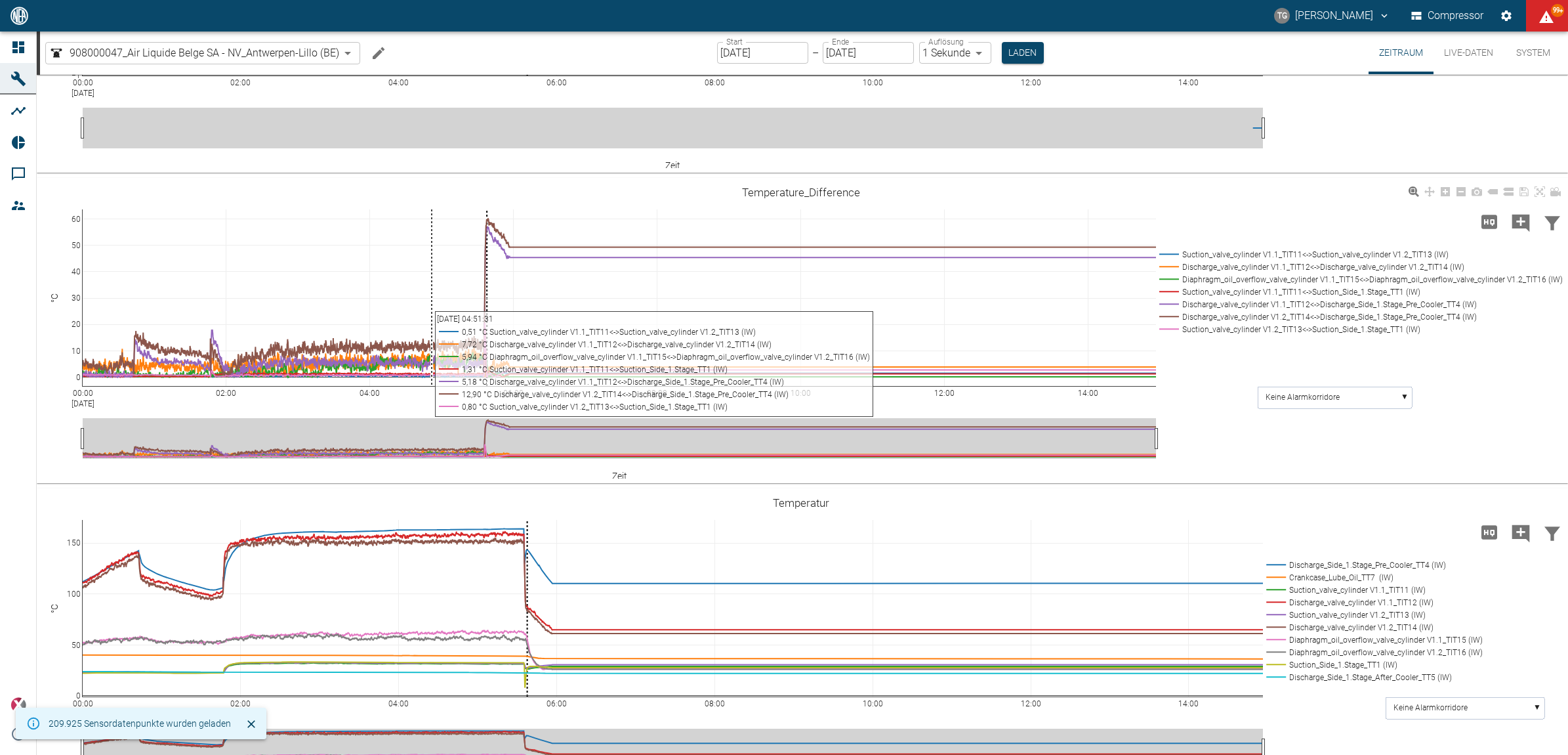
scroll to position [493, 0]
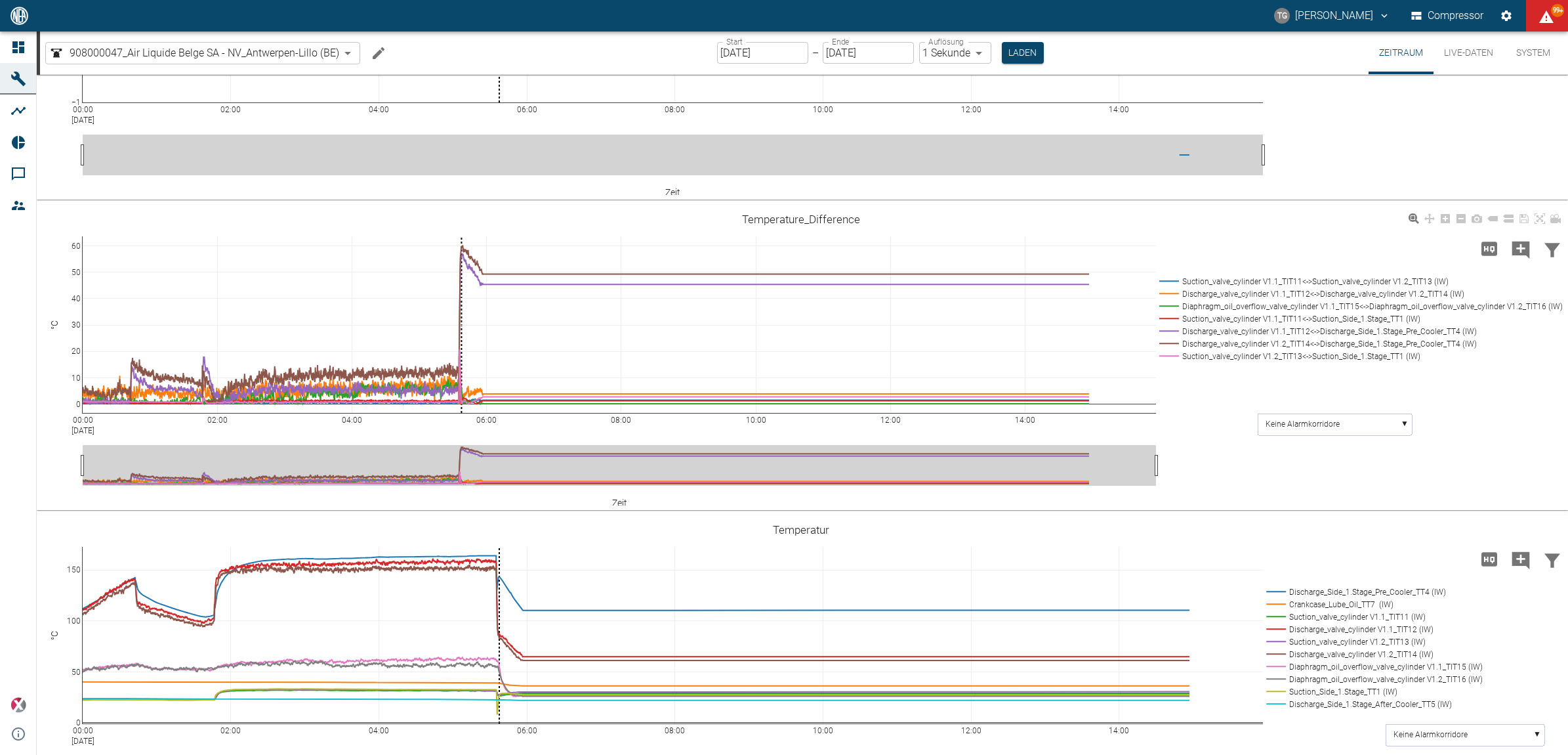
click at [1245, 258] on div "00:00 [DATE] 02:00 04:00 06:00 08:00 10:00 12:00 14:00 0 10 20 30 40 50 60 Suct…" at bounding box center [801, 358] width 1528 height 296
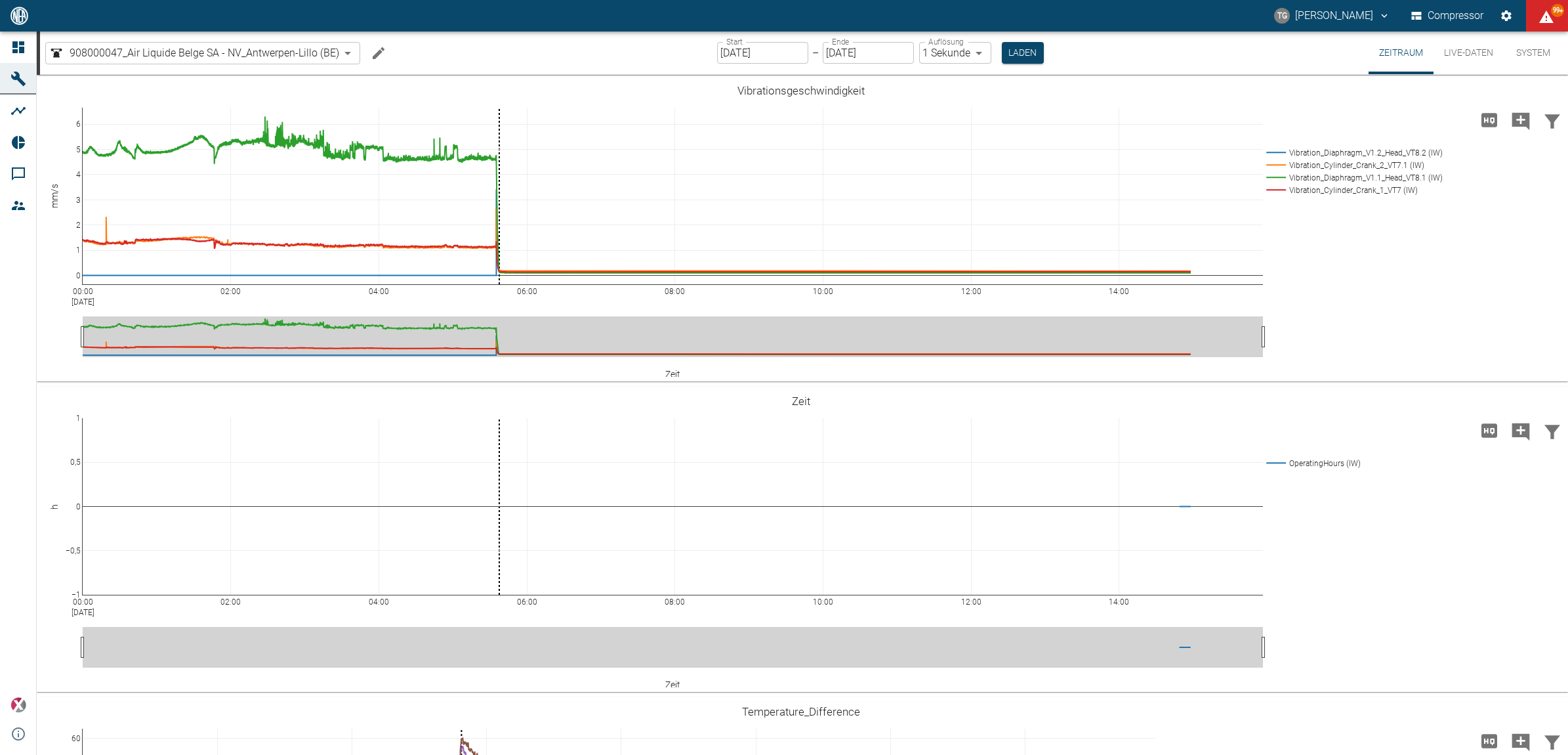
scroll to position [493, 0]
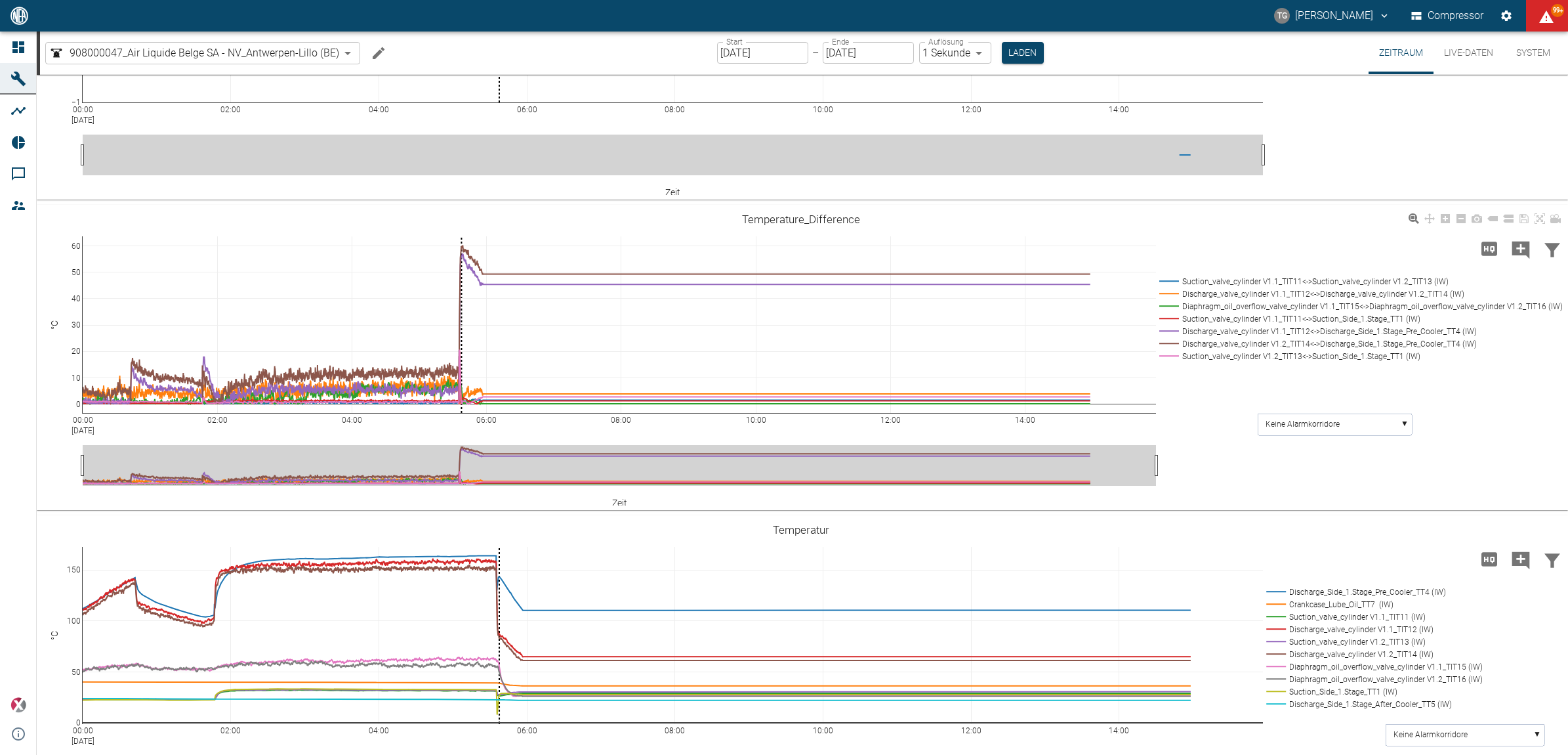
click at [1247, 500] on div "00:00 [DATE] 02:00 04:00 06:00 08:00 10:00 12:00 14:00 0 10 20 30 40 50 60 Suct…" at bounding box center [801, 358] width 1528 height 296
